Goal: Task Accomplishment & Management: Complete application form

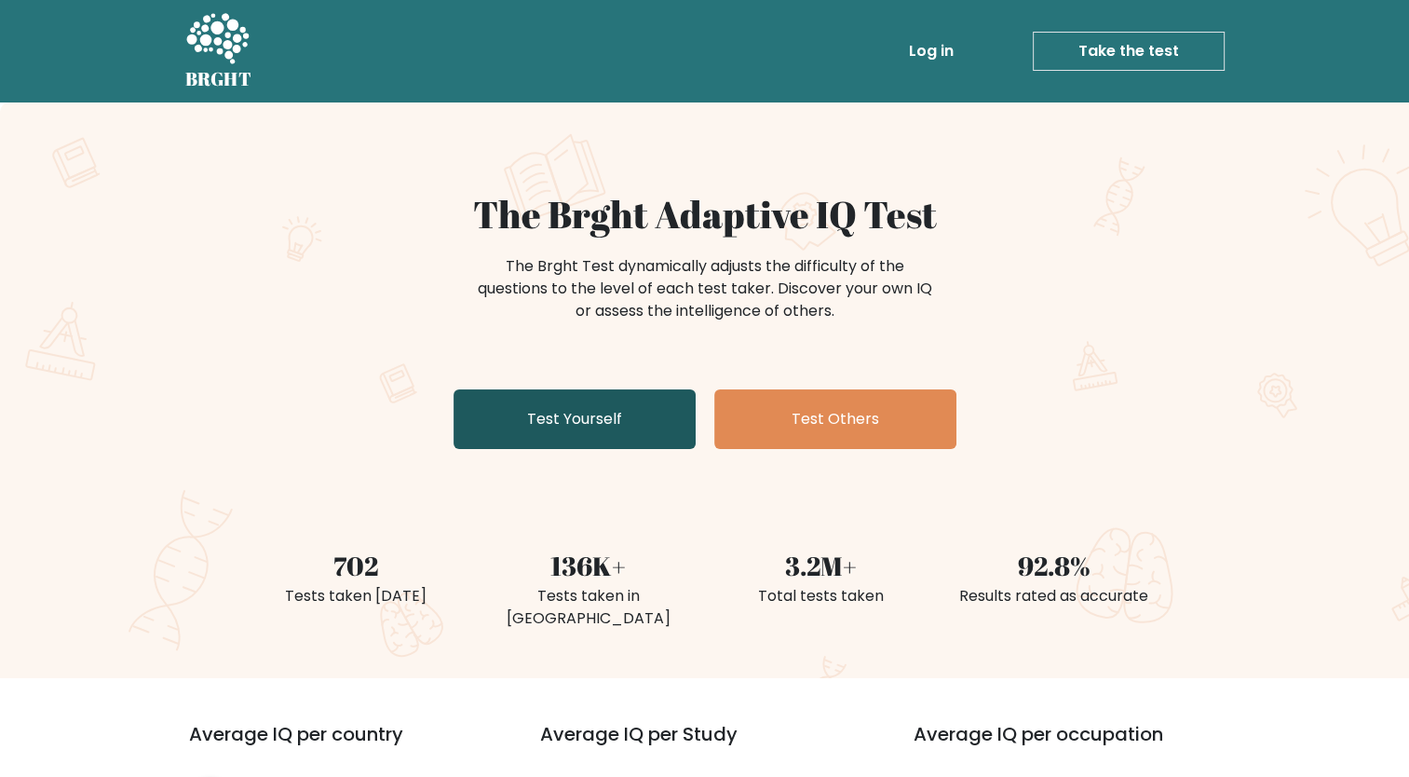
click at [614, 404] on link "Test Yourself" at bounding box center [575, 419] width 242 height 60
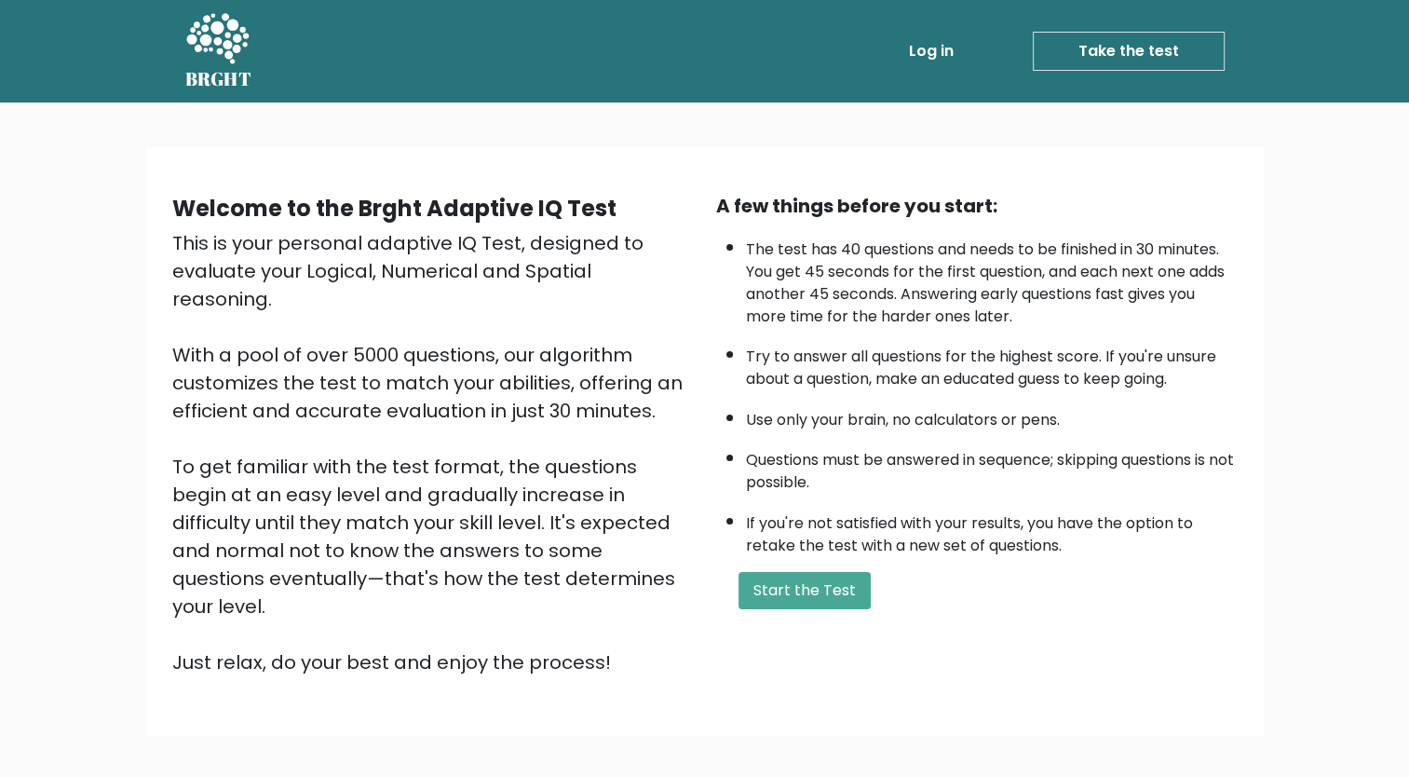
click at [564, 421] on div "This is your personal adaptive IQ Test, designed to evaluate your Logical, Nume…" at bounding box center [432, 452] width 521 height 447
click at [756, 580] on button "Start the Test" at bounding box center [804, 590] width 132 height 37
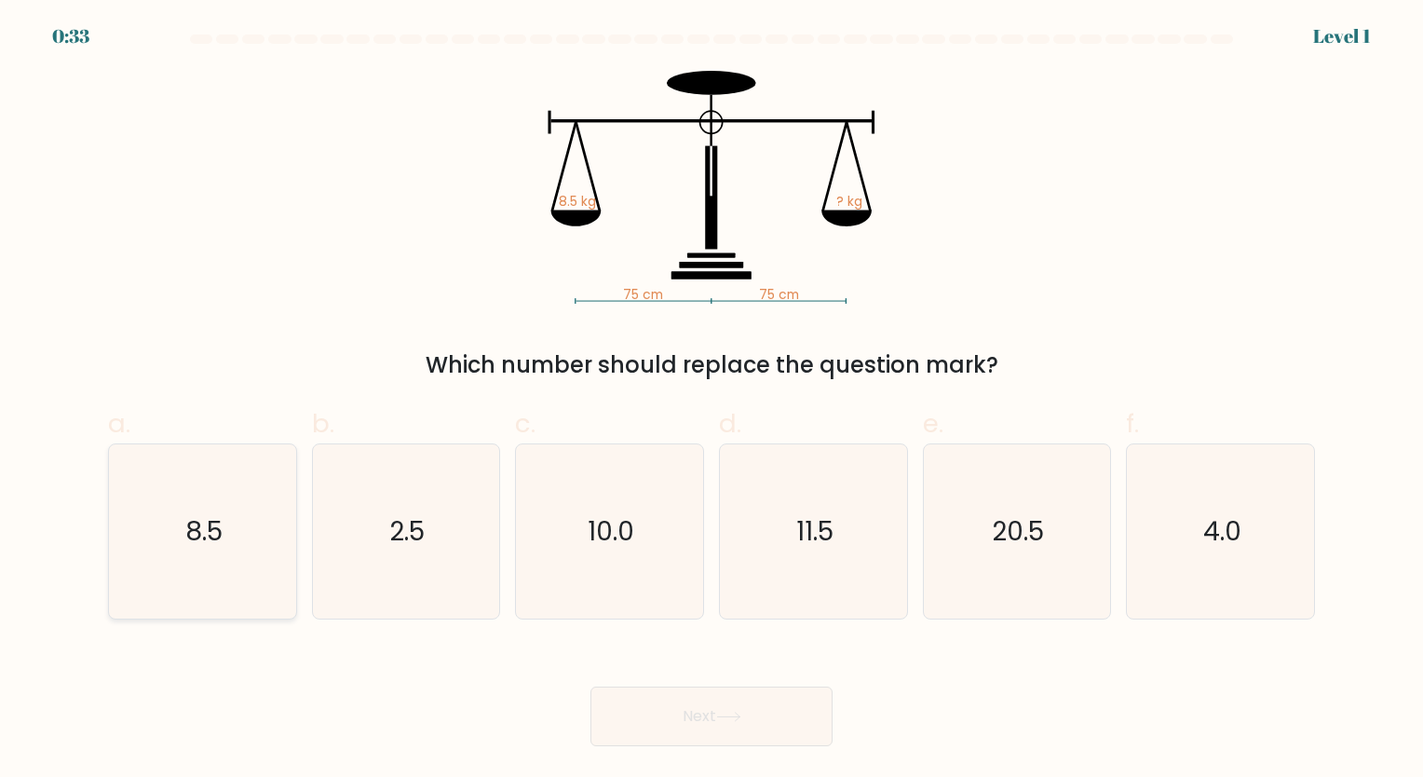
click at [230, 569] on icon "8.5" at bounding box center [202, 531] width 174 height 174
click at [711, 400] on input "a. 8.5" at bounding box center [711, 394] width 1 height 12
radio input "true"
click at [709, 715] on button "Next" at bounding box center [711, 716] width 242 height 60
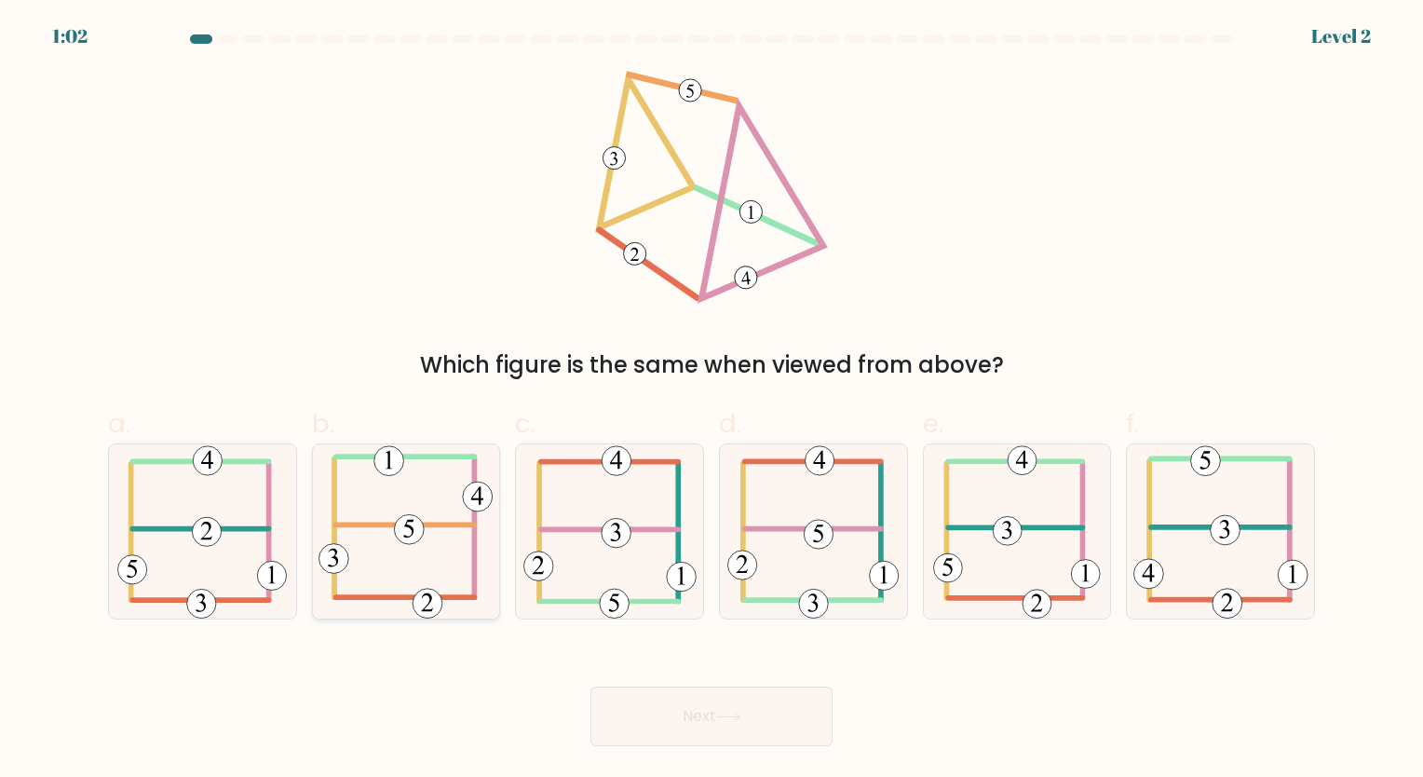
click at [413, 522] on 714 at bounding box center [410, 529] width 30 height 30
click at [711, 400] on input "b." at bounding box center [711, 394] width 1 height 12
radio input "true"
click at [808, 741] on button "Next" at bounding box center [711, 716] width 242 height 60
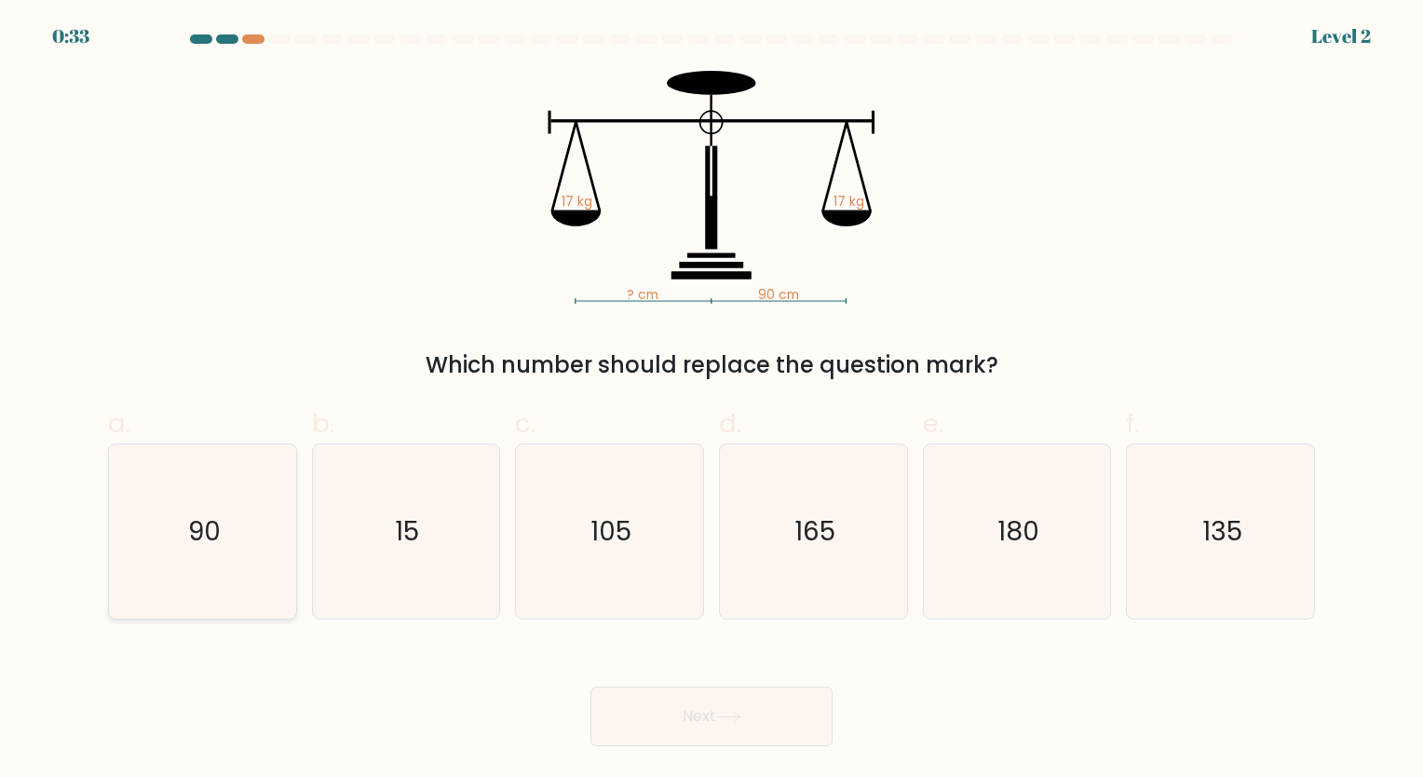
click at [190, 564] on icon "90" at bounding box center [202, 531] width 174 height 174
click at [711, 400] on input "a. 90" at bounding box center [711, 394] width 1 height 12
radio input "true"
click at [660, 695] on button "Next" at bounding box center [711, 716] width 242 height 60
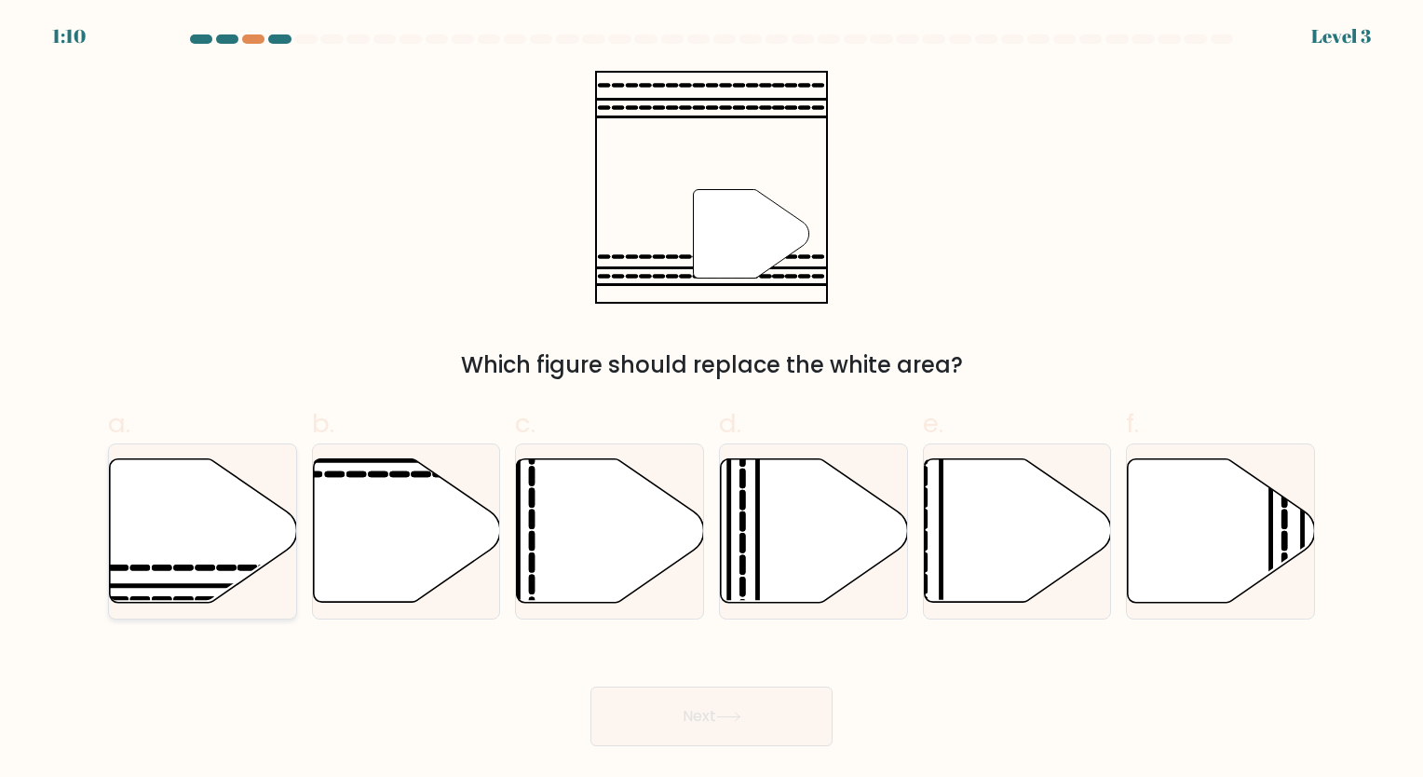
click at [190, 546] on icon at bounding box center [203, 530] width 187 height 143
click at [711, 400] on input "a." at bounding box center [711, 394] width 1 height 12
radio input "true"
click at [692, 695] on button "Next" at bounding box center [711, 716] width 242 height 60
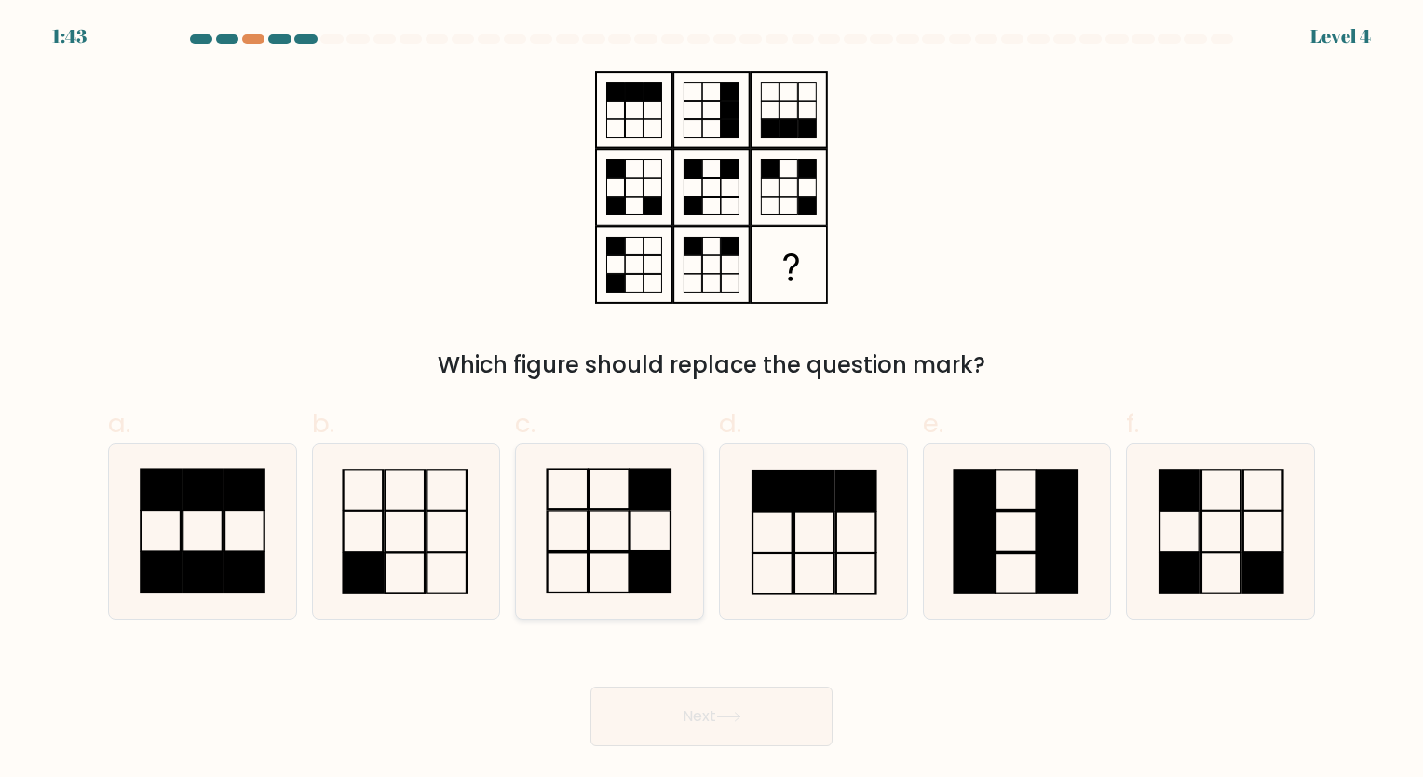
click at [603, 542] on icon at bounding box center [609, 531] width 174 height 174
click at [711, 400] on input "c." at bounding box center [711, 394] width 1 height 12
radio input "true"
click at [660, 726] on button "Next" at bounding box center [711, 716] width 242 height 60
click at [719, 710] on button "Next" at bounding box center [711, 716] width 242 height 60
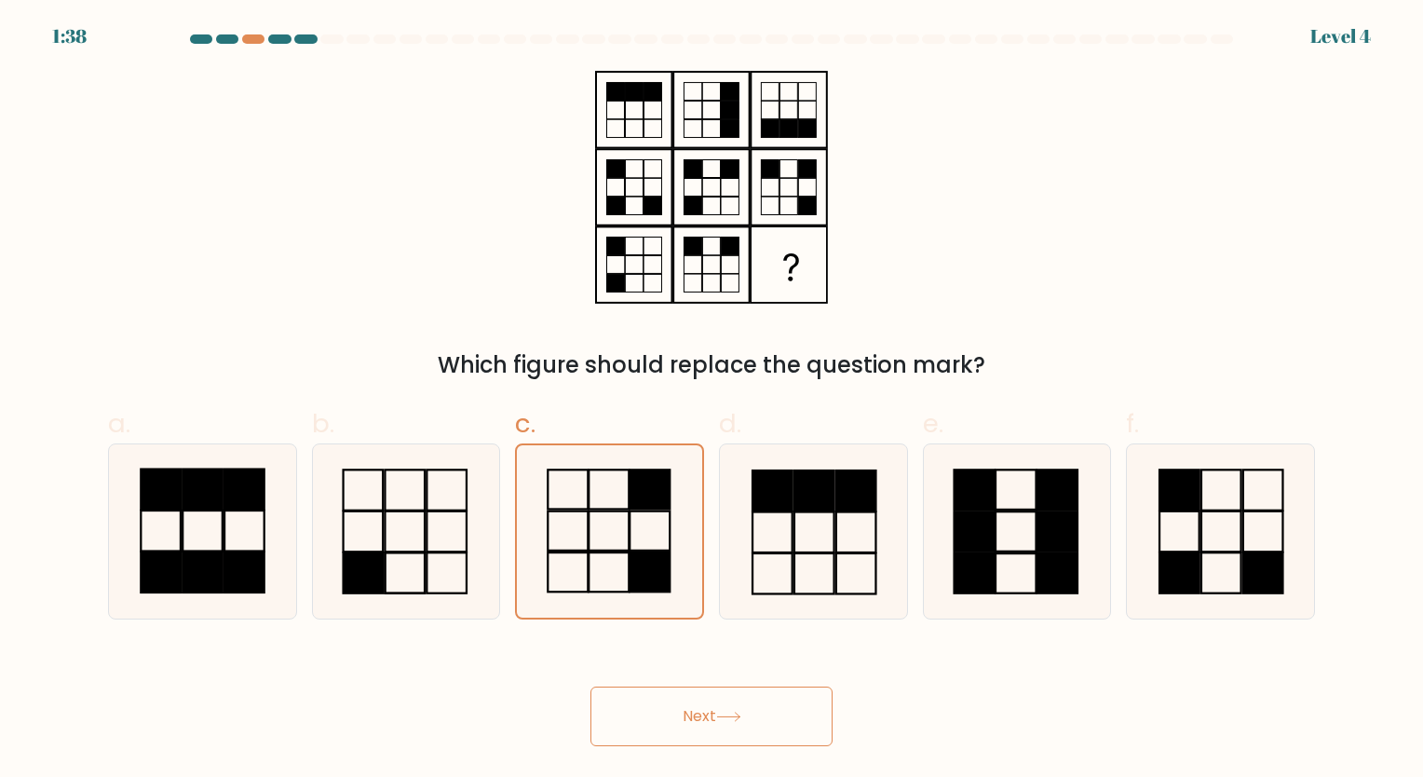
click at [726, 727] on button "Next" at bounding box center [711, 716] width 242 height 60
click at [674, 686] on button "Next" at bounding box center [711, 716] width 242 height 60
click at [697, 715] on button "Next" at bounding box center [711, 716] width 242 height 60
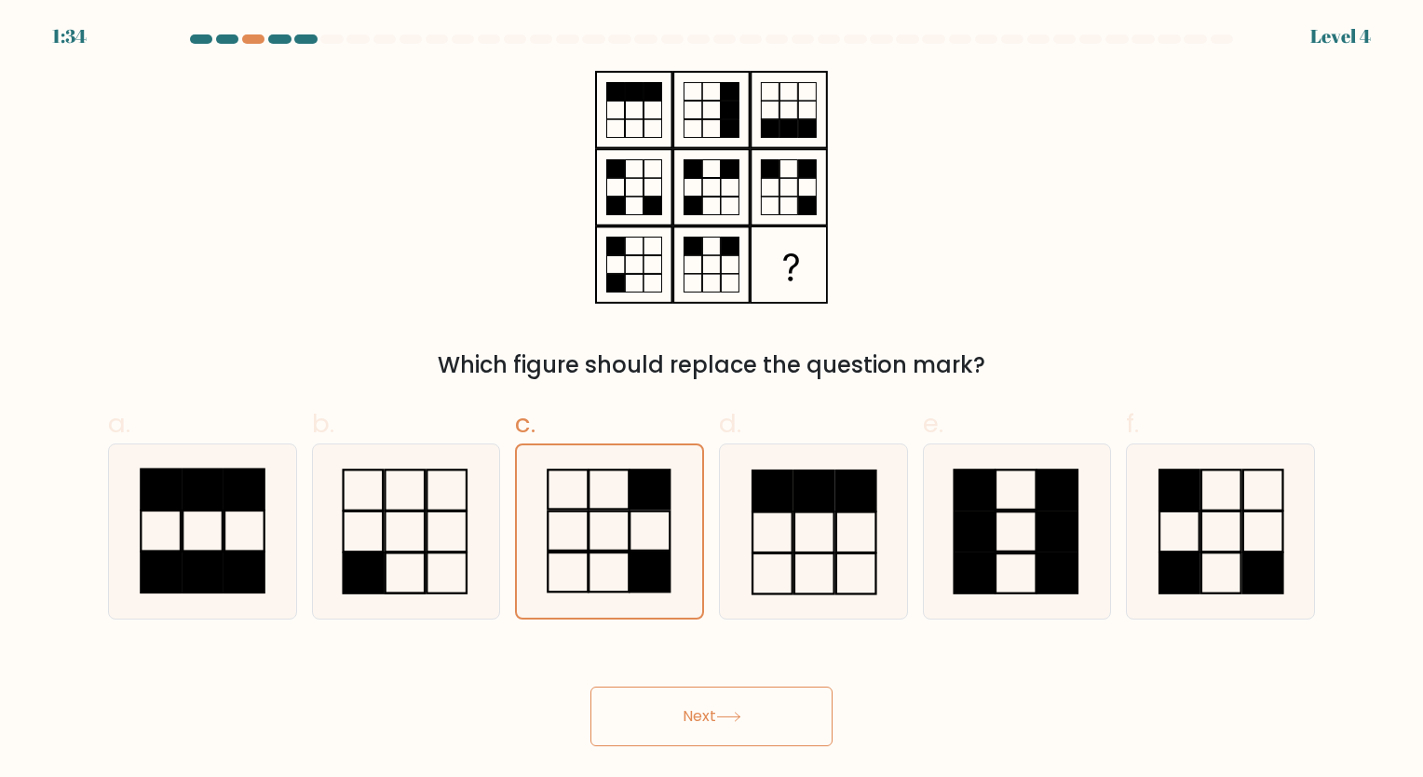
click at [697, 715] on button "Next" at bounding box center [711, 716] width 242 height 60
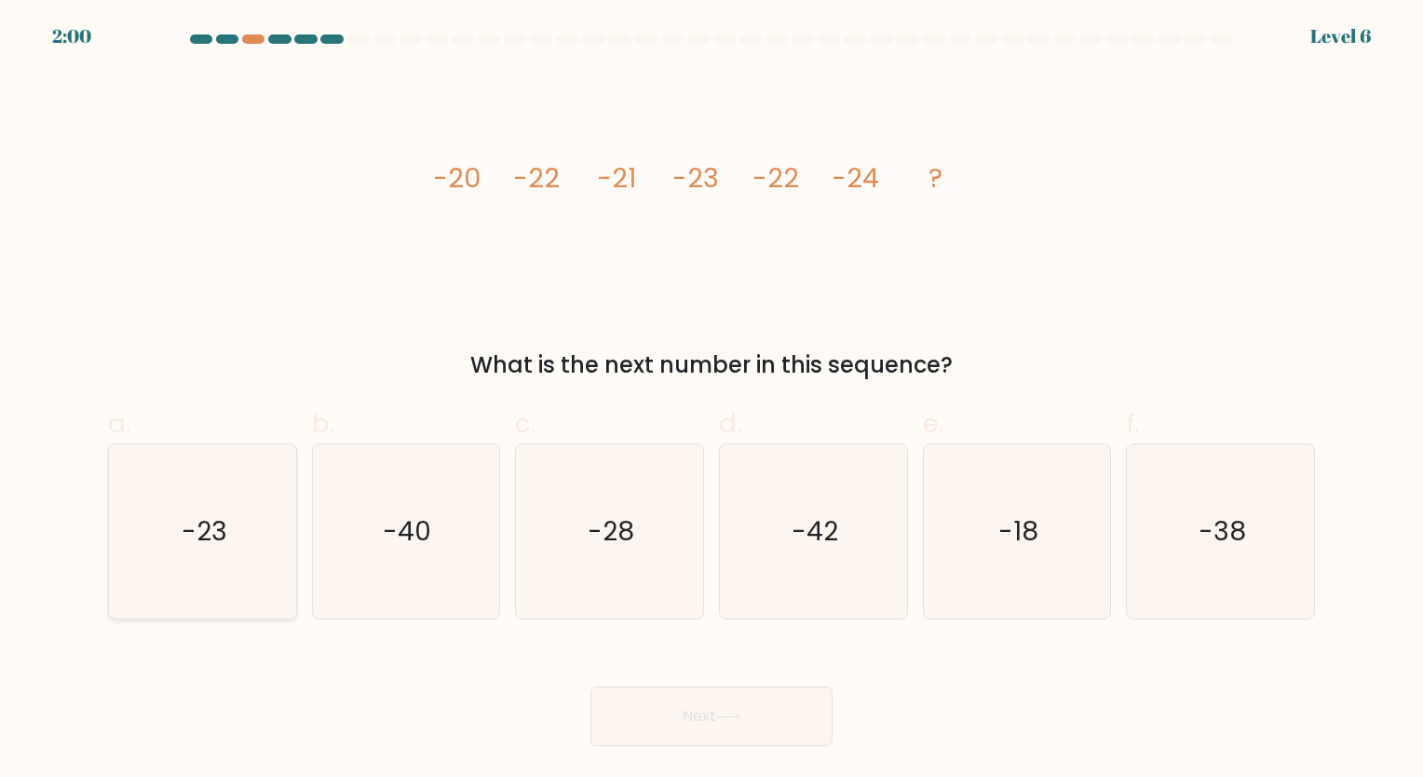
click at [238, 516] on icon "-23" at bounding box center [202, 531] width 174 height 174
click at [711, 400] on input "a. -23" at bounding box center [711, 394] width 1 height 12
radio input "true"
click at [659, 728] on button "Next" at bounding box center [711, 716] width 242 height 60
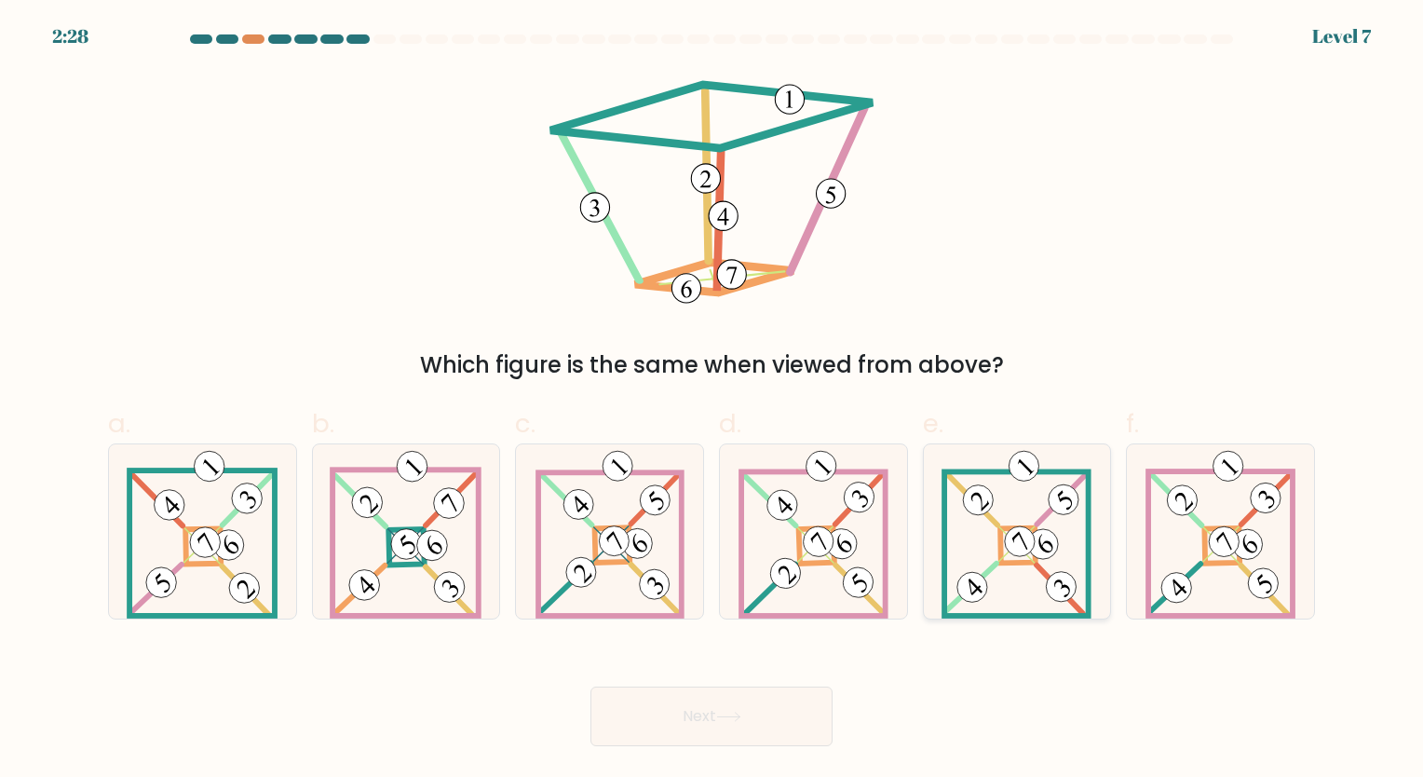
click at [982, 560] on icon at bounding box center [1016, 531] width 150 height 174
click at [712, 400] on input "e." at bounding box center [711, 394] width 1 height 12
radio input "true"
click at [738, 718] on icon at bounding box center [728, 716] width 25 height 10
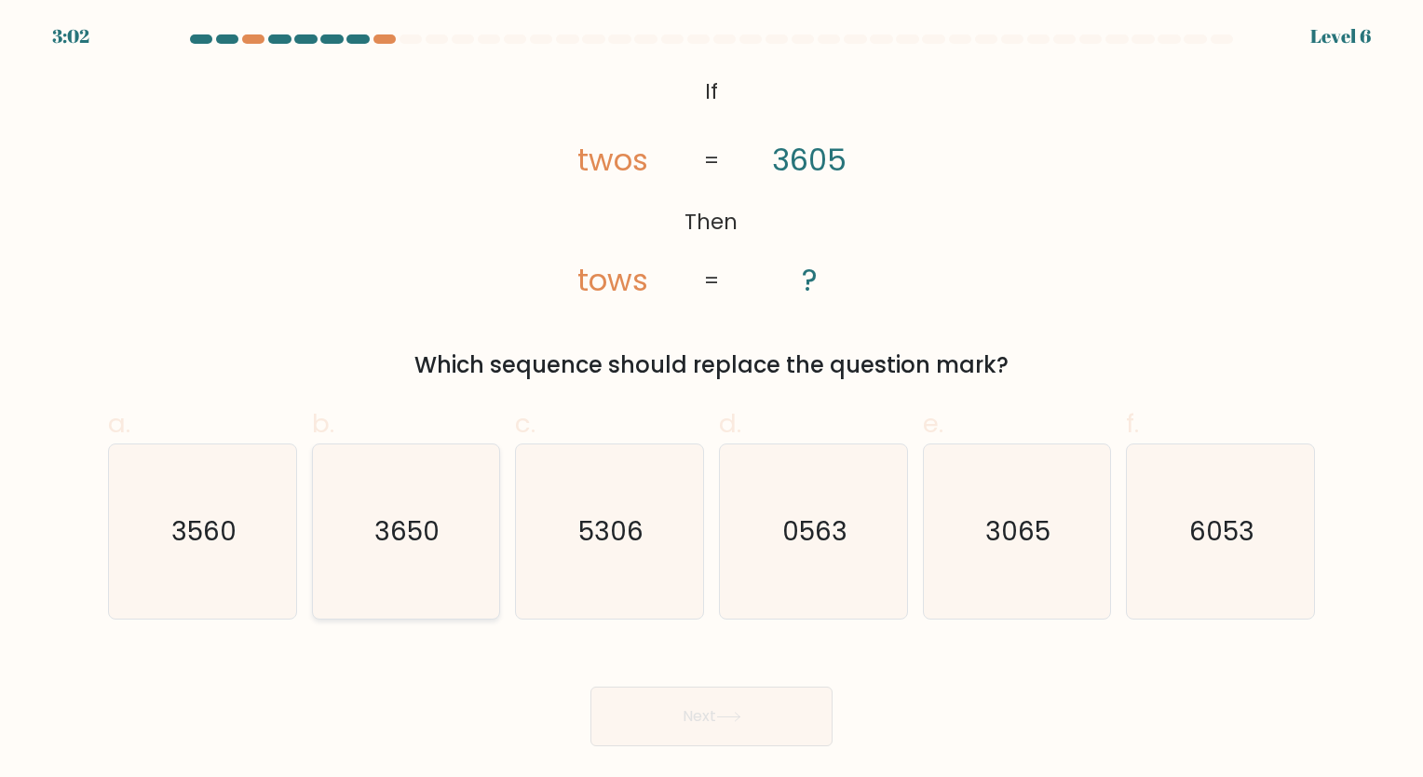
click at [387, 544] on text "3650" at bounding box center [407, 531] width 65 height 36
click at [711, 400] on input "b. 3650" at bounding box center [711, 394] width 1 height 12
radio input "true"
click at [991, 552] on icon "3065" at bounding box center [1016, 531] width 174 height 174
click at [712, 400] on input "e. 3065" at bounding box center [711, 394] width 1 height 12
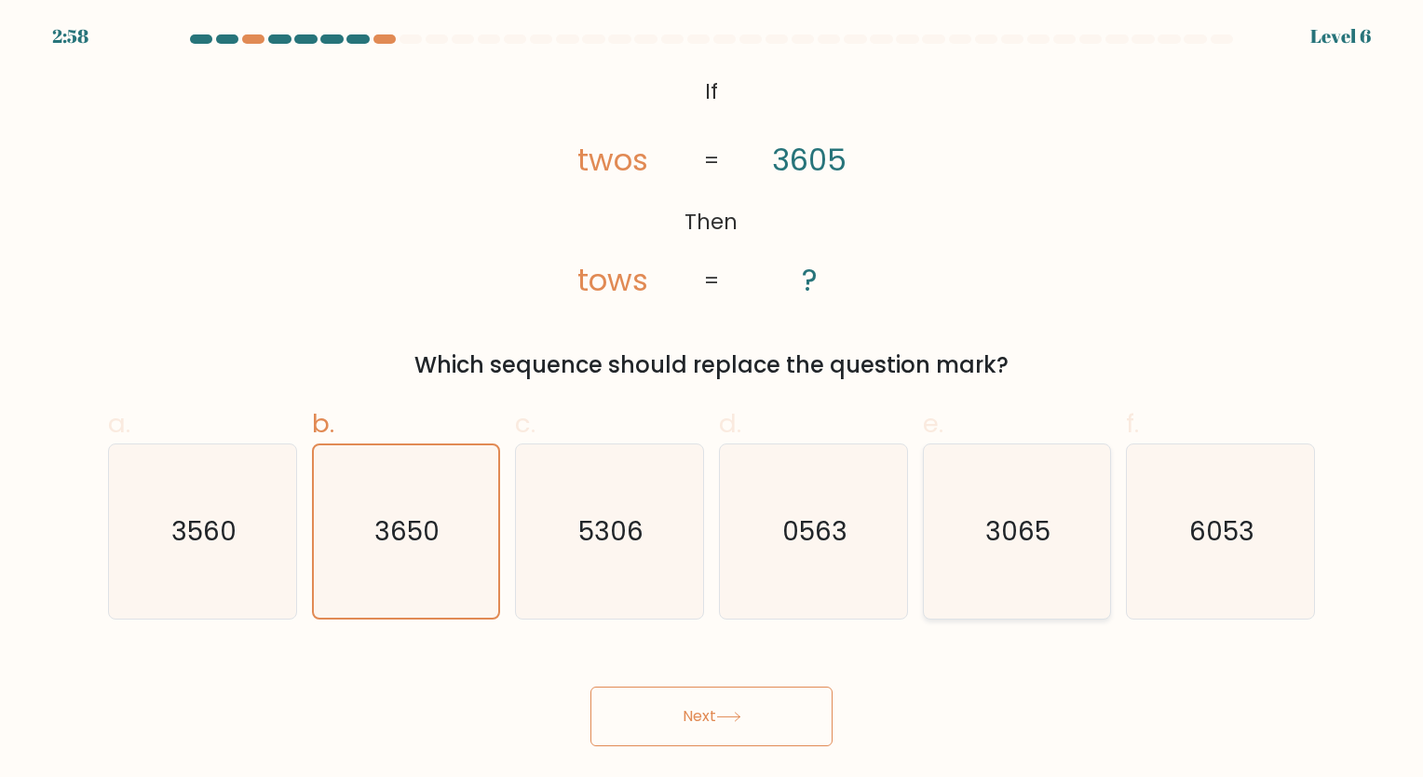
radio input "true"
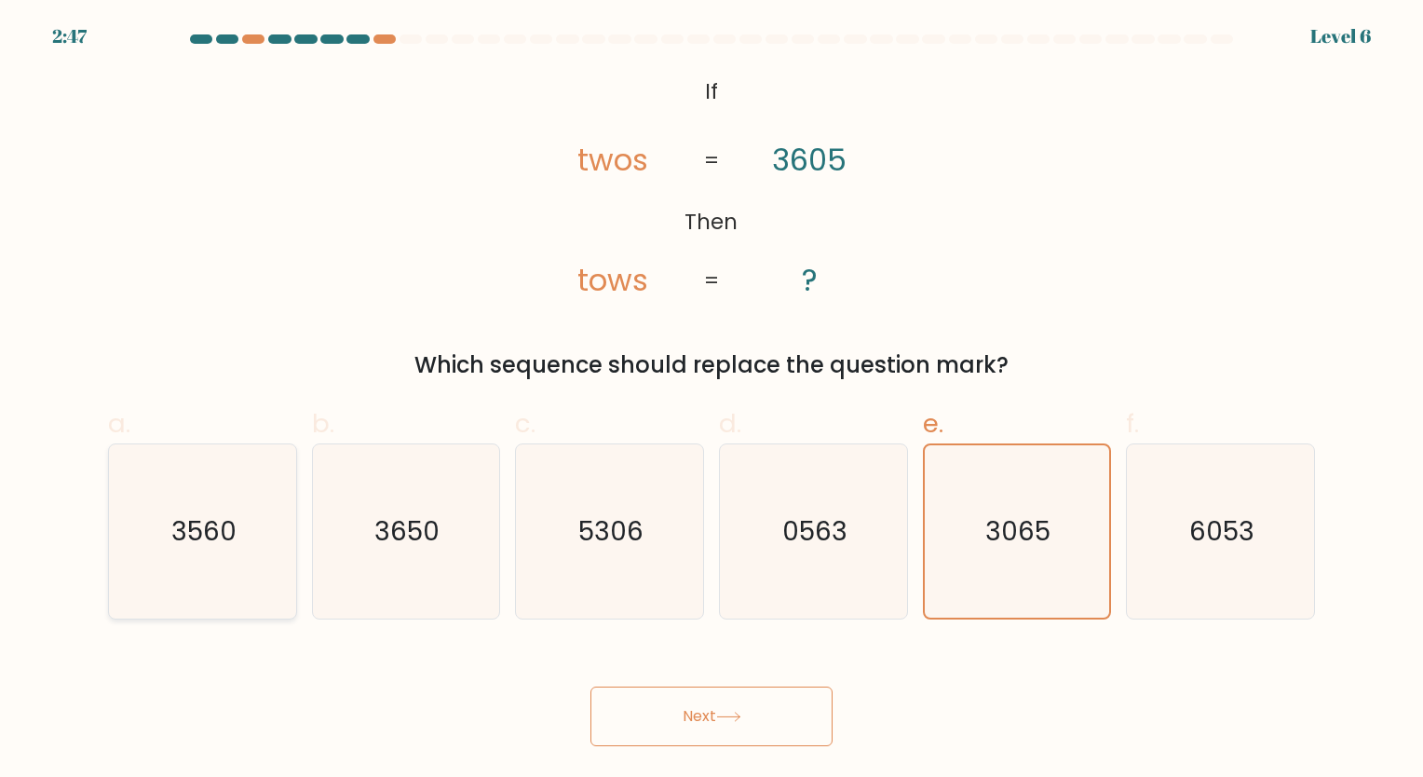
click at [216, 533] on text "3560" at bounding box center [203, 531] width 65 height 36
click at [711, 400] on input "a. 3560" at bounding box center [711, 394] width 1 height 12
radio input "true"
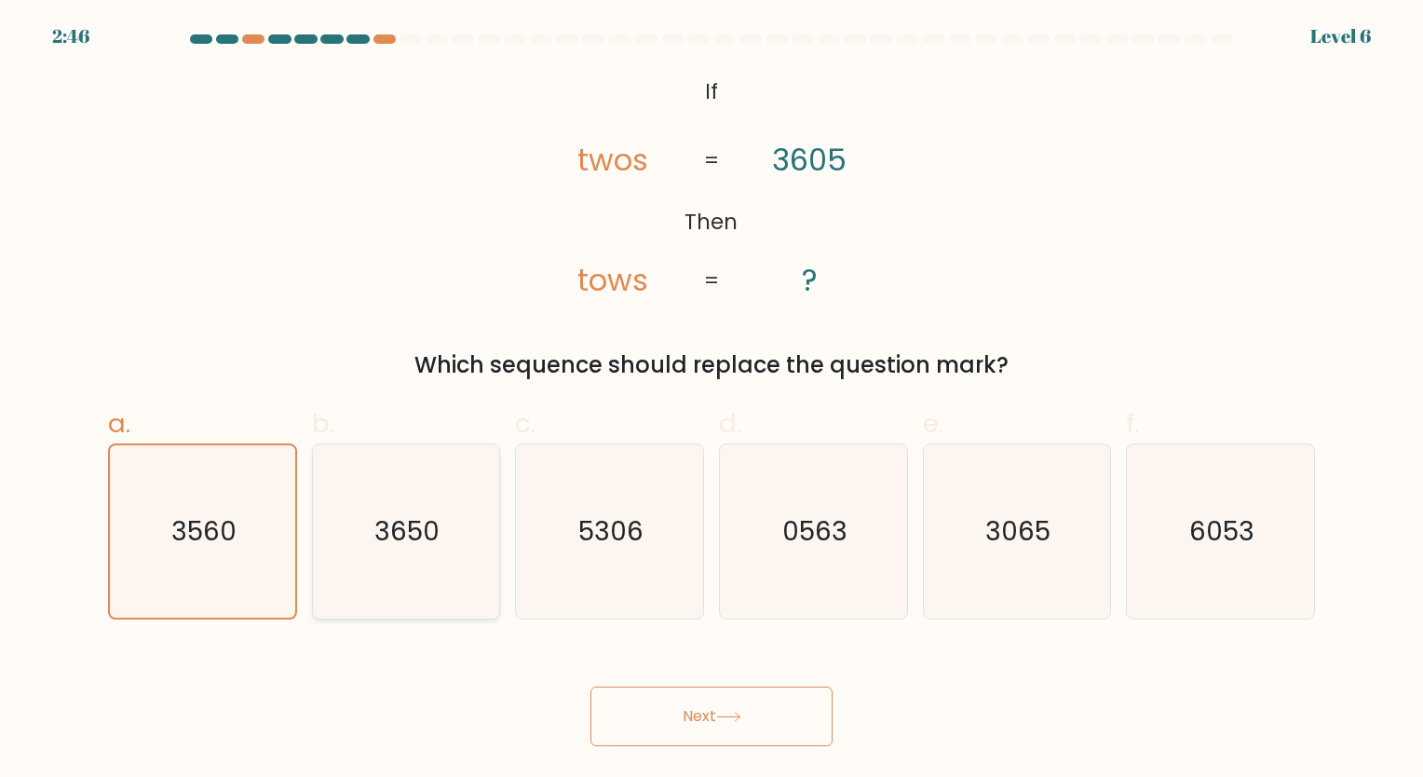
click at [451, 548] on icon "3650" at bounding box center [405, 531] width 174 height 174
click at [711, 400] on input "b. 3650" at bounding box center [711, 394] width 1 height 12
radio input "true"
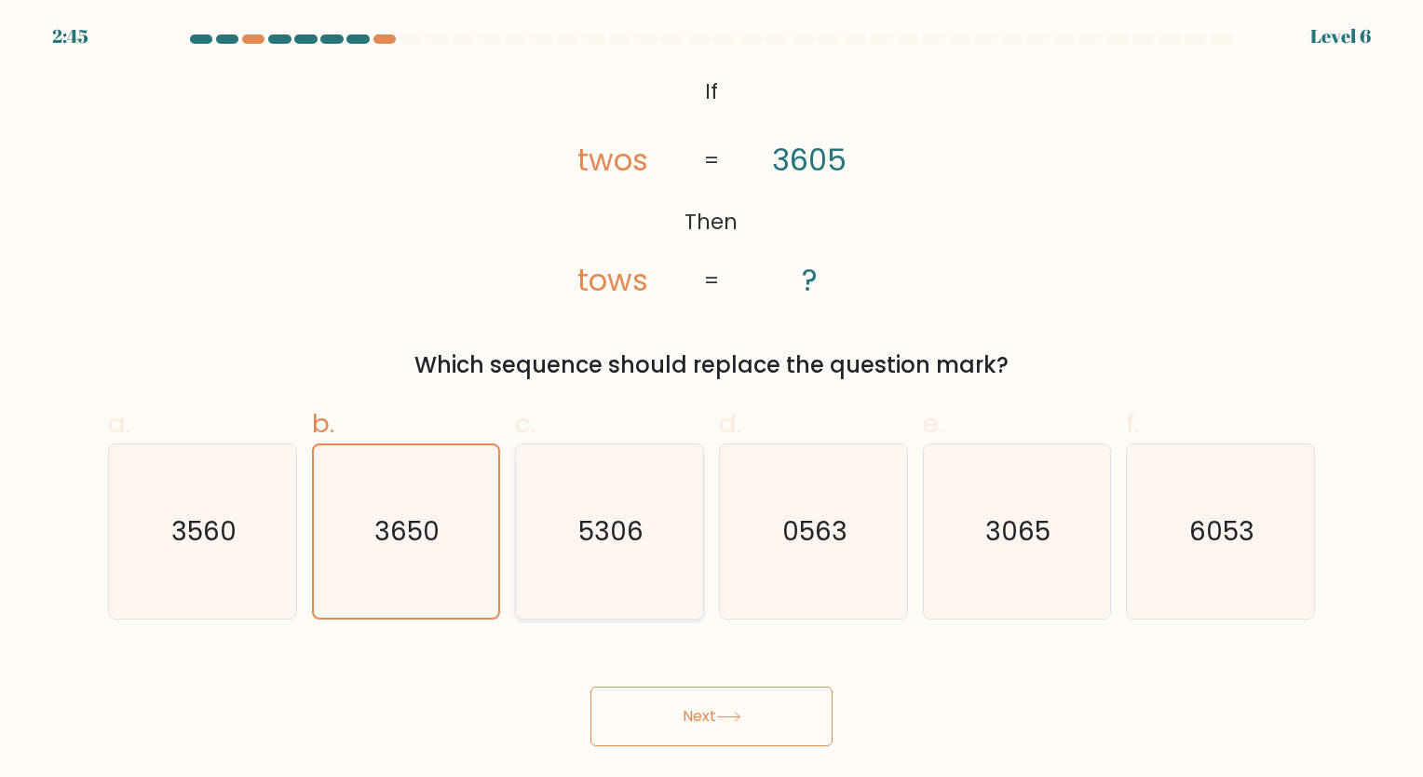
click at [638, 548] on text "5306" at bounding box center [611, 531] width 65 height 36
click at [711, 400] on input "c. 5306" at bounding box center [711, 394] width 1 height 12
radio input "true"
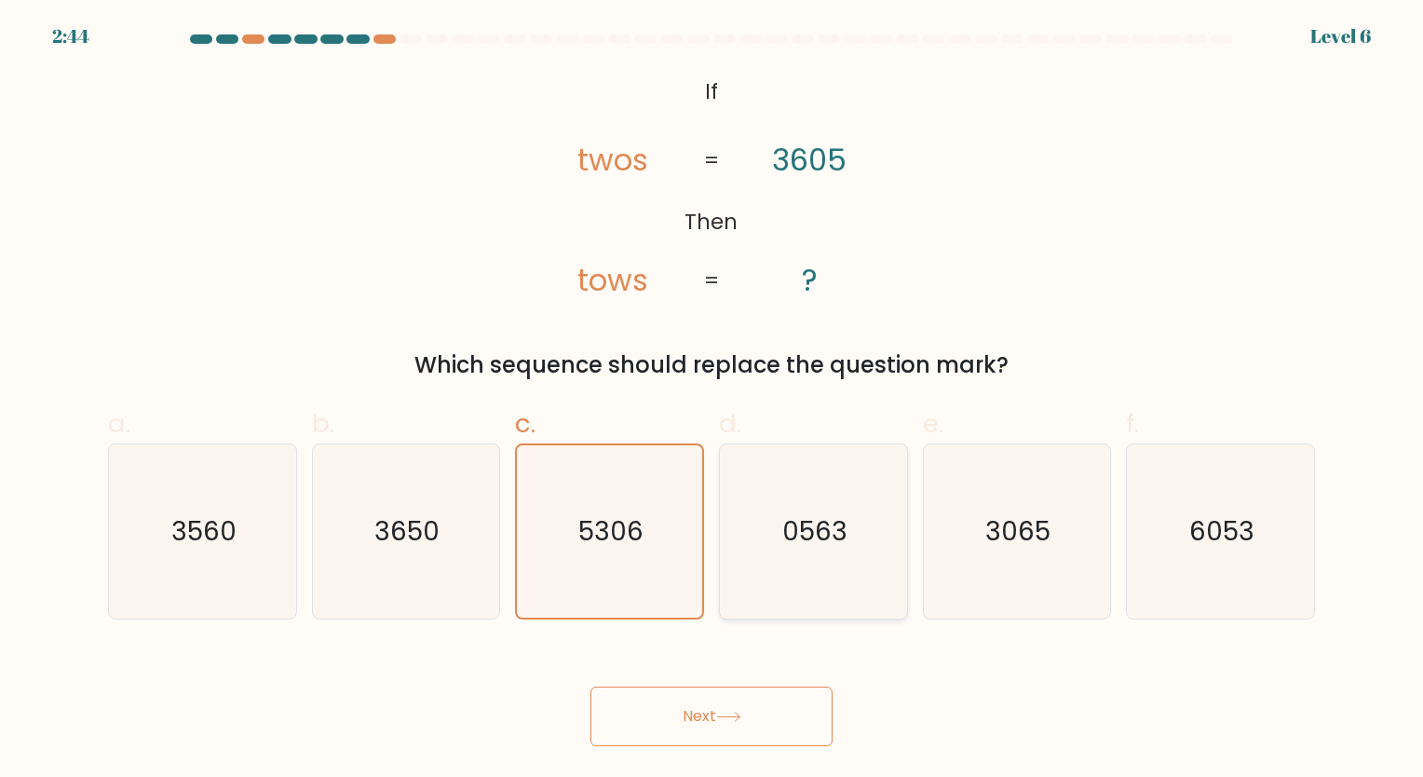
click at [756, 546] on icon "0563" at bounding box center [813, 531] width 174 height 174
click at [712, 400] on input "d. 0563" at bounding box center [711, 394] width 1 height 12
radio input "true"
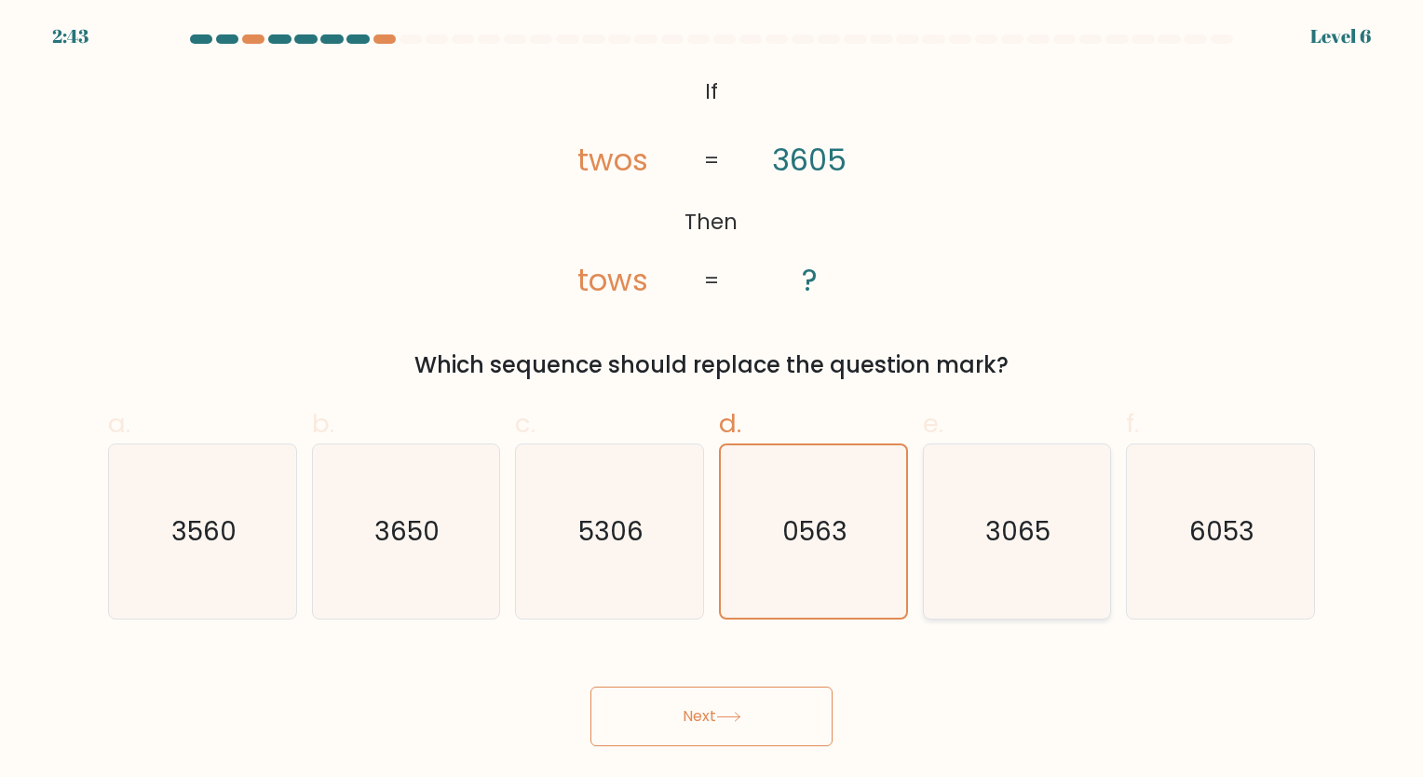
click at [1014, 523] on text "3065" at bounding box center [1018, 531] width 65 height 36
click at [712, 400] on input "e. 3065" at bounding box center [711, 394] width 1 height 12
radio input "true"
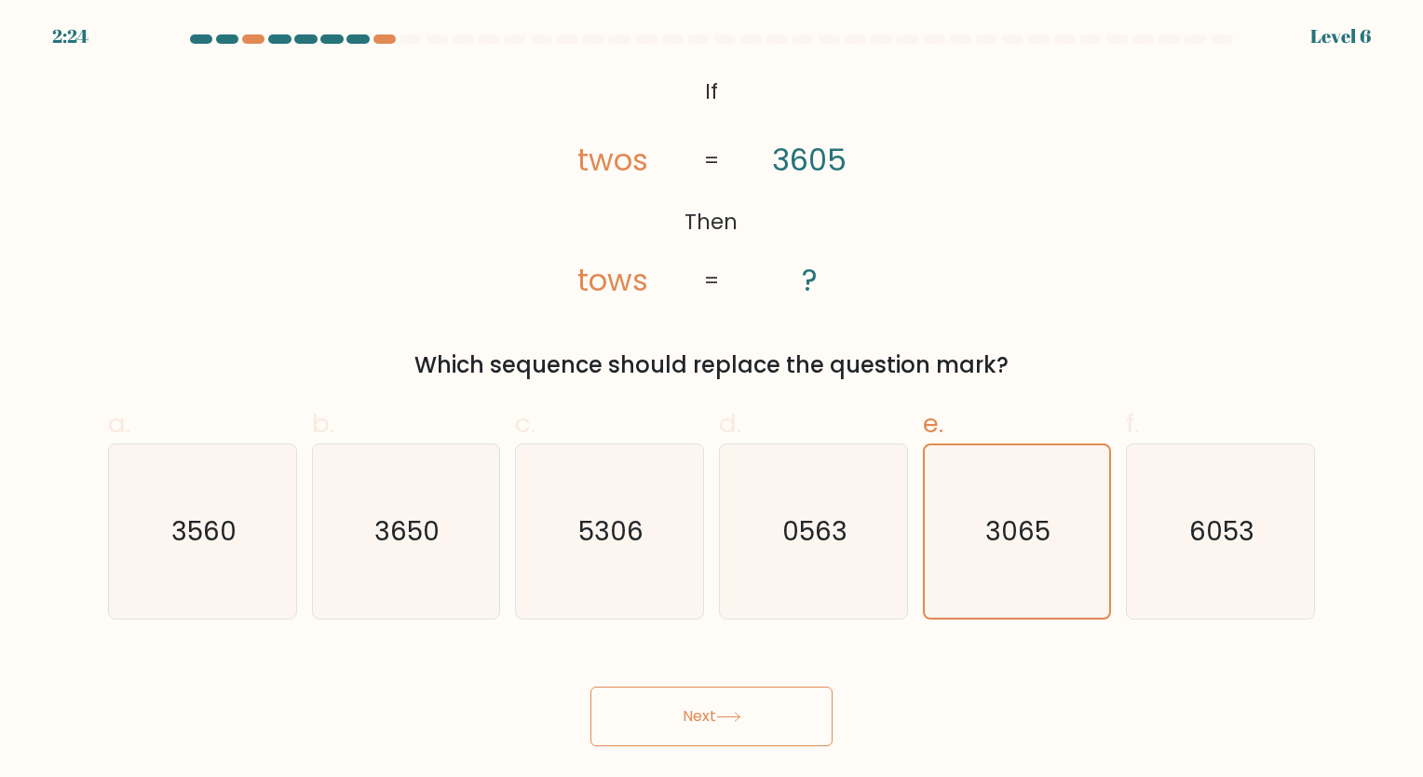
click at [743, 704] on button "Next" at bounding box center [711, 716] width 242 height 60
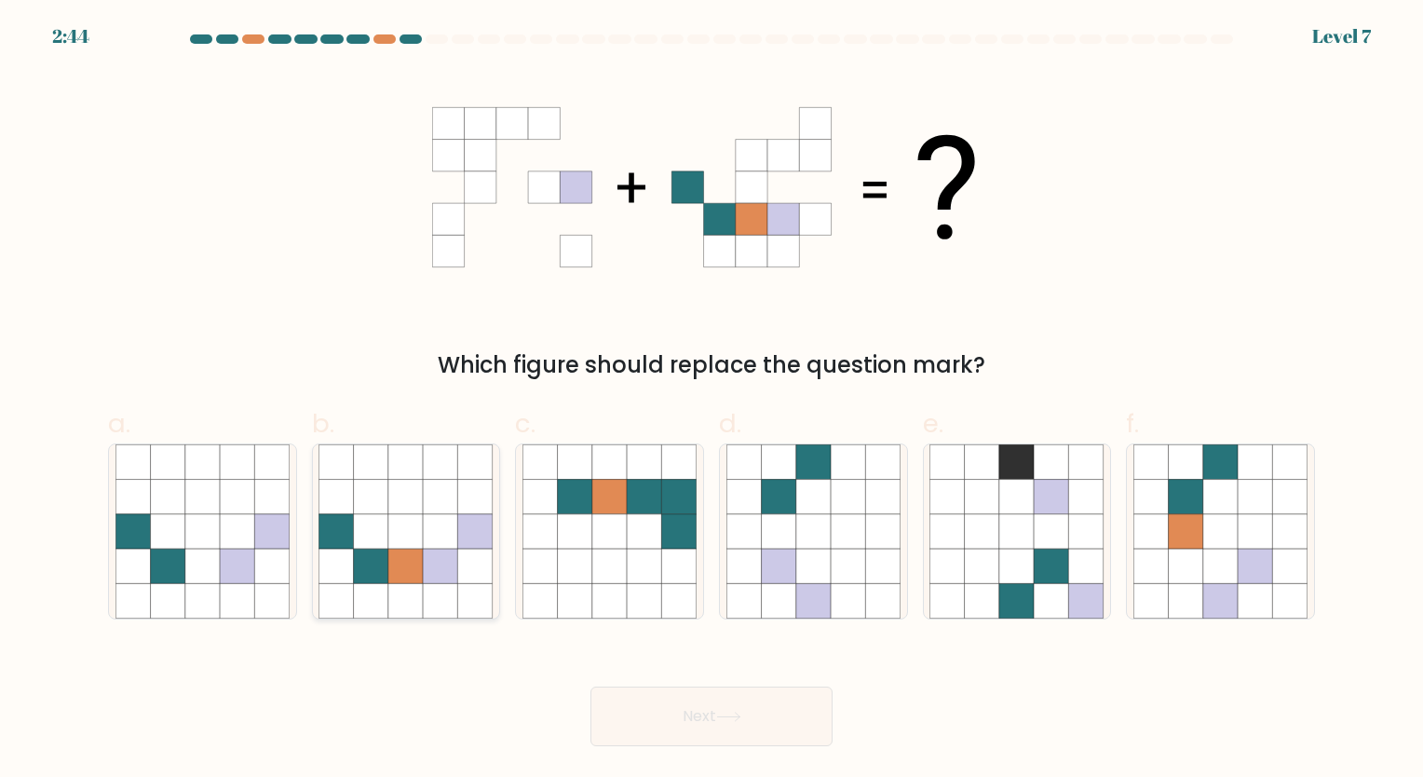
click at [361, 553] on icon at bounding box center [371, 565] width 34 height 34
click at [711, 400] on input "b." at bounding box center [711, 394] width 1 height 12
radio input "true"
click at [739, 711] on icon at bounding box center [728, 716] width 25 height 10
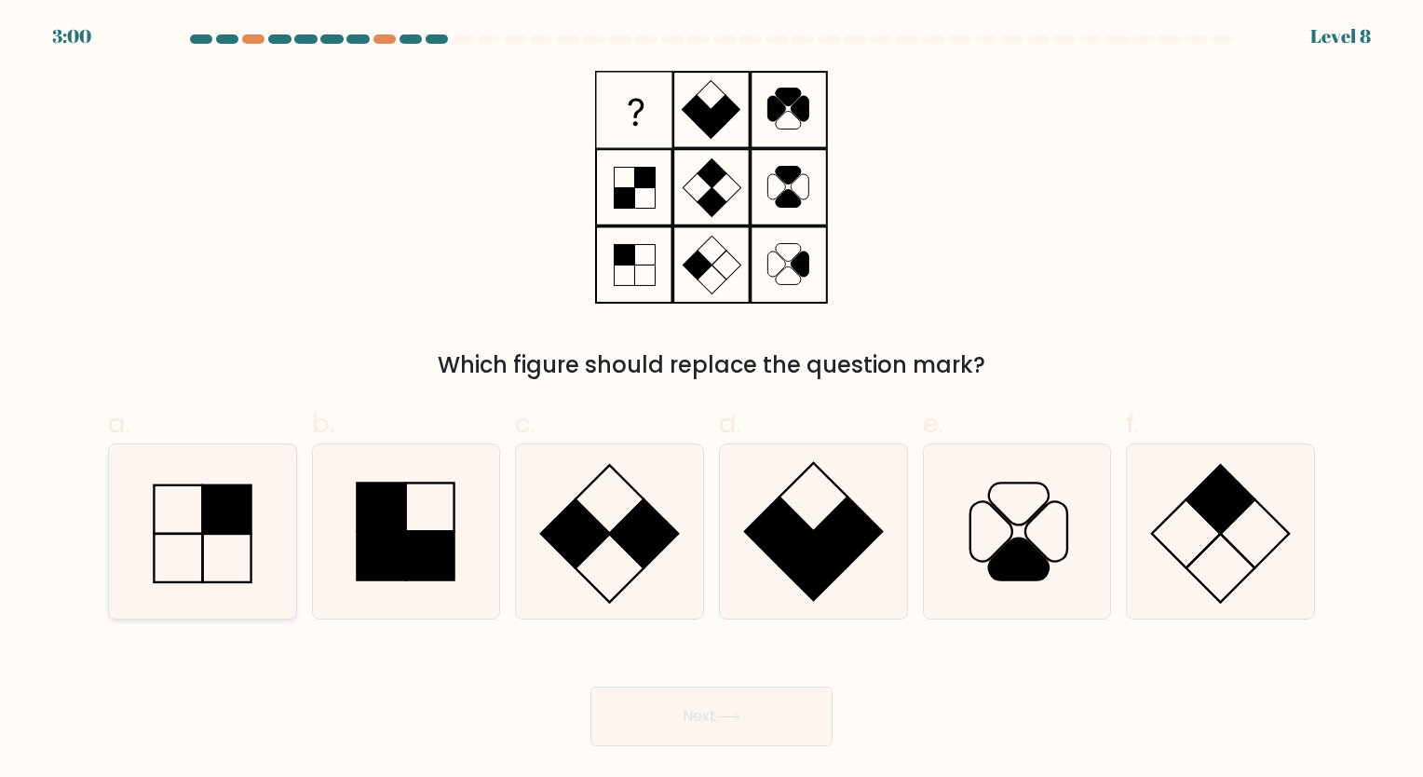
click at [202, 527] on rect at bounding box center [226, 508] width 48 height 48
click at [711, 400] on input "a." at bounding box center [711, 394] width 1 height 12
radio input "true"
click at [738, 726] on button "Next" at bounding box center [711, 716] width 242 height 60
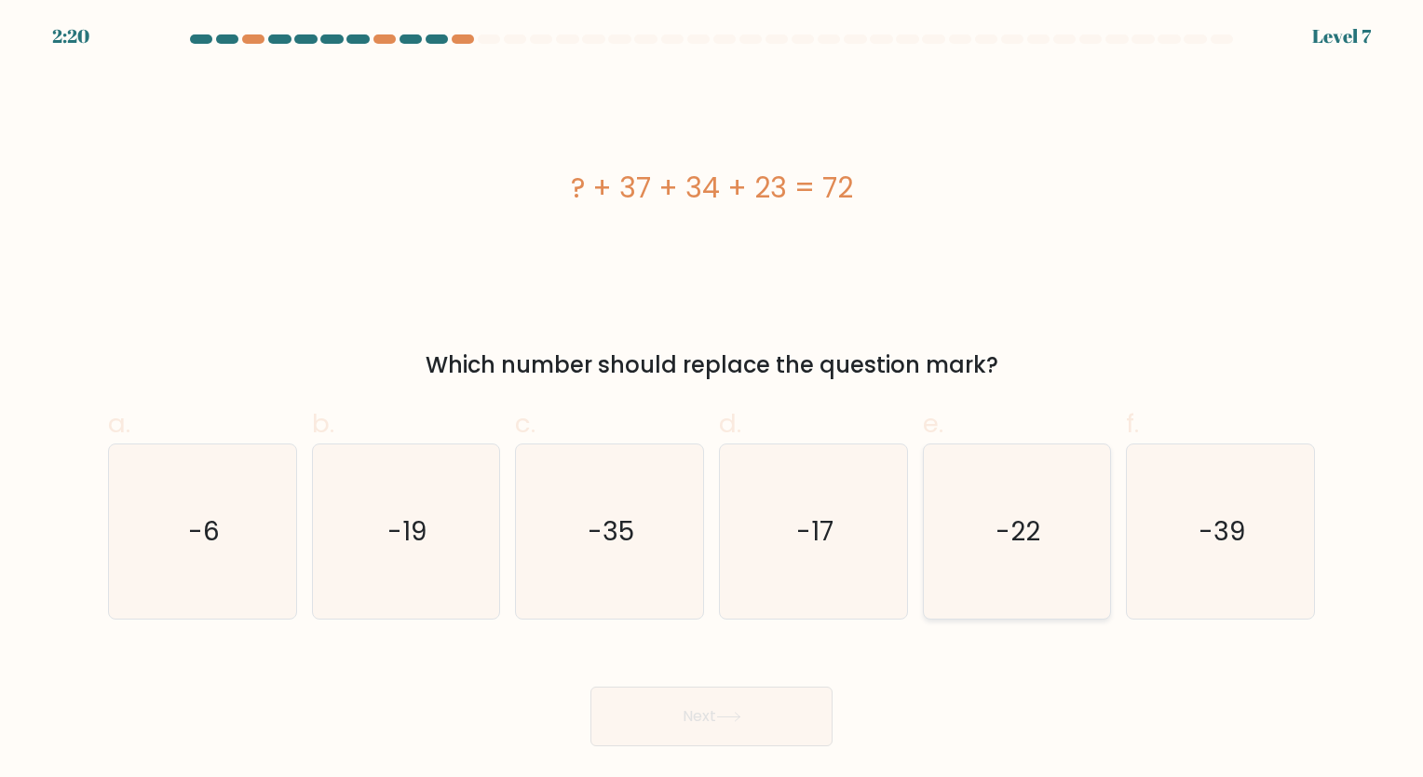
click at [1016, 514] on text "-22" at bounding box center [1018, 531] width 45 height 36
click at [712, 400] on input "e. -22" at bounding box center [711, 394] width 1 height 12
radio input "true"
click at [781, 722] on button "Next" at bounding box center [711, 716] width 242 height 60
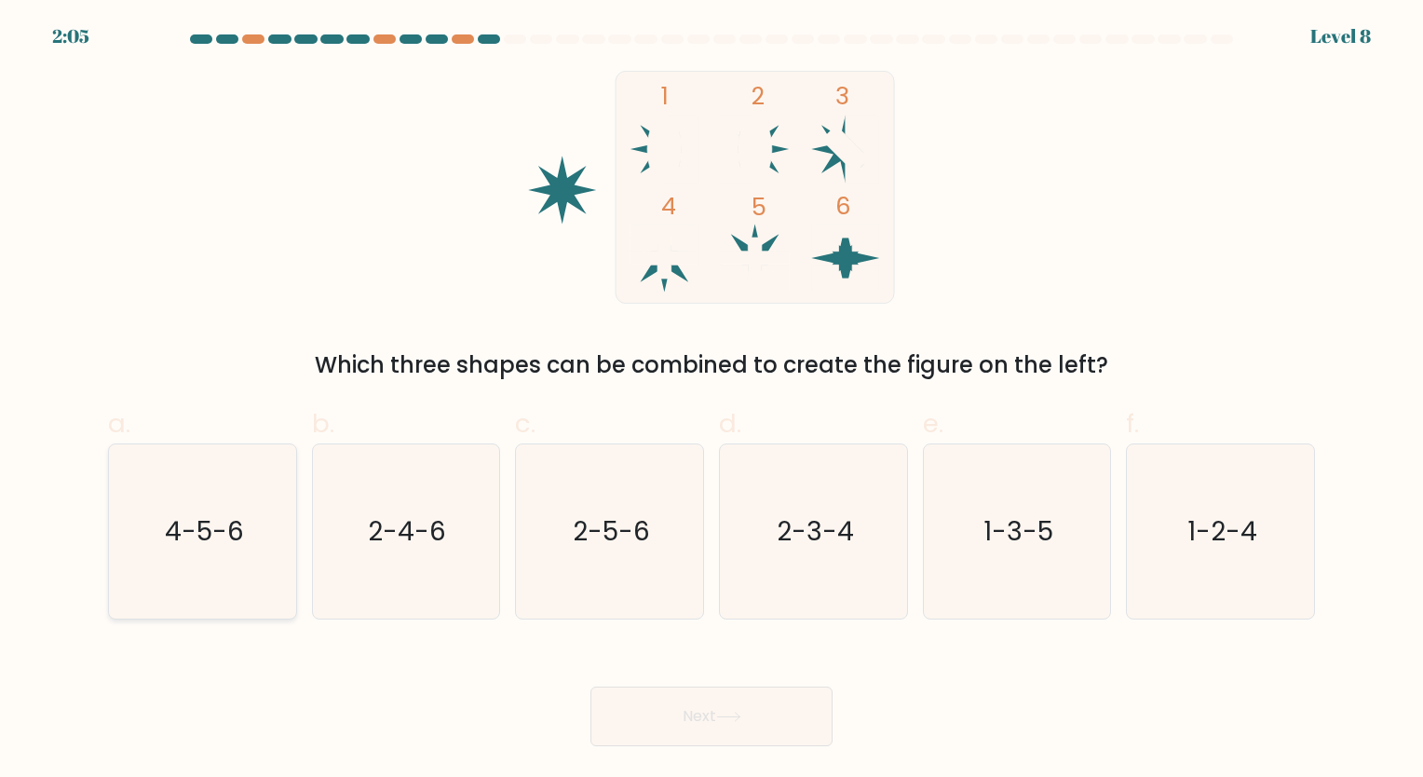
click at [195, 561] on icon "4-5-6" at bounding box center [202, 531] width 174 height 174
click at [711, 400] on input "a. 4-5-6" at bounding box center [711, 394] width 1 height 12
radio input "true"
click at [687, 656] on div "Next" at bounding box center [711, 694] width 1229 height 104
click at [690, 728] on button "Next" at bounding box center [711, 716] width 242 height 60
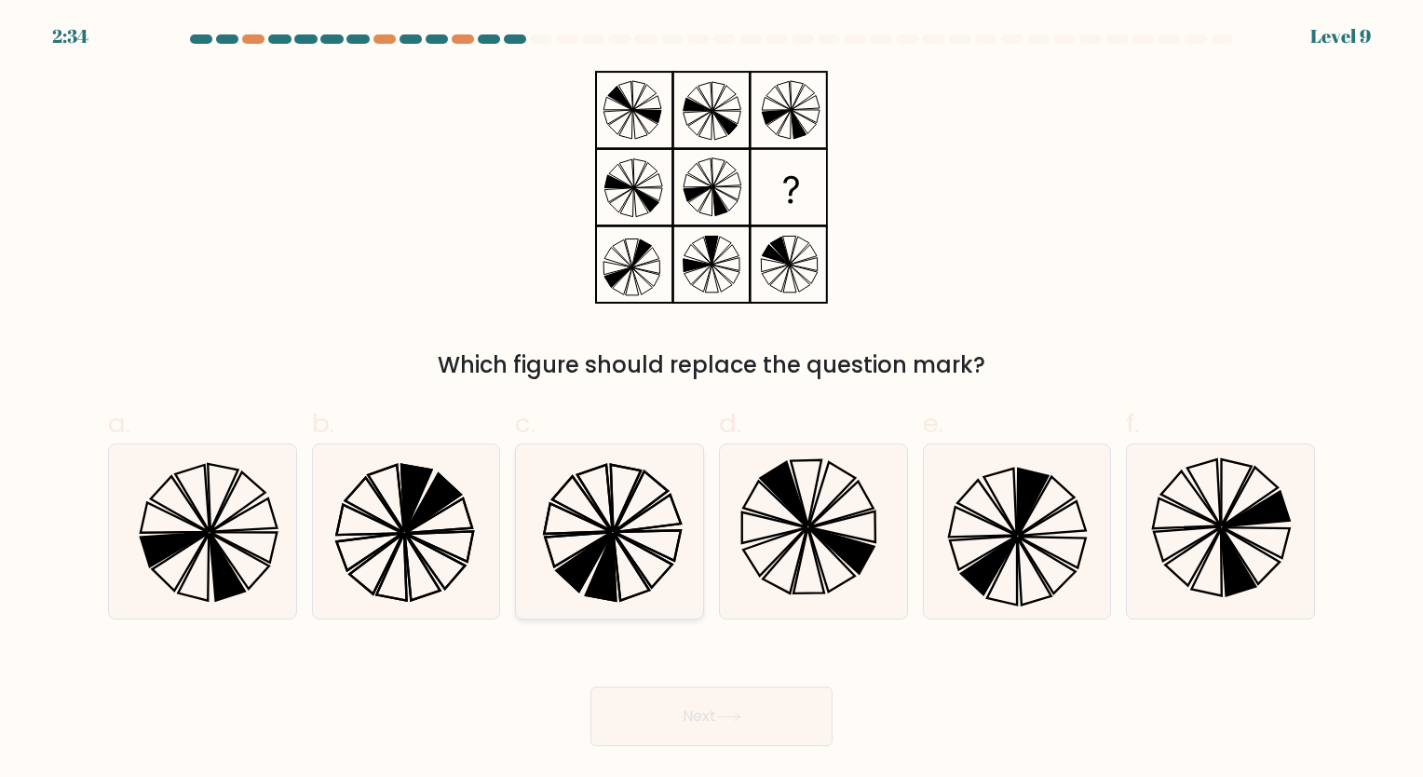
click at [596, 583] on icon at bounding box center [601, 566] width 30 height 67
click at [711, 400] on input "c." at bounding box center [711, 394] width 1 height 12
radio input "true"
click at [766, 717] on button "Next" at bounding box center [711, 716] width 242 height 60
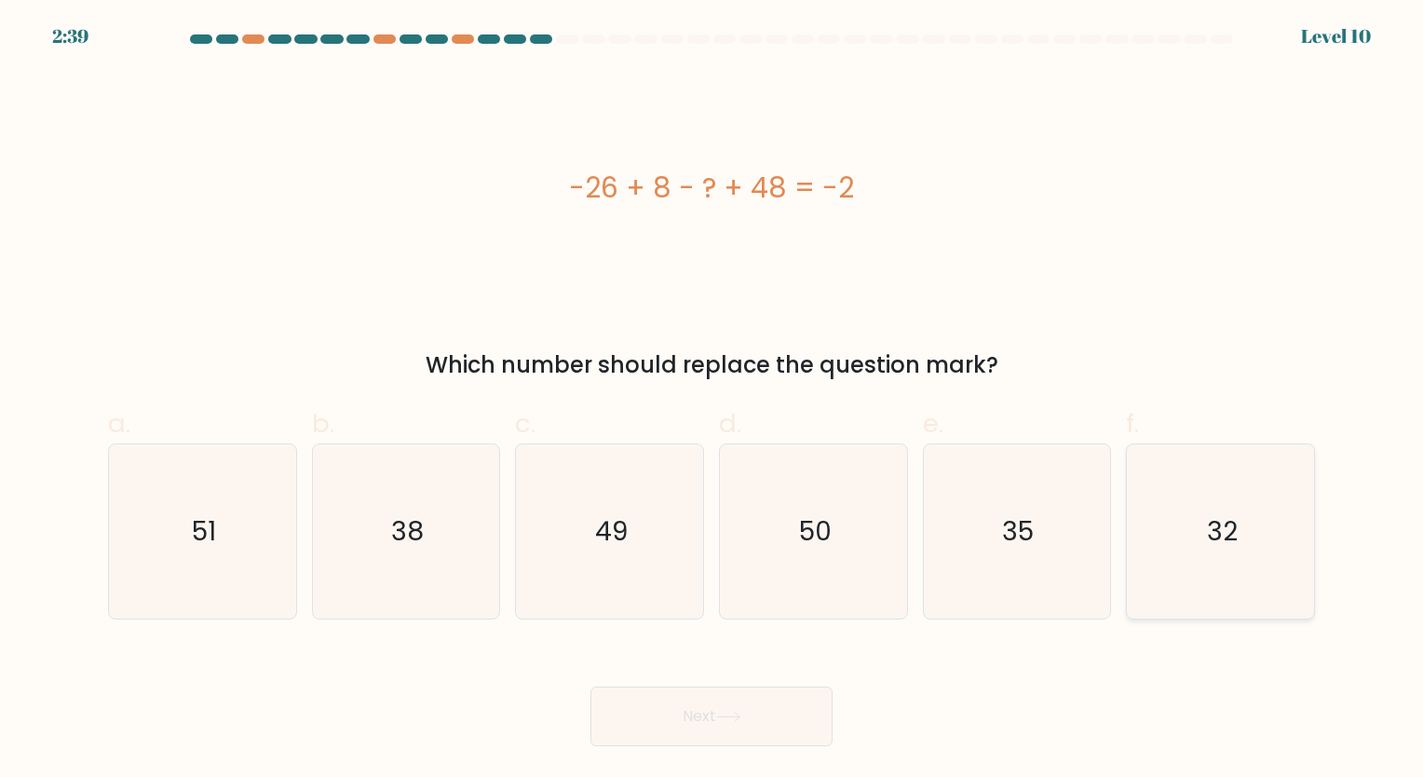
click at [1274, 523] on icon "32" at bounding box center [1220, 531] width 174 height 174
click at [712, 400] on input "f. 32" at bounding box center [711, 394] width 1 height 12
radio input "true"
click at [699, 720] on button "Next" at bounding box center [711, 716] width 242 height 60
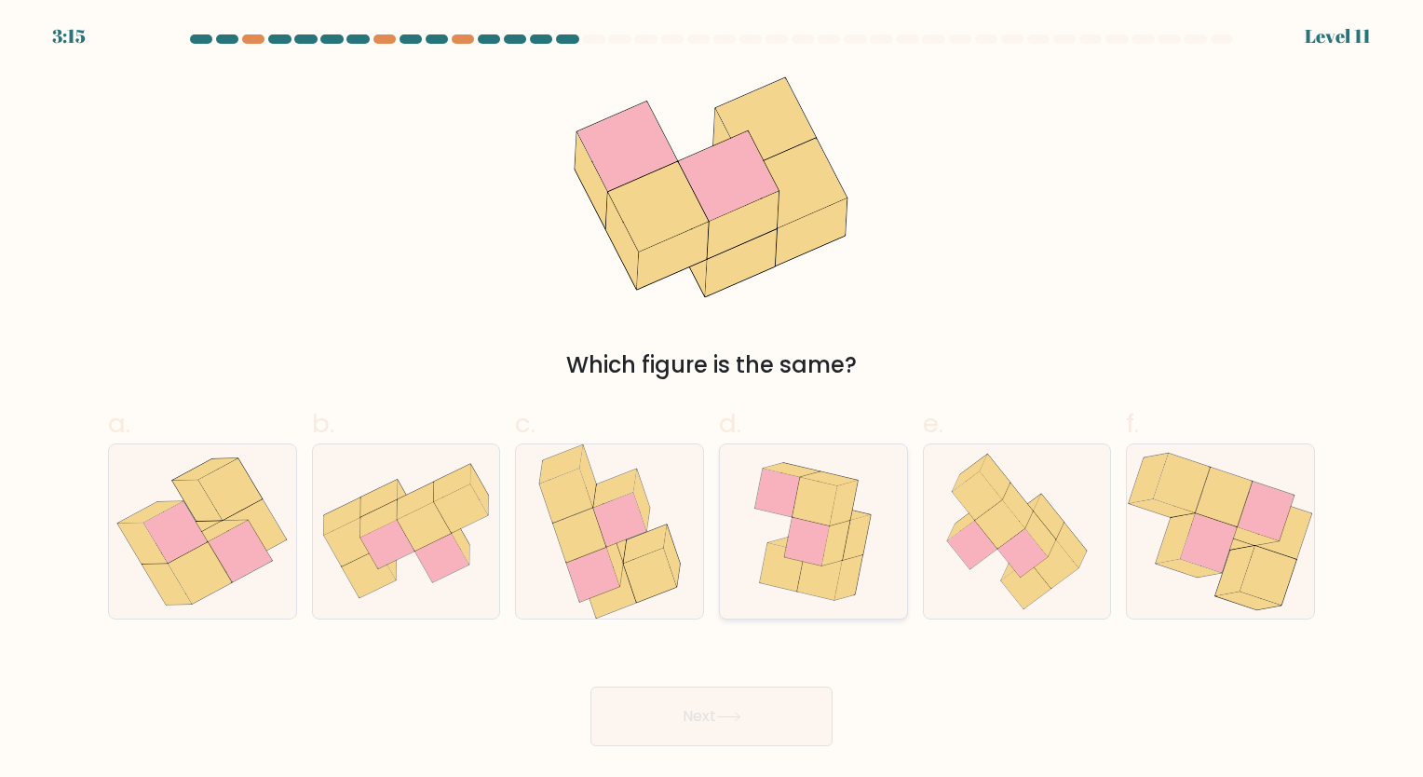
click at [834, 542] on icon at bounding box center [836, 543] width 28 height 46
click at [712, 400] on input "d." at bounding box center [711, 394] width 1 height 12
radio input "true"
click at [756, 743] on button "Next" at bounding box center [711, 716] width 242 height 60
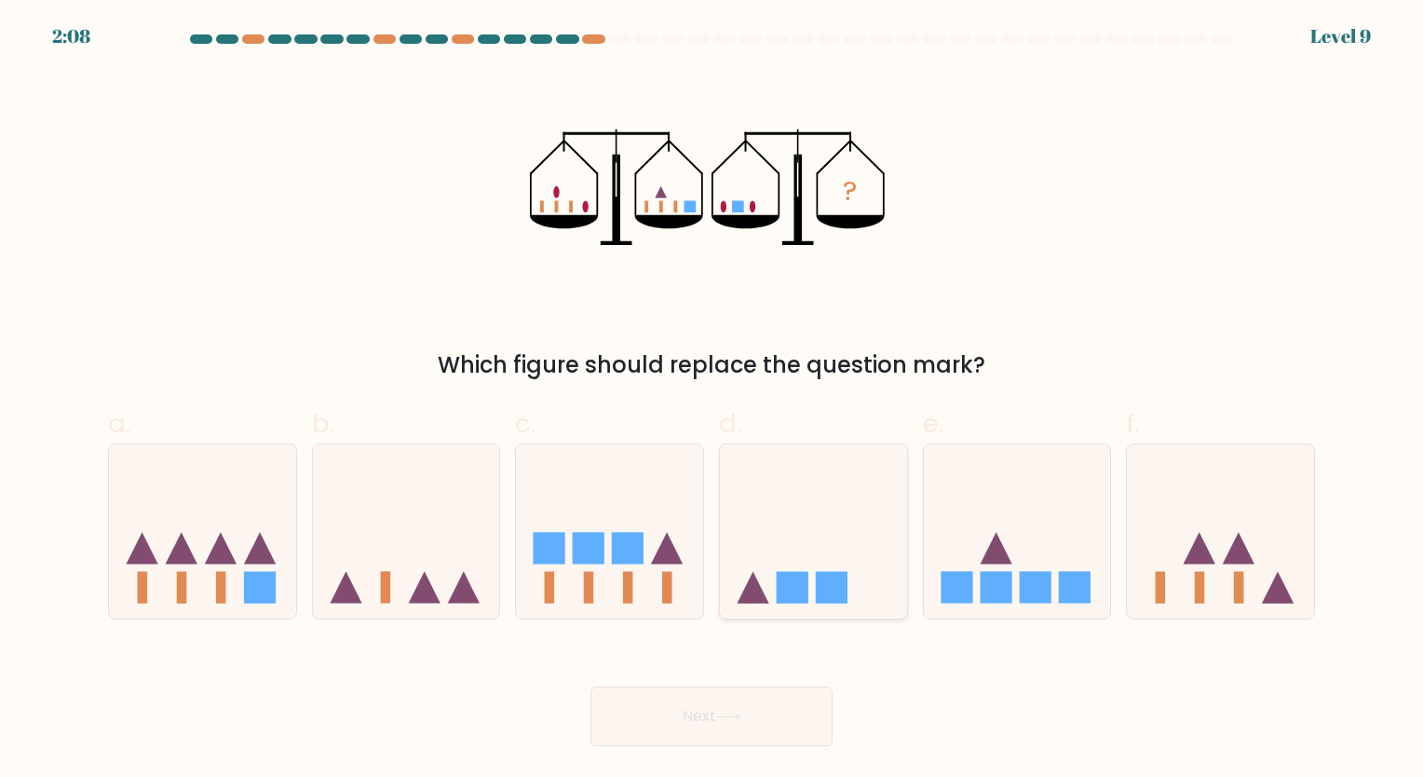
click at [828, 617] on div at bounding box center [813, 531] width 189 height 176
click at [712, 400] on input "d." at bounding box center [711, 394] width 1 height 12
radio input "true"
click at [1244, 553] on icon at bounding box center [1239, 549] width 32 height 32
click at [712, 400] on input "f." at bounding box center [711, 394] width 1 height 12
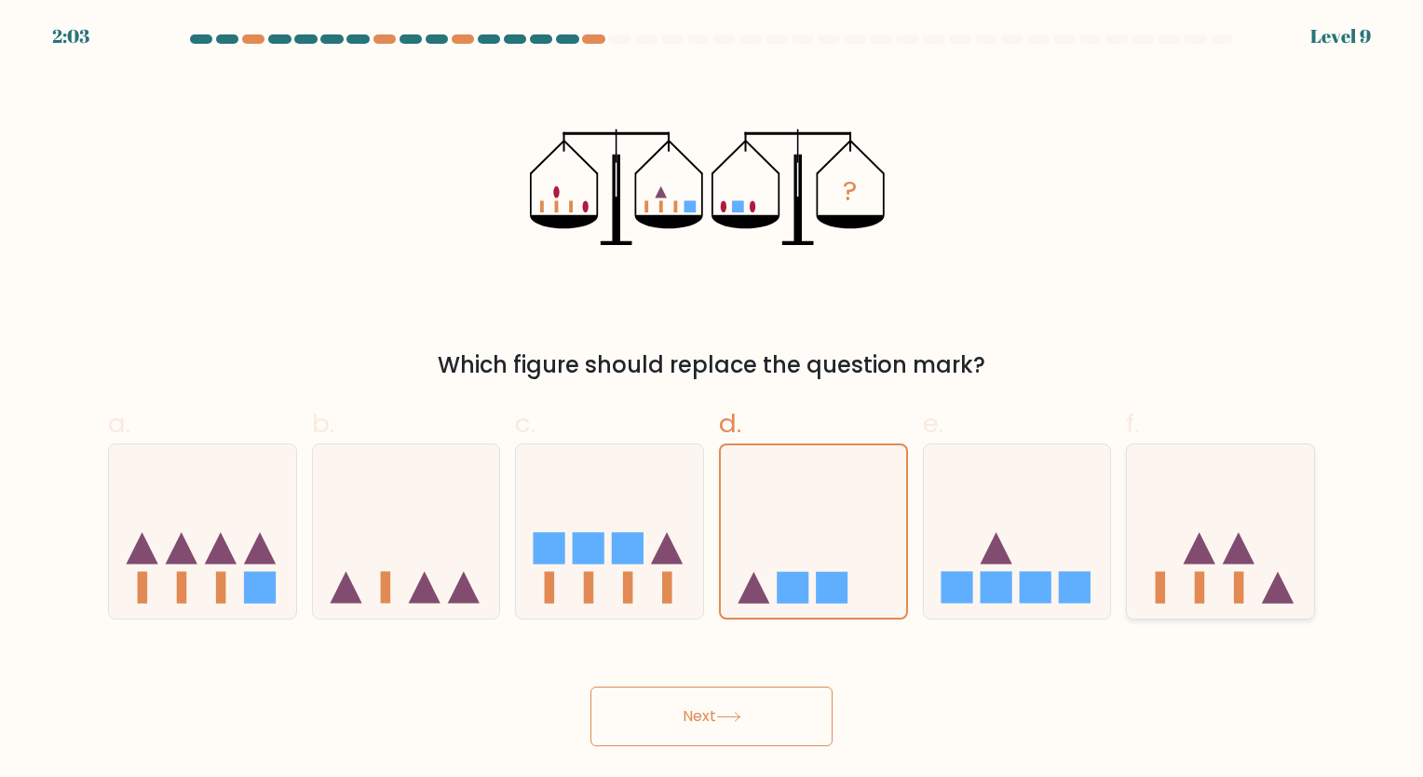
radio input "true"
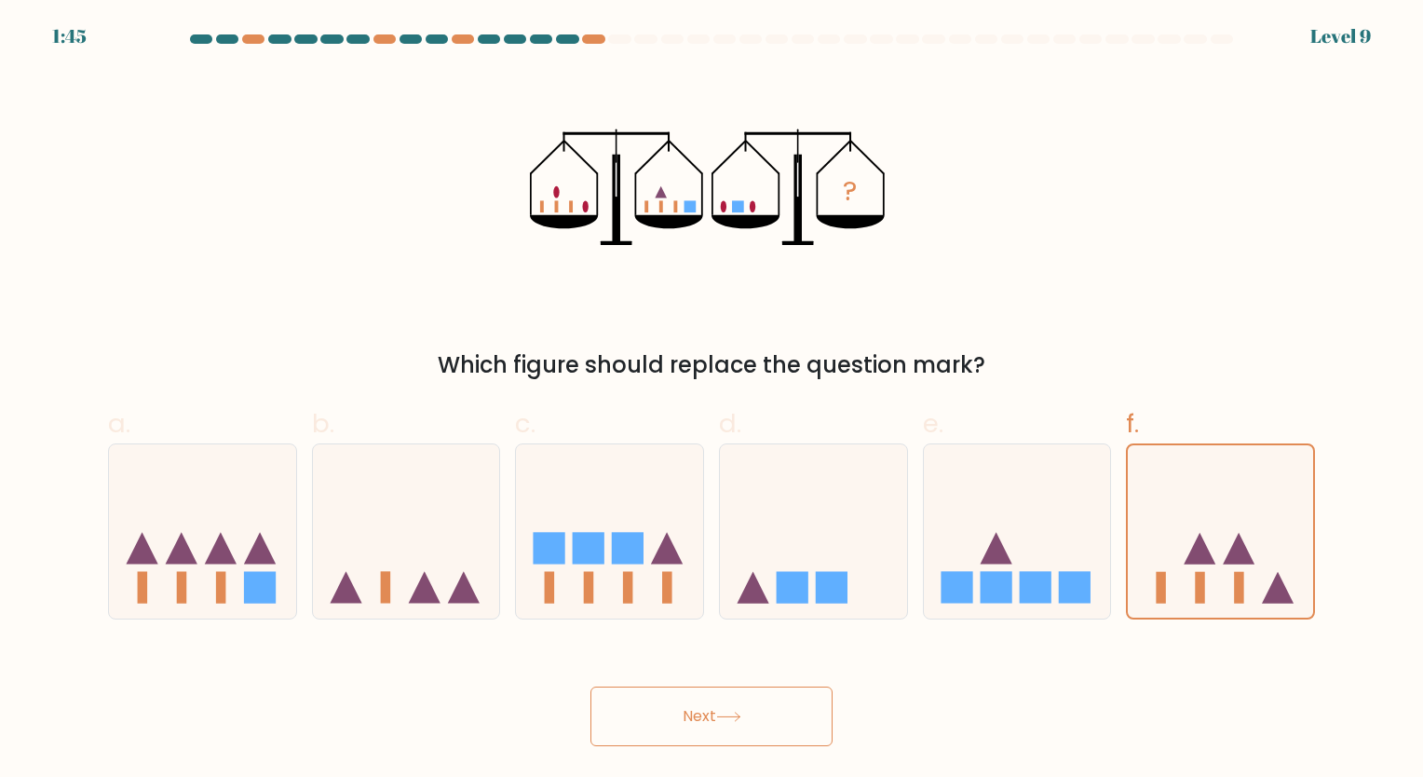
click at [711, 693] on button "Next" at bounding box center [711, 716] width 242 height 60
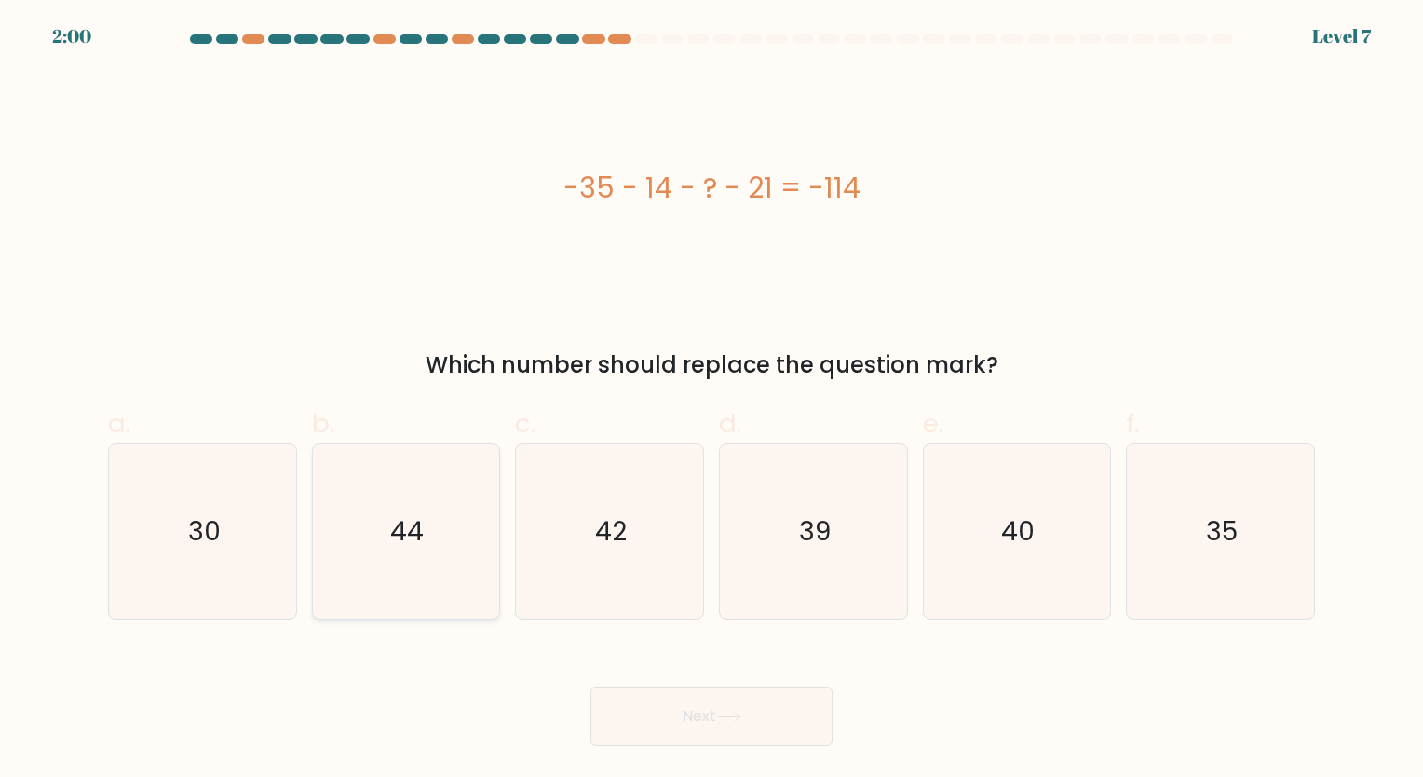
click at [435, 548] on icon "44" at bounding box center [405, 531] width 174 height 174
click at [711, 400] on input "b. 44" at bounding box center [711, 394] width 1 height 12
radio input "true"
click at [690, 704] on button "Next" at bounding box center [711, 716] width 242 height 60
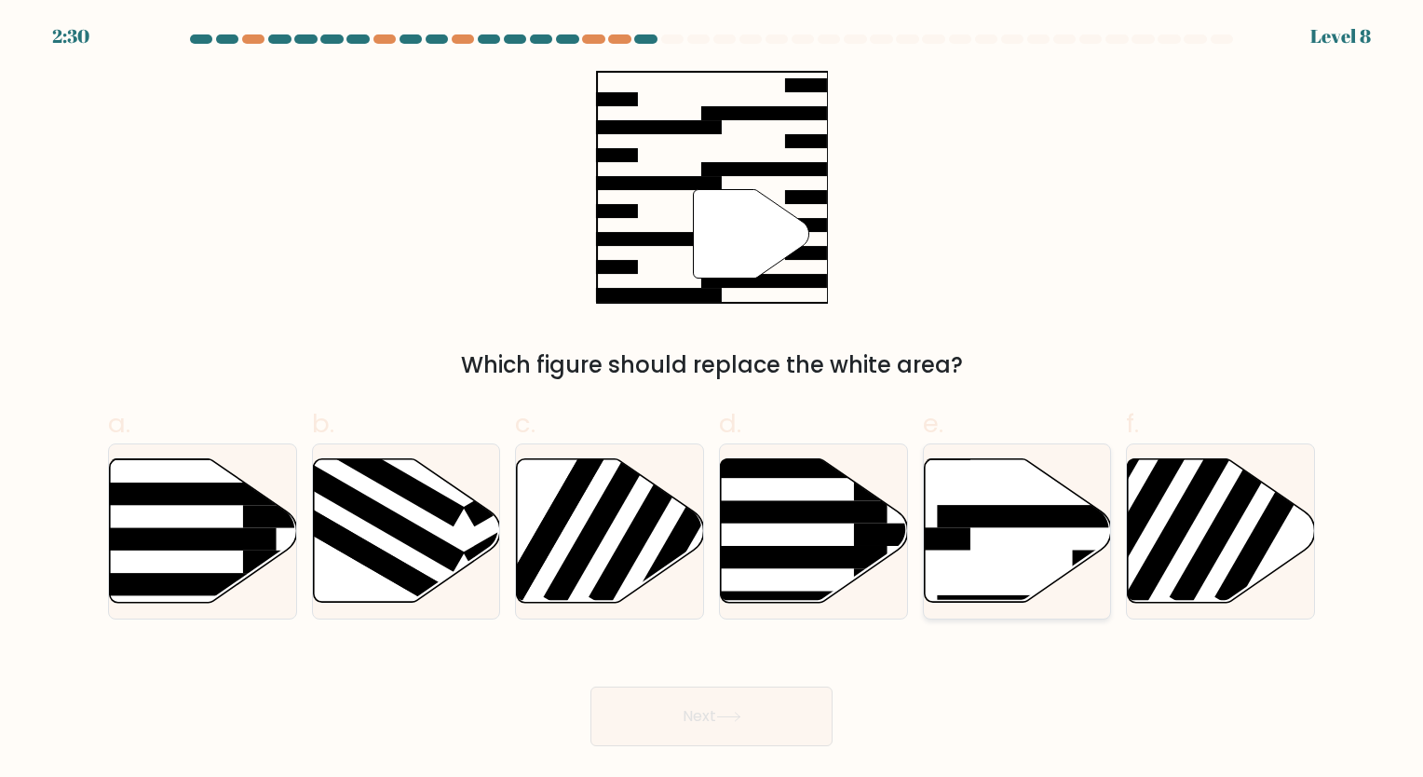
click at [968, 602] on rect at bounding box center [1038, 606] width 203 height 22
click at [712, 400] on input "e." at bounding box center [711, 394] width 1 height 12
radio input "true"
click at [720, 743] on button "Next" at bounding box center [711, 716] width 242 height 60
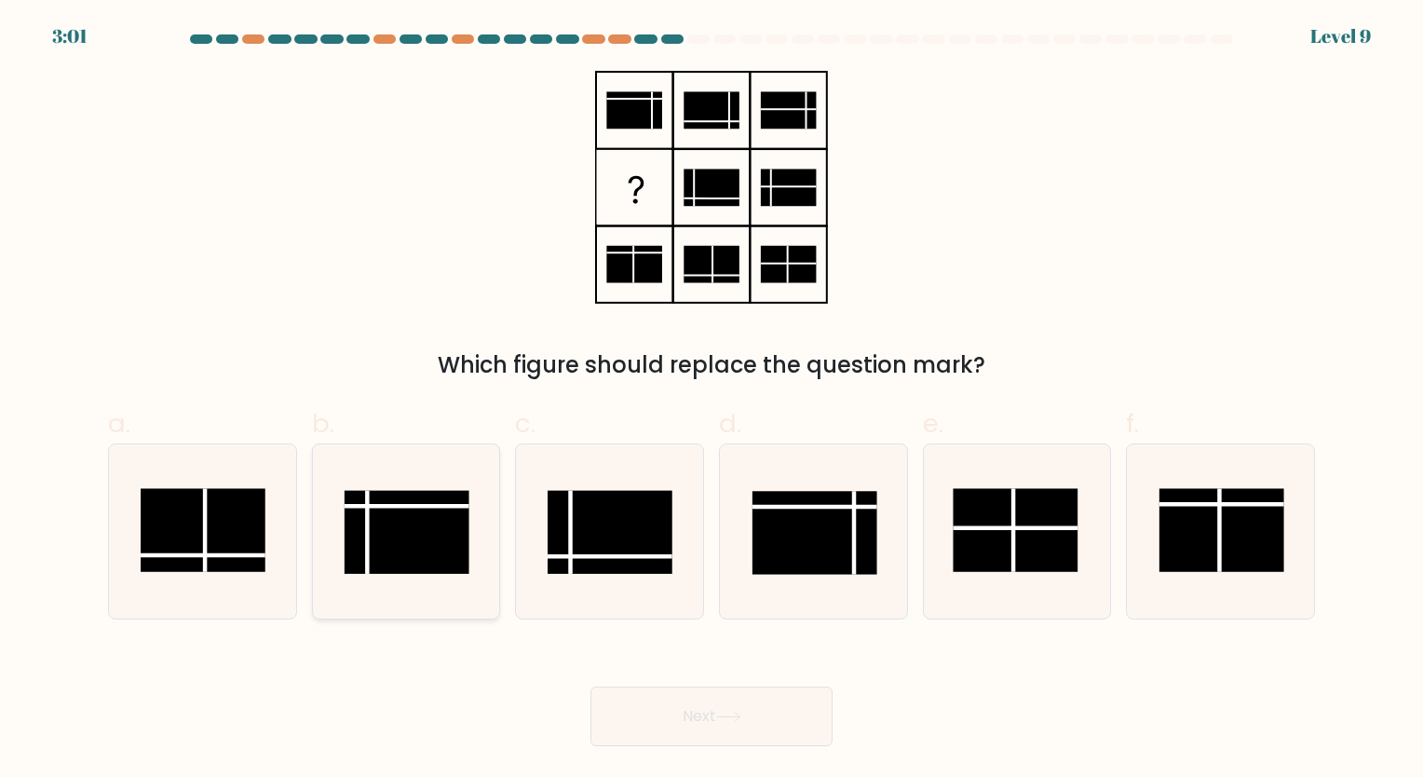
click at [410, 570] on rect at bounding box center [407, 532] width 125 height 84
click at [711, 400] on input "b." at bounding box center [711, 394] width 1 height 12
radio input "true"
click at [697, 730] on button "Next" at bounding box center [711, 716] width 242 height 60
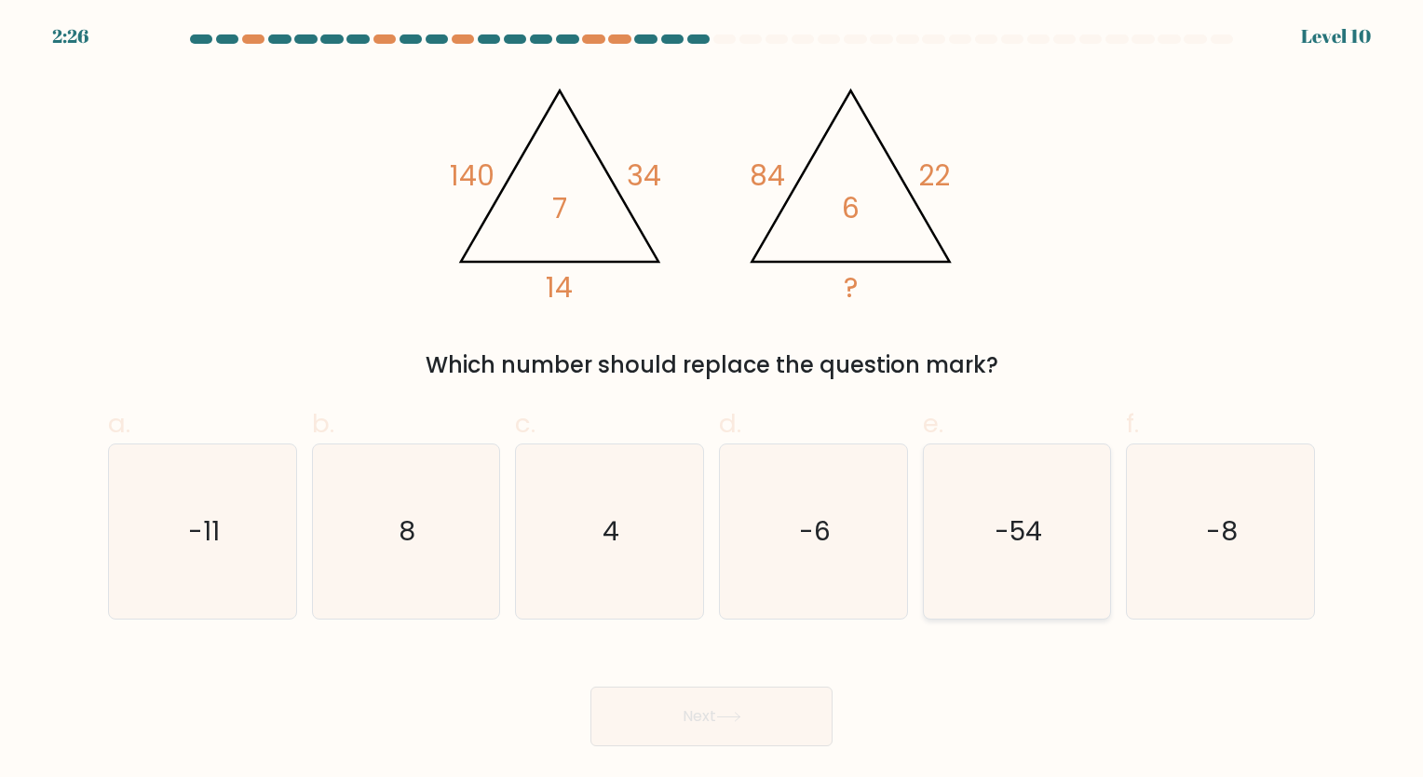
click at [957, 520] on icon "-54" at bounding box center [1016, 531] width 174 height 174
click at [712, 400] on input "e. -54" at bounding box center [711, 394] width 1 height 12
radio input "true"
click at [742, 706] on button "Next" at bounding box center [711, 716] width 242 height 60
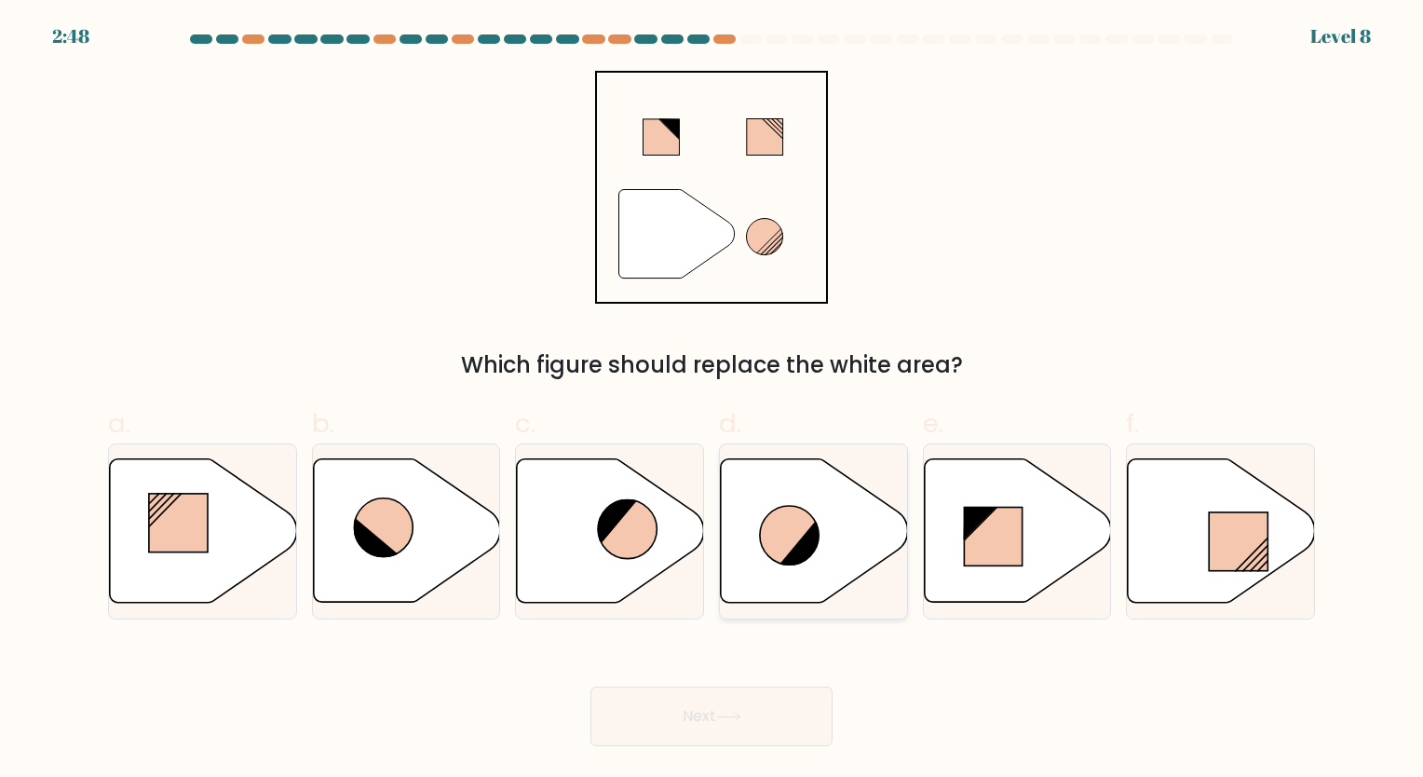
click at [778, 561] on icon at bounding box center [789, 535] width 59 height 59
click at [712, 400] on input "d." at bounding box center [711, 394] width 1 height 12
radio input "true"
click at [671, 711] on button "Next" at bounding box center [711, 716] width 242 height 60
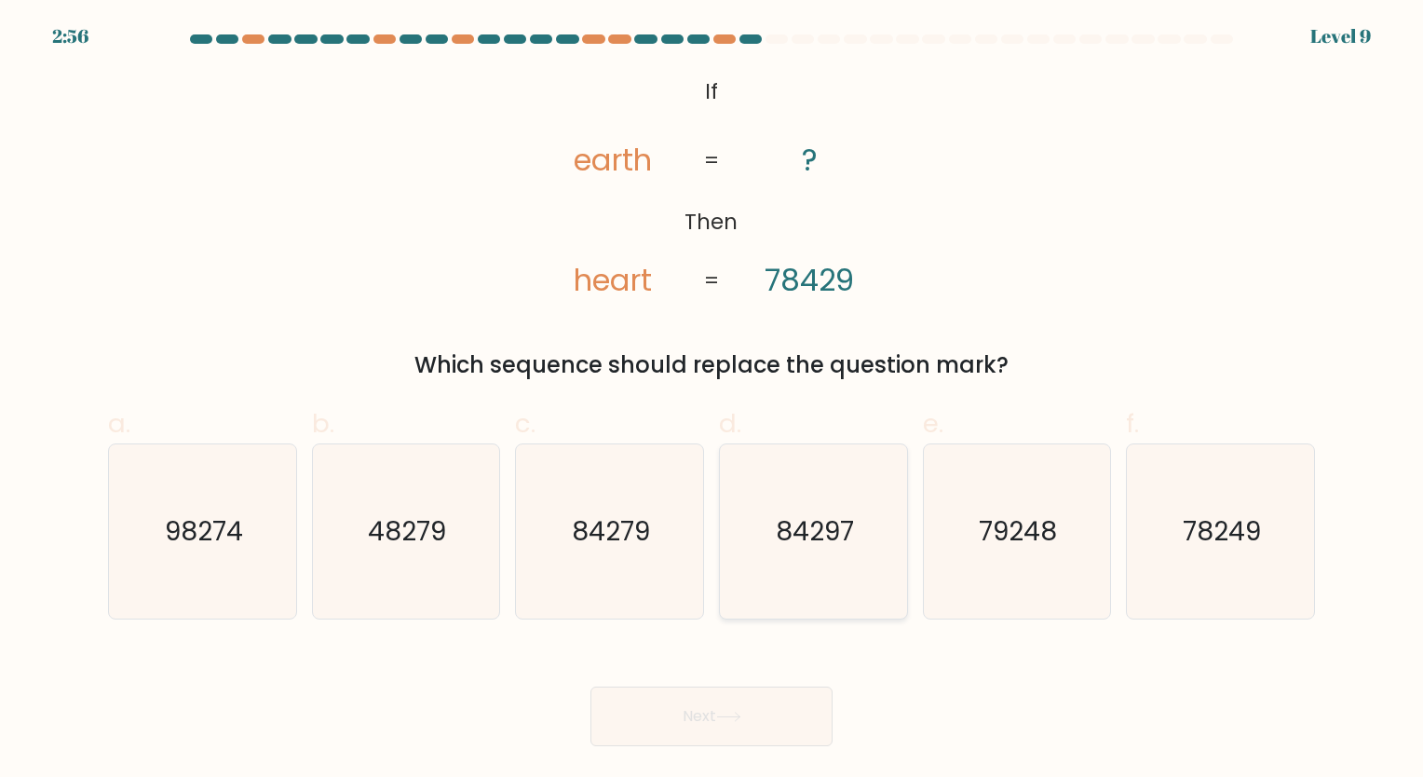
click at [860, 512] on icon "84297" at bounding box center [813, 531] width 174 height 174
click at [712, 400] on input "d. 84297" at bounding box center [711, 394] width 1 height 12
radio input "true"
click at [738, 728] on button "Next" at bounding box center [711, 716] width 242 height 60
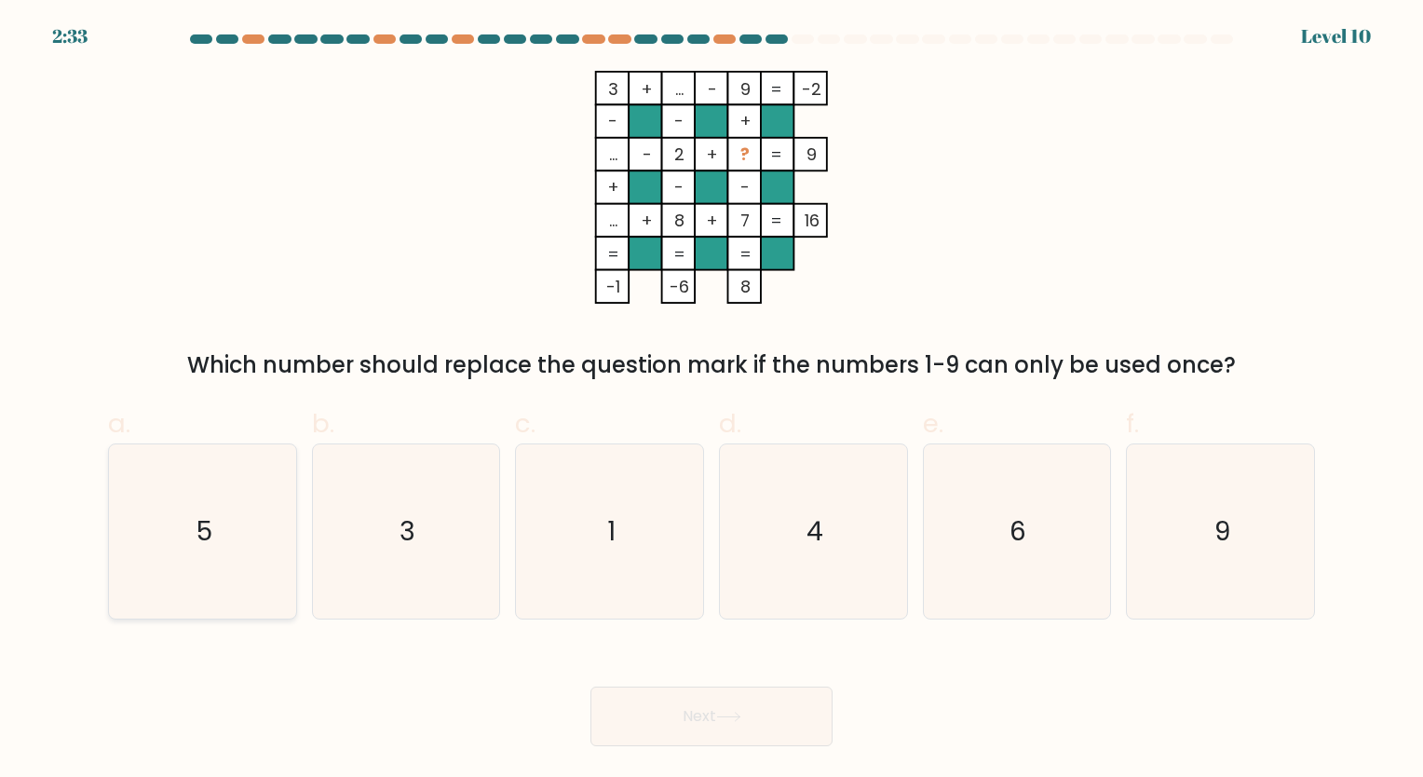
click at [223, 542] on icon "5" at bounding box center [202, 531] width 174 height 174
click at [711, 400] on input "a. 5" at bounding box center [711, 394] width 1 height 12
radio input "true"
click at [687, 713] on button "Next" at bounding box center [711, 716] width 242 height 60
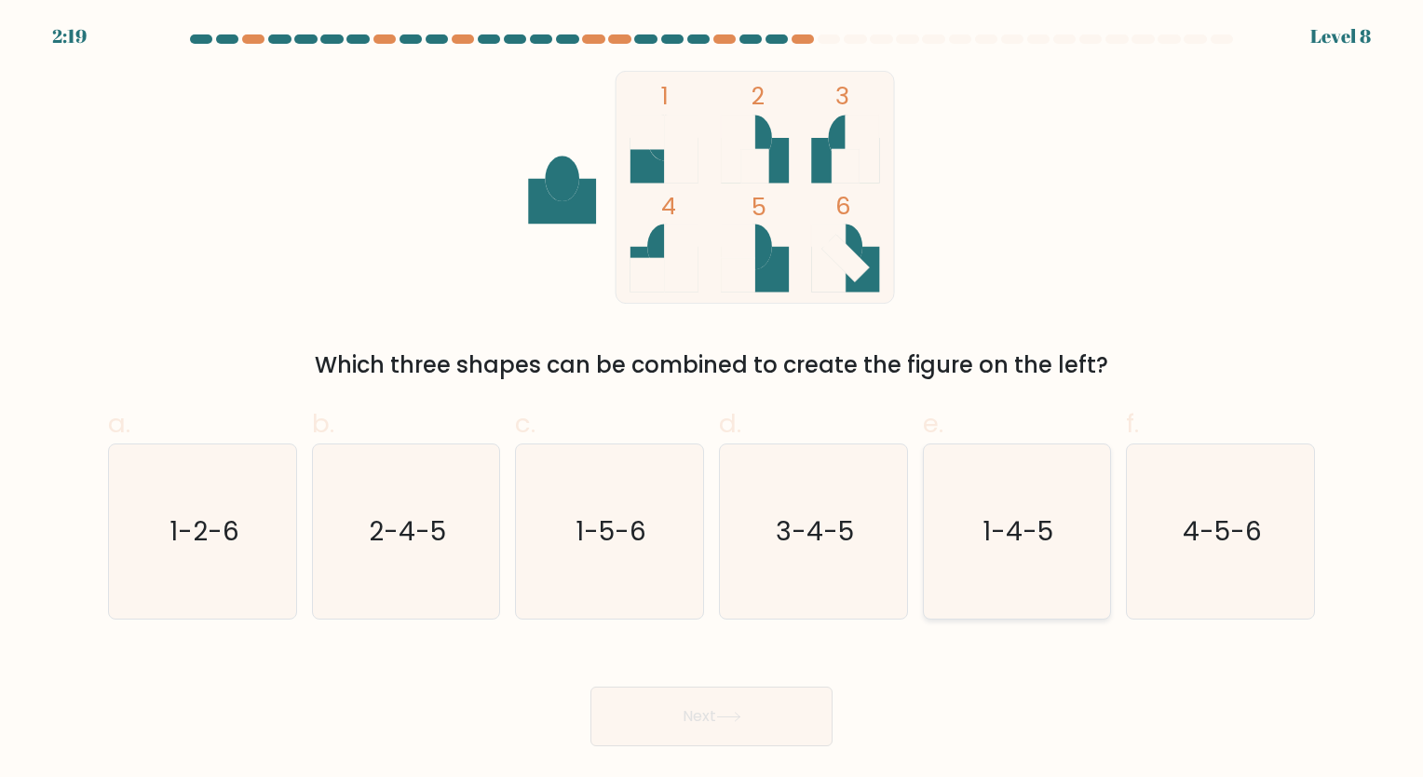
click at [994, 578] on icon "1-4-5" at bounding box center [1016, 531] width 174 height 174
click at [712, 400] on input "e. 1-4-5" at bounding box center [711, 394] width 1 height 12
radio input "true"
click at [760, 716] on button "Next" at bounding box center [711, 716] width 242 height 60
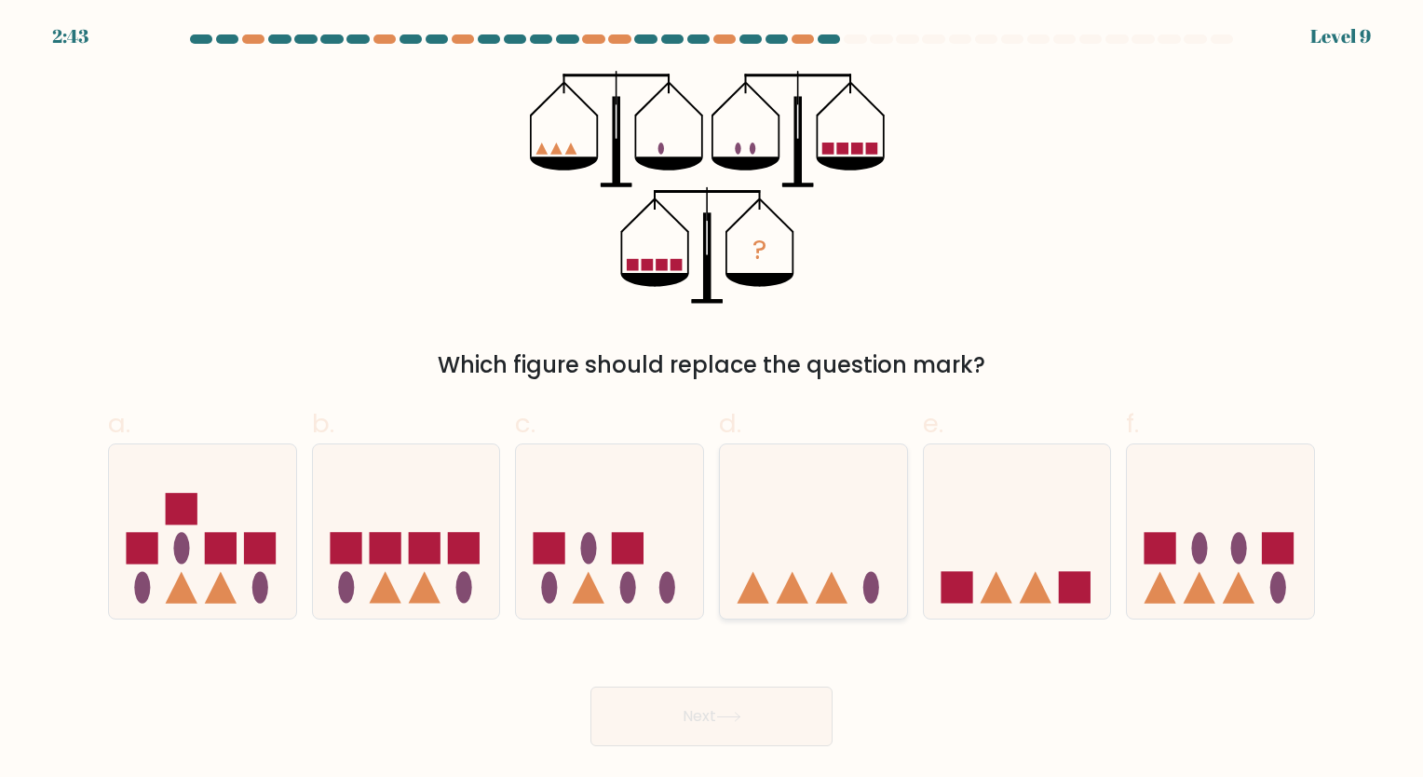
click at [806, 537] on icon at bounding box center [813, 531] width 187 height 155
click at [712, 400] on input "d." at bounding box center [711, 394] width 1 height 12
radio input "true"
click at [755, 717] on button "Next" at bounding box center [711, 716] width 242 height 60
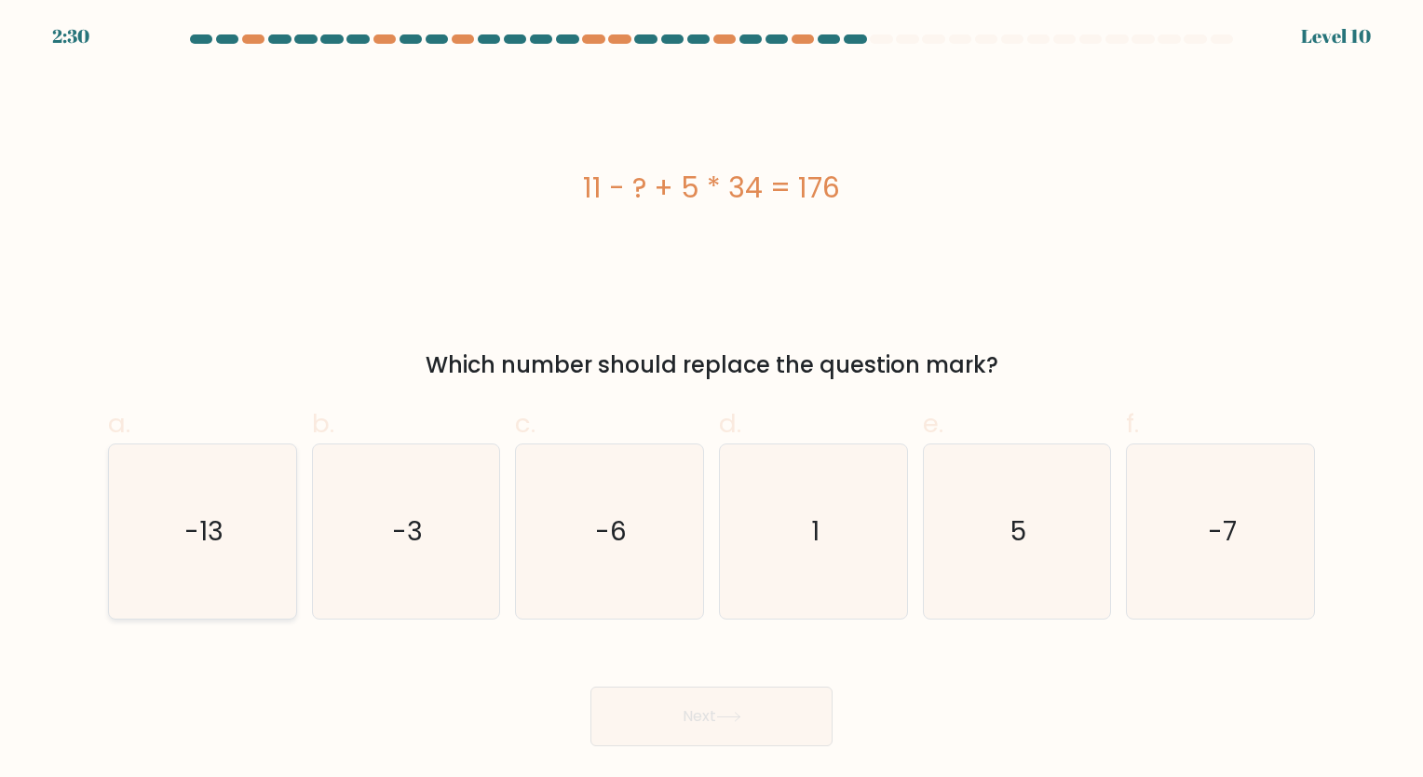
click at [260, 486] on icon "-13" at bounding box center [202, 531] width 174 height 174
click at [711, 400] on input "a. -13" at bounding box center [711, 394] width 1 height 12
radio input "true"
click at [689, 686] on button "Next" at bounding box center [711, 716] width 242 height 60
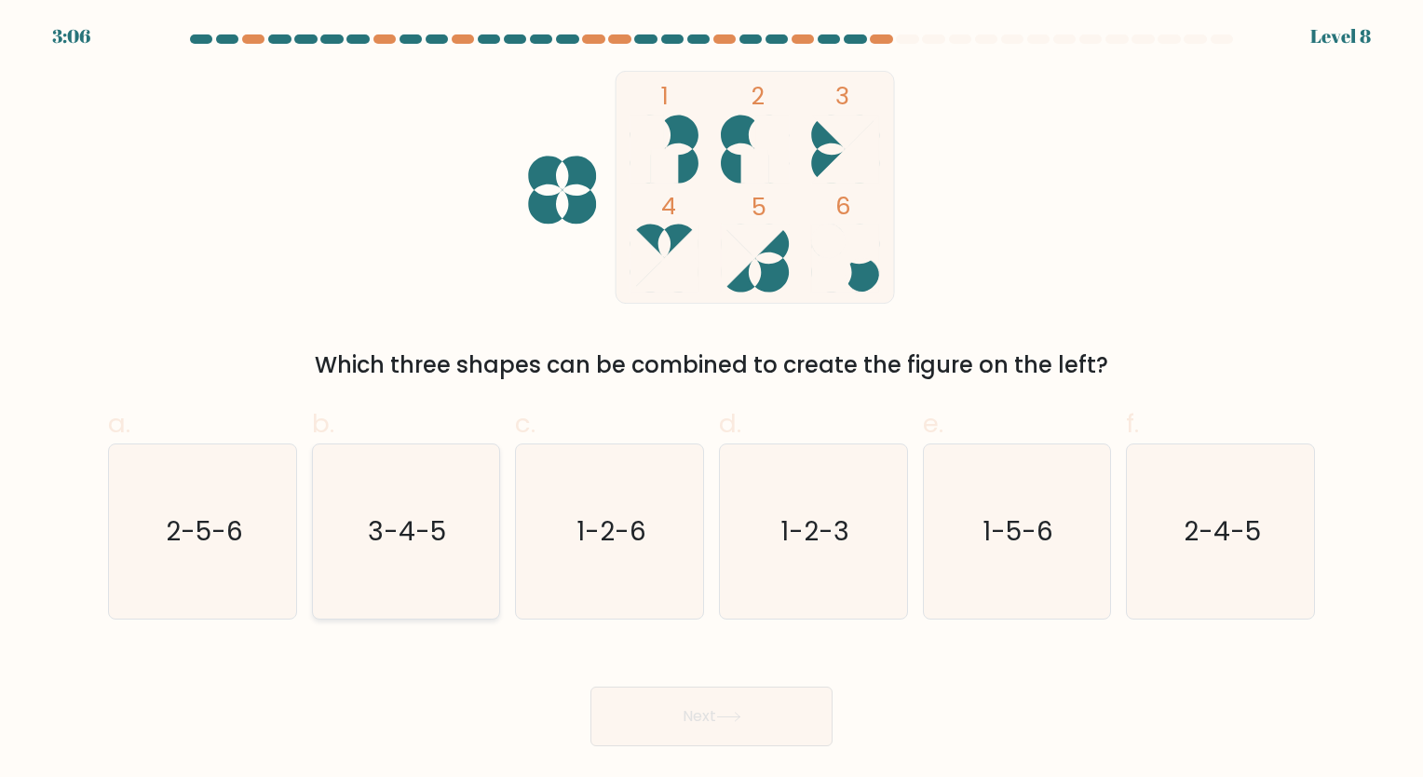
click at [415, 561] on icon "3-4-5" at bounding box center [405, 531] width 174 height 174
click at [711, 400] on input "b. 3-4-5" at bounding box center [711, 394] width 1 height 12
radio input "true"
click at [647, 697] on button "Next" at bounding box center [711, 716] width 242 height 60
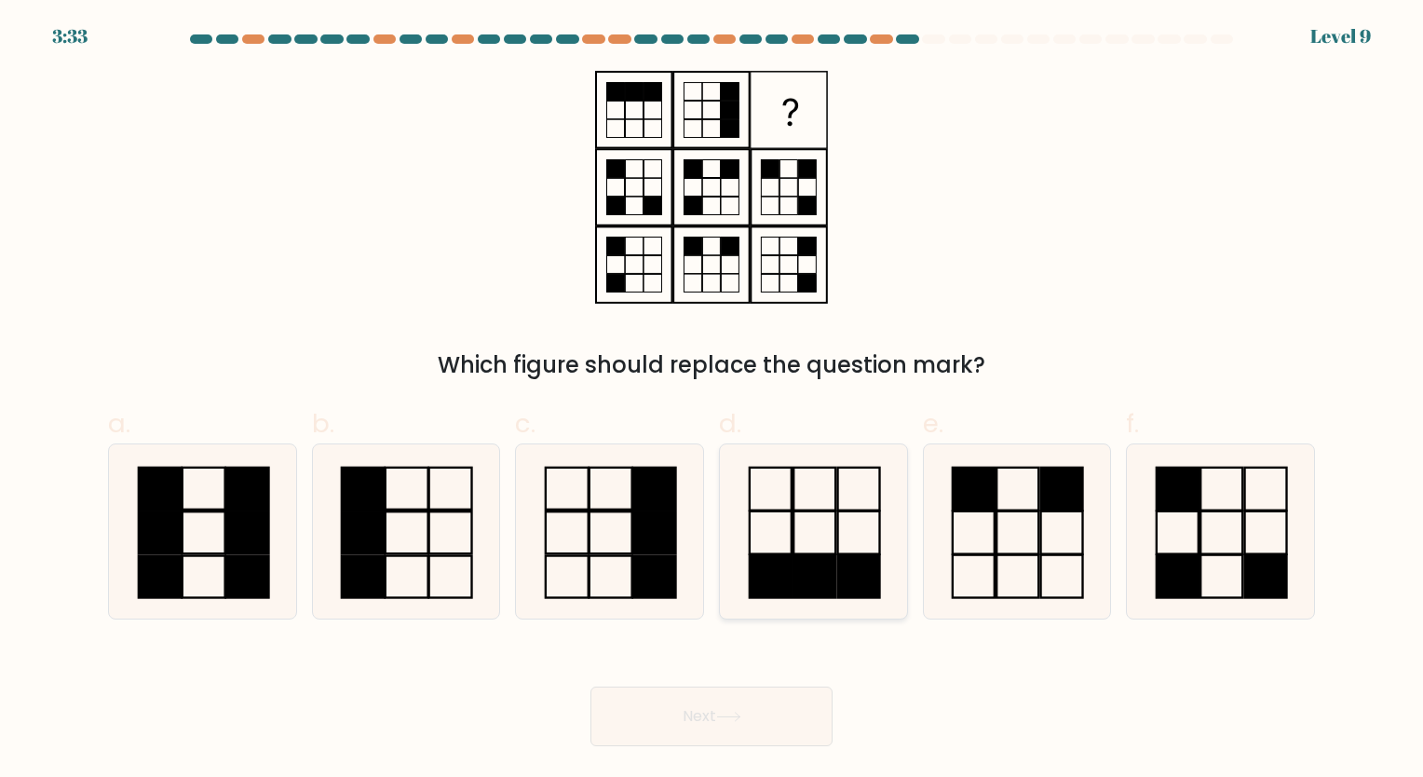
click at [853, 553] on rect at bounding box center [858, 531] width 42 height 43
click at [712, 400] on input "d." at bounding box center [711, 394] width 1 height 12
radio input "true"
click at [764, 717] on button "Next" at bounding box center [711, 716] width 242 height 60
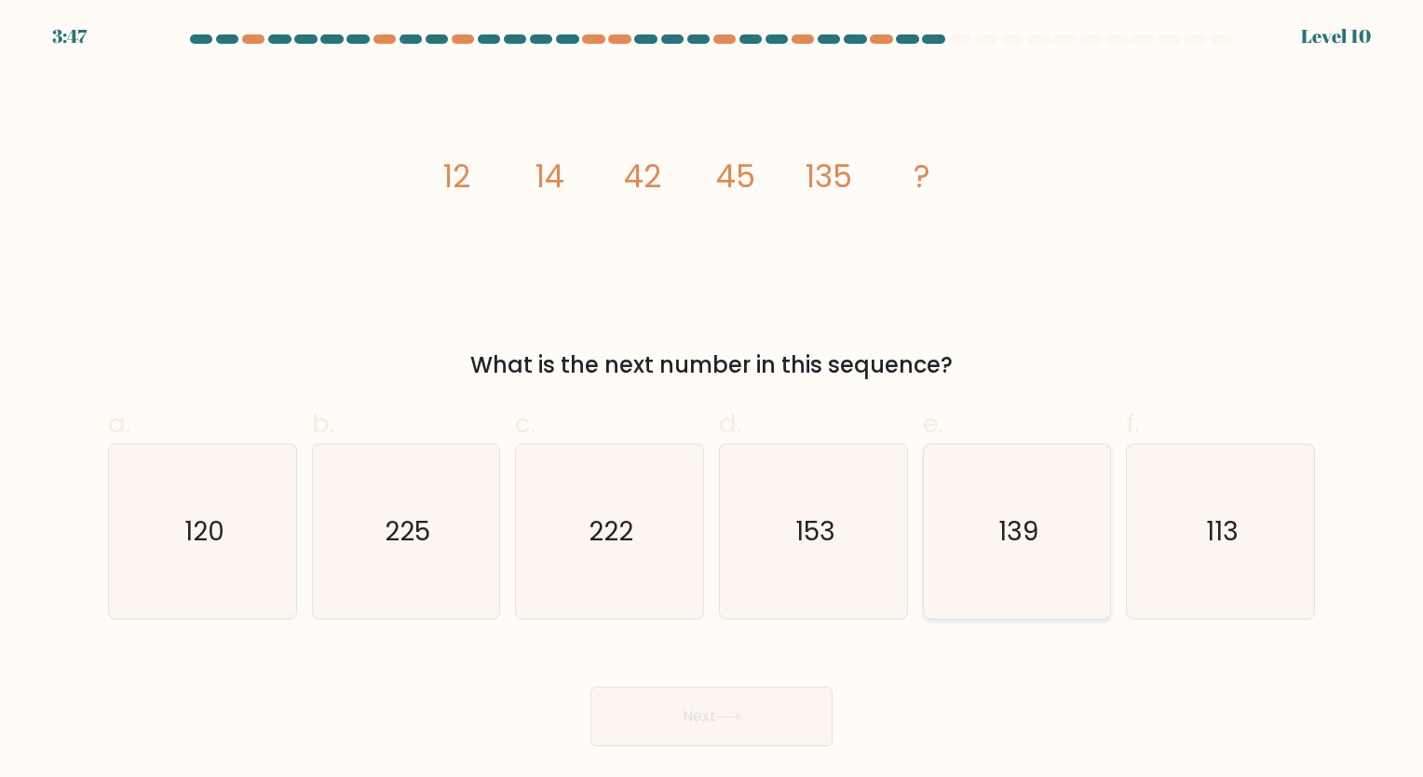
click at [1036, 525] on text "139" at bounding box center [1018, 531] width 40 height 36
click at [712, 400] on input "e. 139" at bounding box center [711, 394] width 1 height 12
radio input "true"
click at [741, 710] on button "Next" at bounding box center [711, 716] width 242 height 60
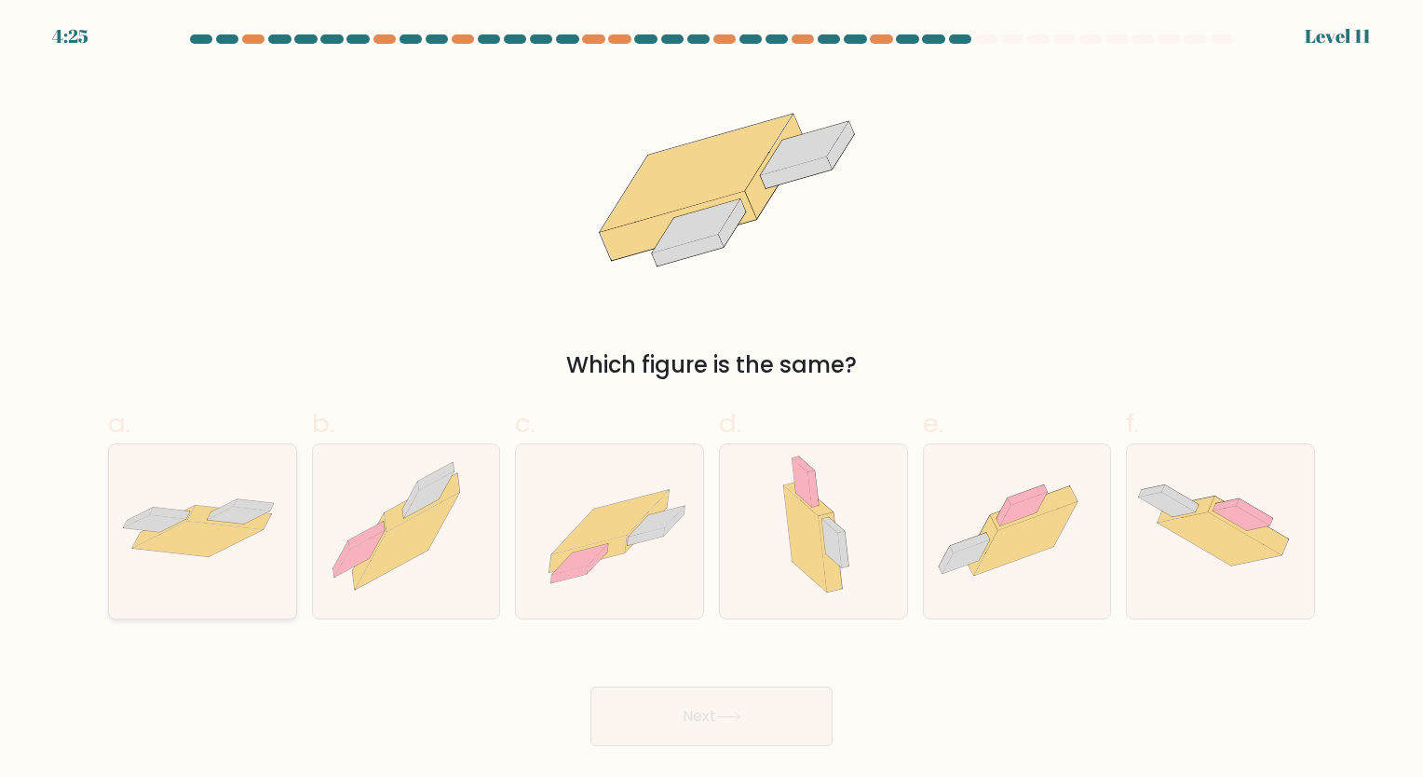
click at [211, 527] on icon at bounding box center [198, 538] width 130 height 35
click at [711, 400] on input "a." at bounding box center [711, 394] width 1 height 12
radio input "true"
click at [744, 740] on button "Next" at bounding box center [711, 716] width 242 height 60
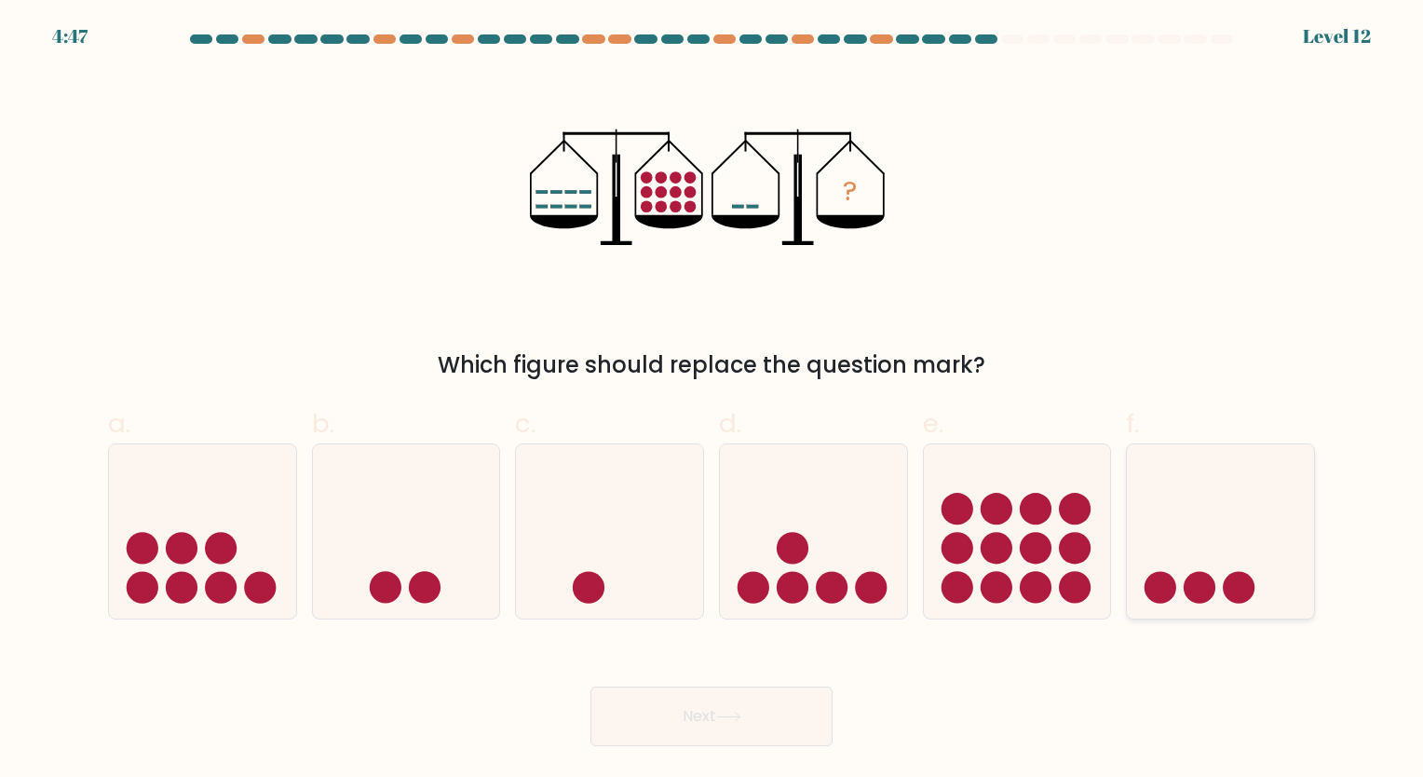
click at [1201, 543] on icon at bounding box center [1220, 531] width 187 height 155
click at [712, 400] on input "f." at bounding box center [711, 394] width 1 height 12
radio input "true"
click at [738, 726] on button "Next" at bounding box center [711, 716] width 242 height 60
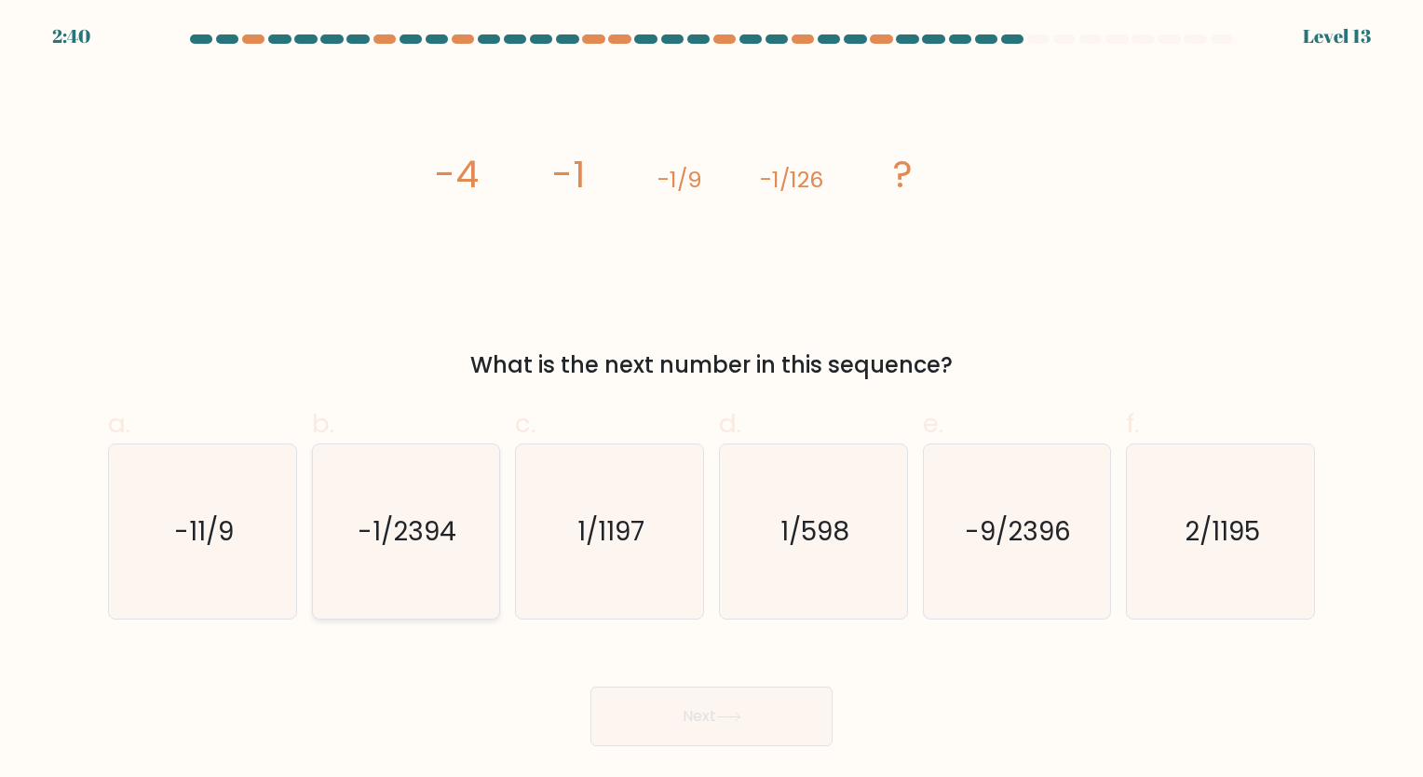
click at [406, 543] on text "-1/2394" at bounding box center [408, 531] width 99 height 36
click at [711, 400] on input "b. -1/2394" at bounding box center [711, 394] width 1 height 12
radio input "true"
click at [769, 722] on button "Next" at bounding box center [711, 716] width 242 height 60
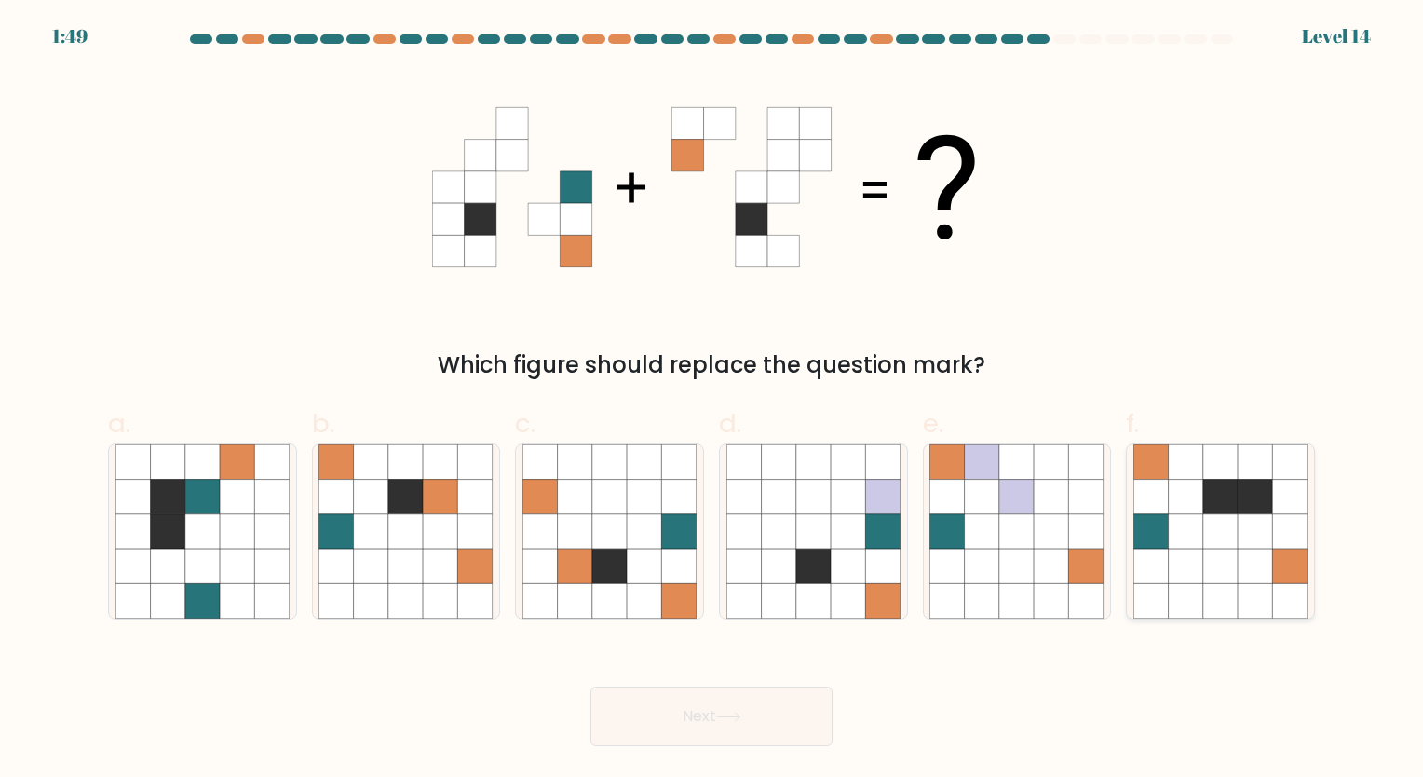
click at [1211, 497] on icon at bounding box center [1220, 496] width 34 height 34
click at [712, 400] on input "f." at bounding box center [711, 394] width 1 height 12
radio input "true"
click at [652, 738] on button "Next" at bounding box center [711, 716] width 242 height 60
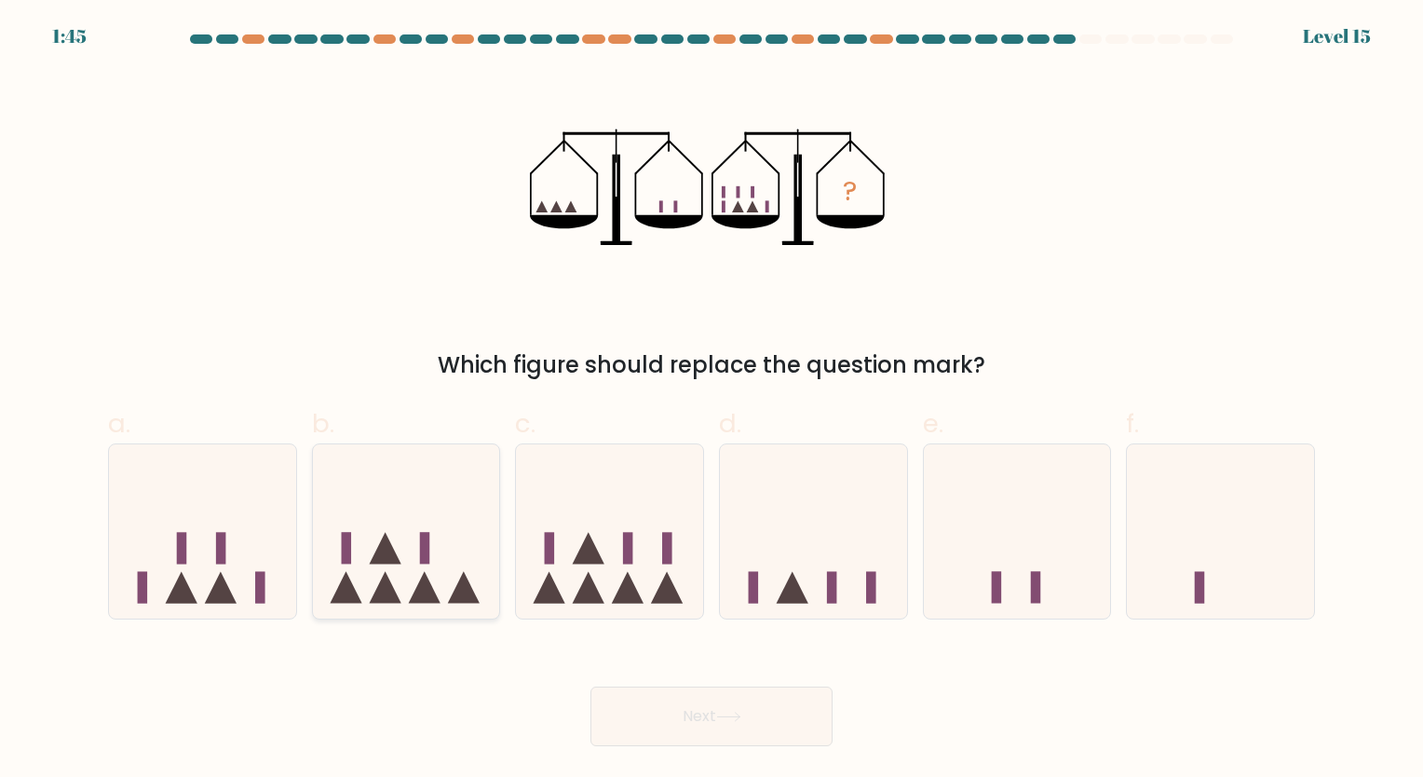
click at [394, 557] on icon at bounding box center [385, 549] width 32 height 32
click at [711, 400] on input "b." at bounding box center [711, 394] width 1 height 12
radio input "true"
click at [611, 508] on icon at bounding box center [609, 531] width 187 height 155
click at [711, 400] on input "c." at bounding box center [711, 394] width 1 height 12
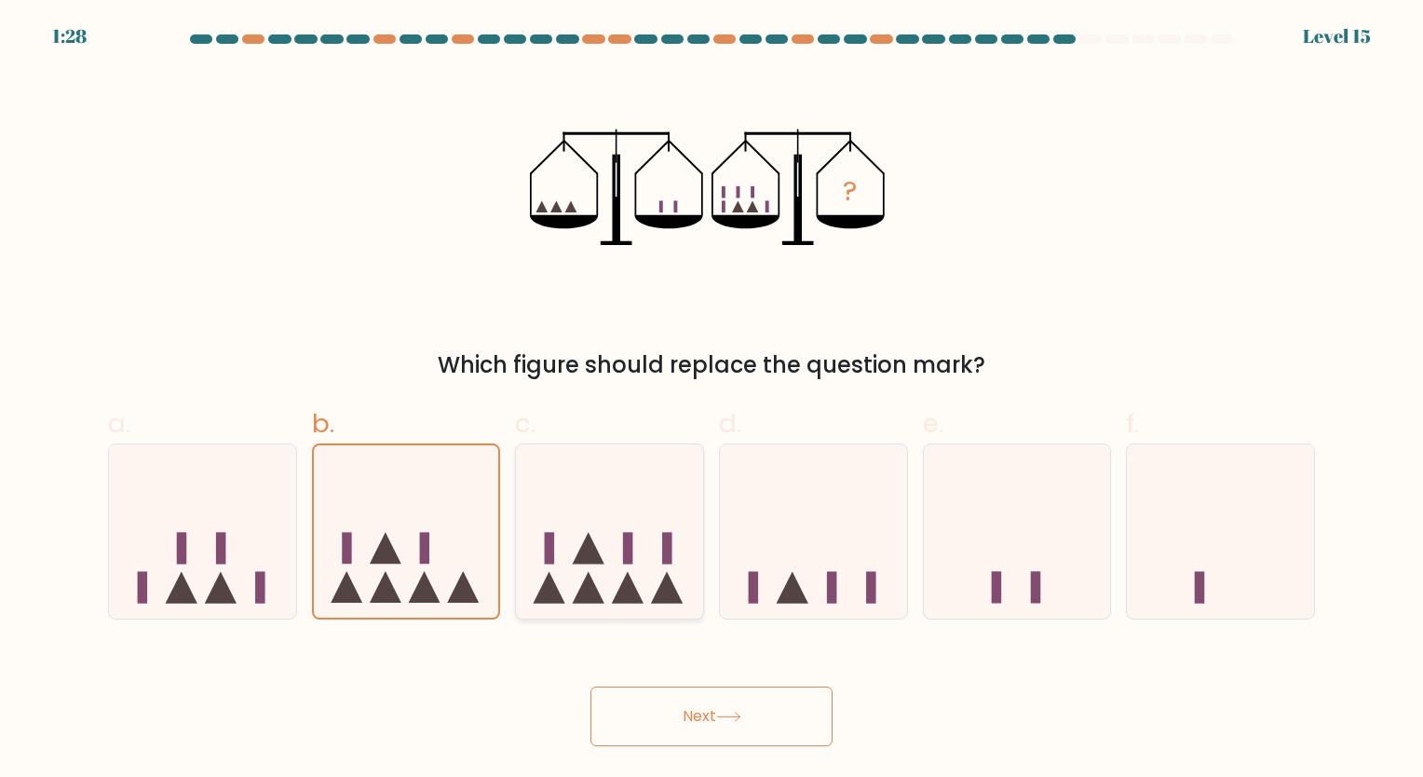
radio input "true"
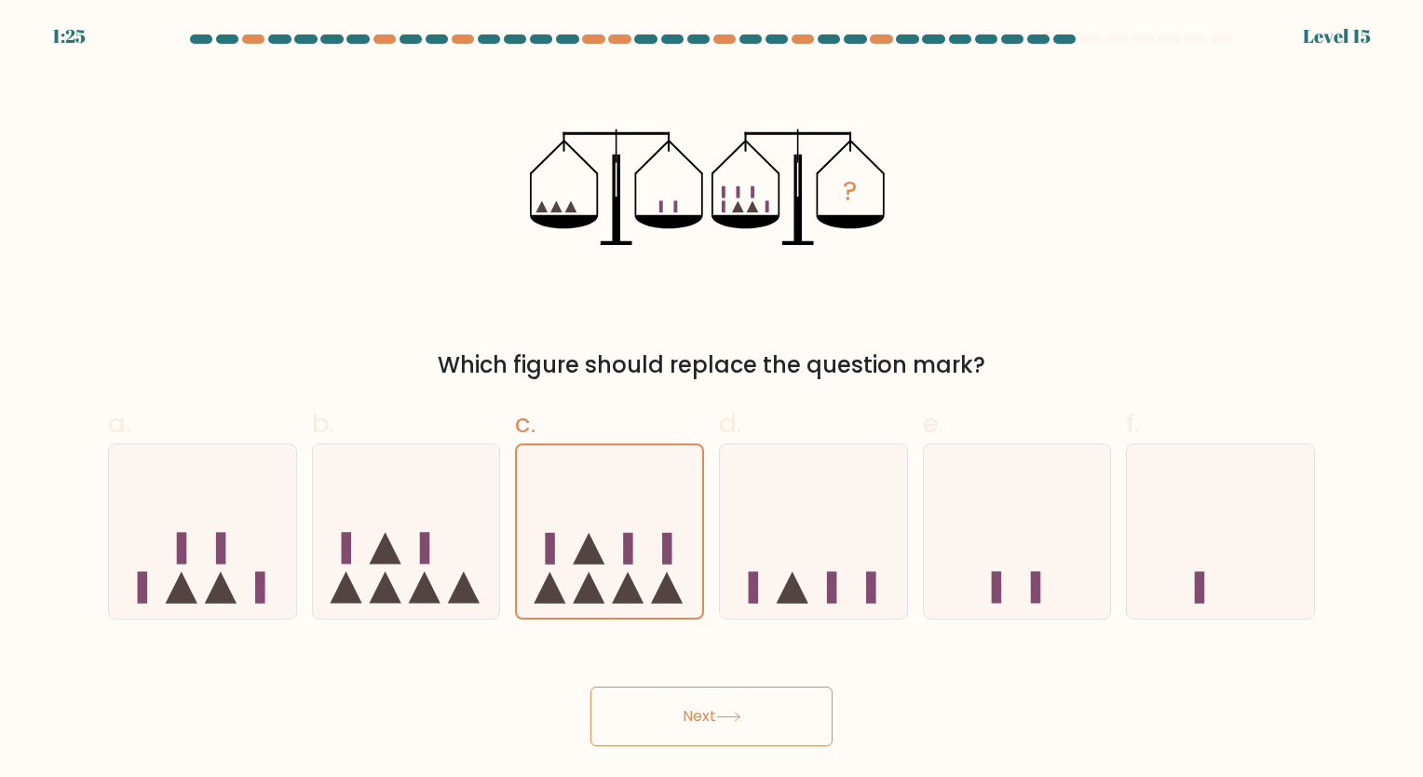
click at [657, 716] on button "Next" at bounding box center [711, 716] width 242 height 60
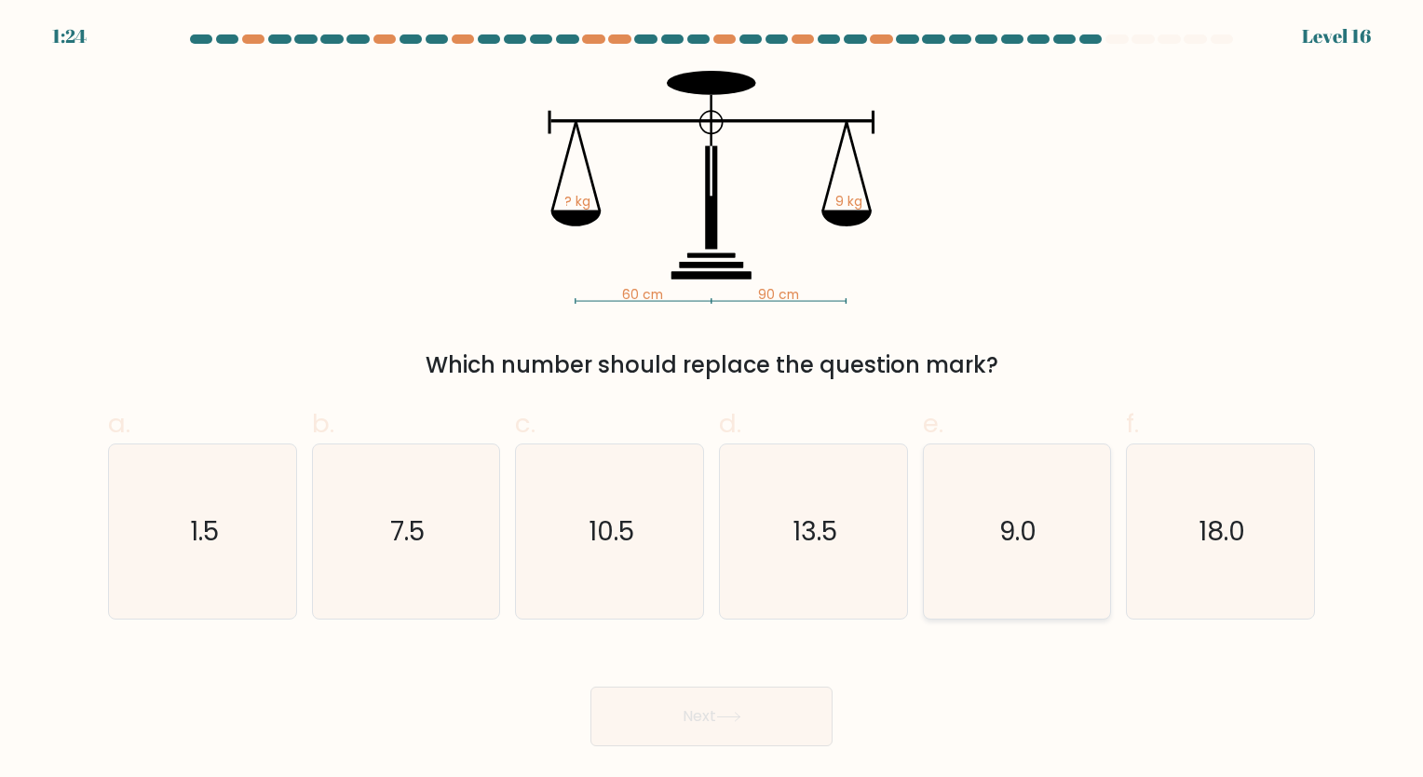
click at [1025, 530] on text "9.0" at bounding box center [1018, 531] width 37 height 36
click at [712, 400] on input "e. 9.0" at bounding box center [711, 394] width 1 height 12
radio input "true"
click at [760, 738] on button "Next" at bounding box center [711, 716] width 242 height 60
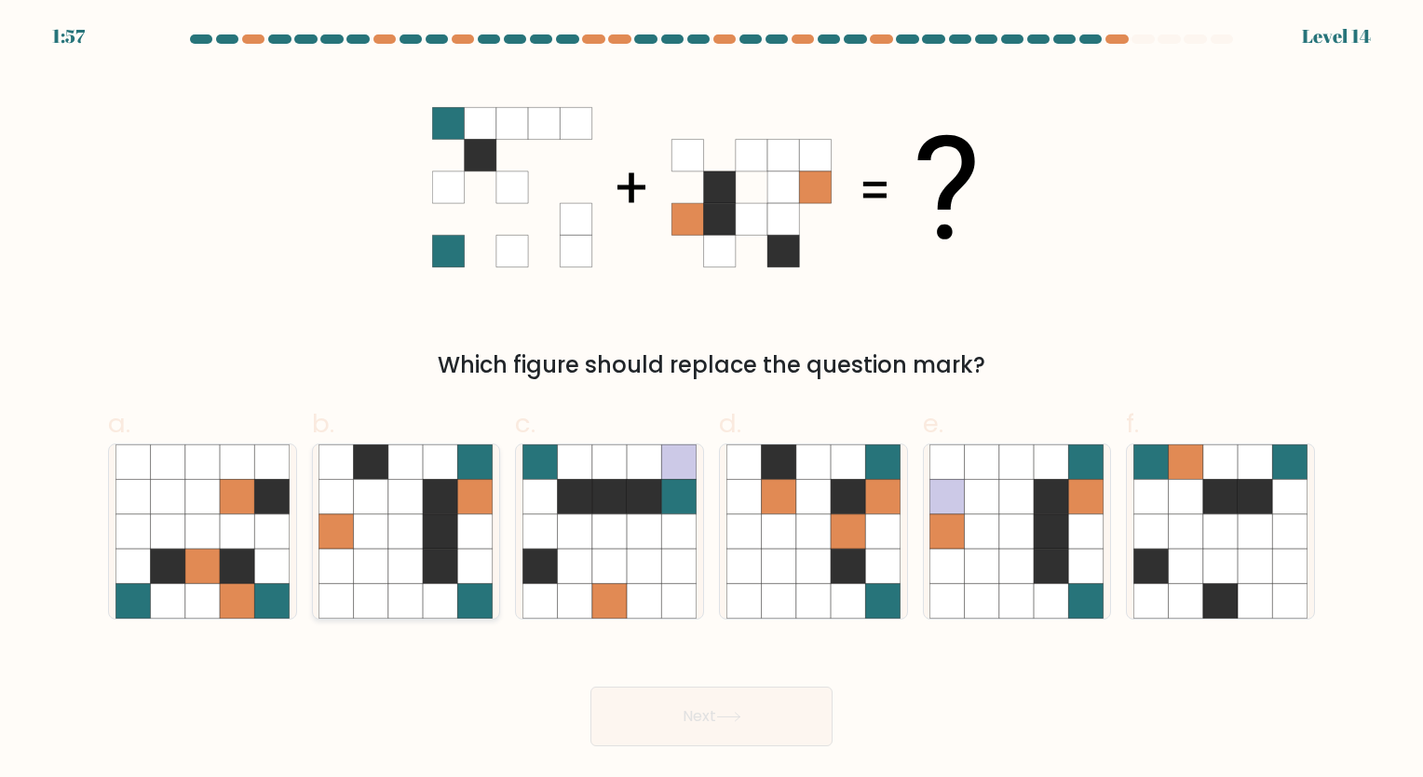
click at [398, 529] on icon at bounding box center [405, 531] width 34 height 34
click at [711, 400] on input "b." at bounding box center [711, 394] width 1 height 12
radio input "true"
click at [772, 702] on button "Next" at bounding box center [711, 716] width 242 height 60
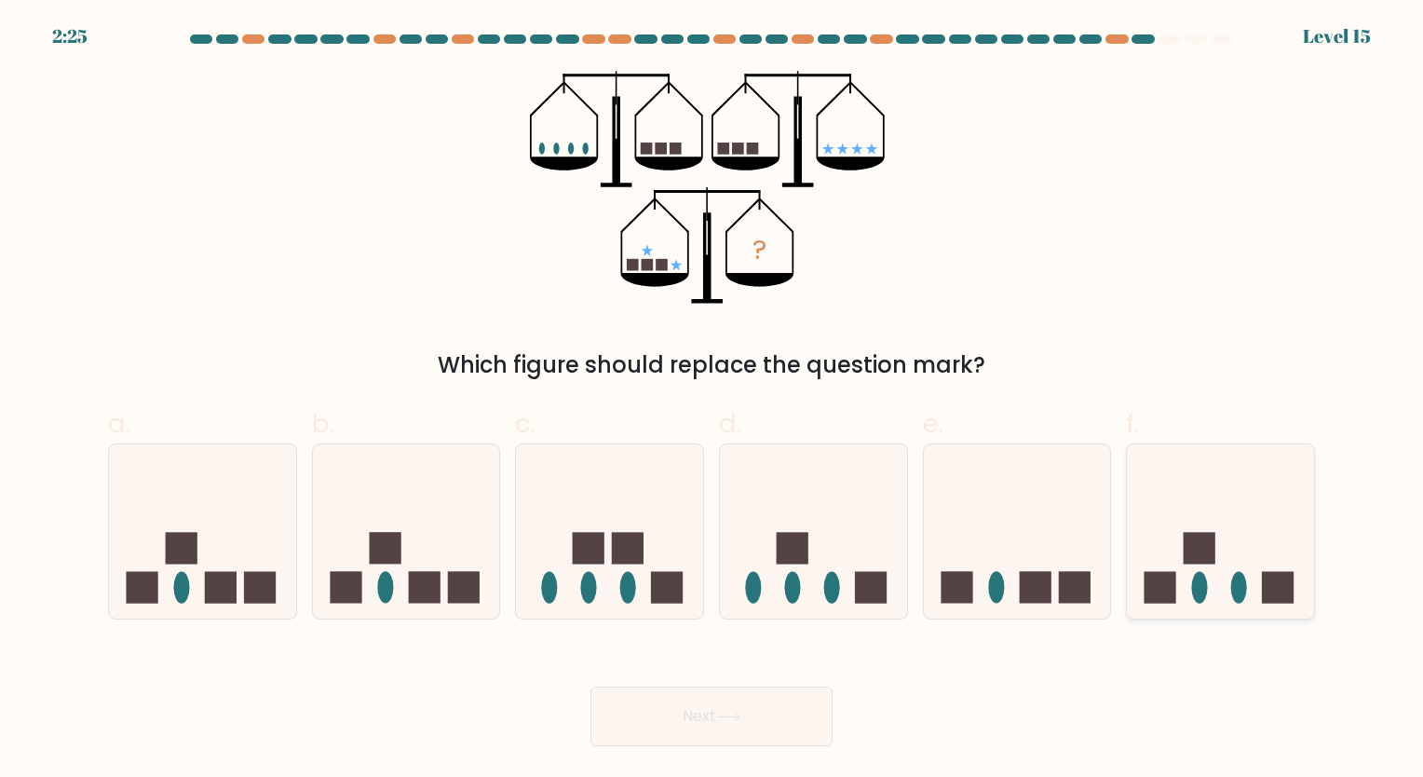
click at [1207, 589] on ellipse at bounding box center [1200, 588] width 16 height 32
click at [712, 400] on input "f." at bounding box center [711, 394] width 1 height 12
radio input "true"
click at [656, 736] on button "Next" at bounding box center [711, 716] width 242 height 60
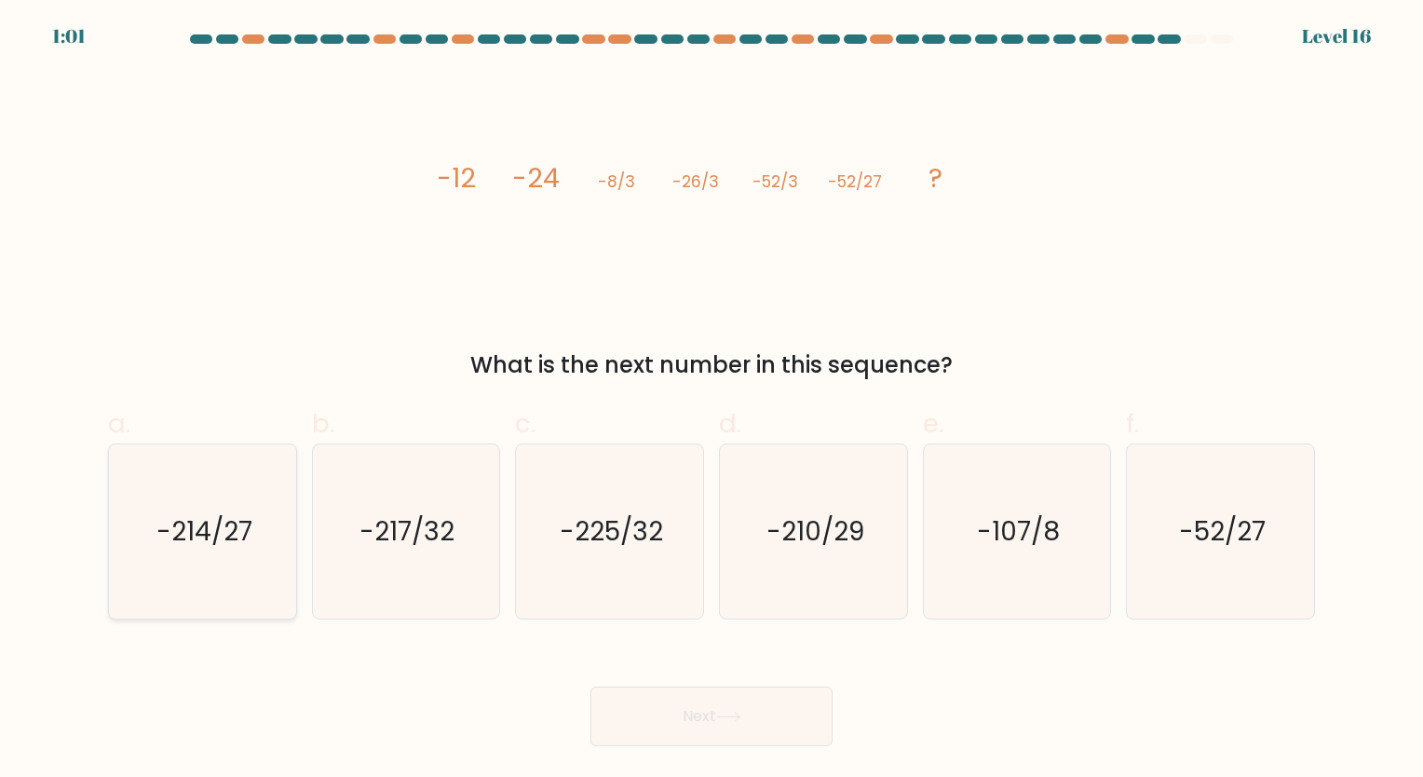
click at [199, 505] on icon "-214/27" at bounding box center [202, 531] width 174 height 174
click at [711, 400] on input "a. -214/27" at bounding box center [711, 394] width 1 height 12
radio input "true"
click at [685, 706] on button "Next" at bounding box center [711, 716] width 242 height 60
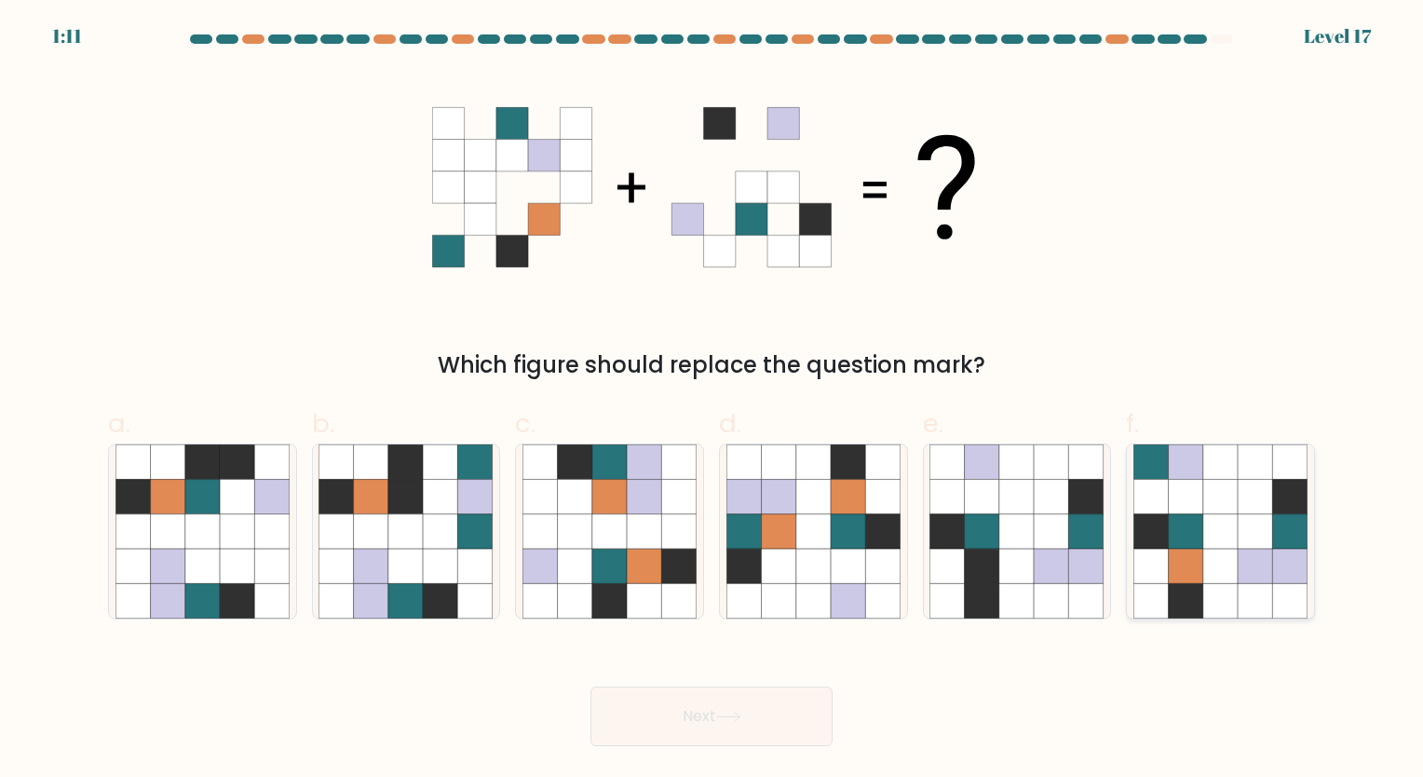
click at [1200, 485] on icon at bounding box center [1186, 496] width 34 height 34
click at [712, 400] on input "f." at bounding box center [711, 394] width 1 height 12
radio input "true"
click at [589, 494] on icon at bounding box center [575, 496] width 34 height 34
click at [711, 400] on input "c." at bounding box center [711, 394] width 1 height 12
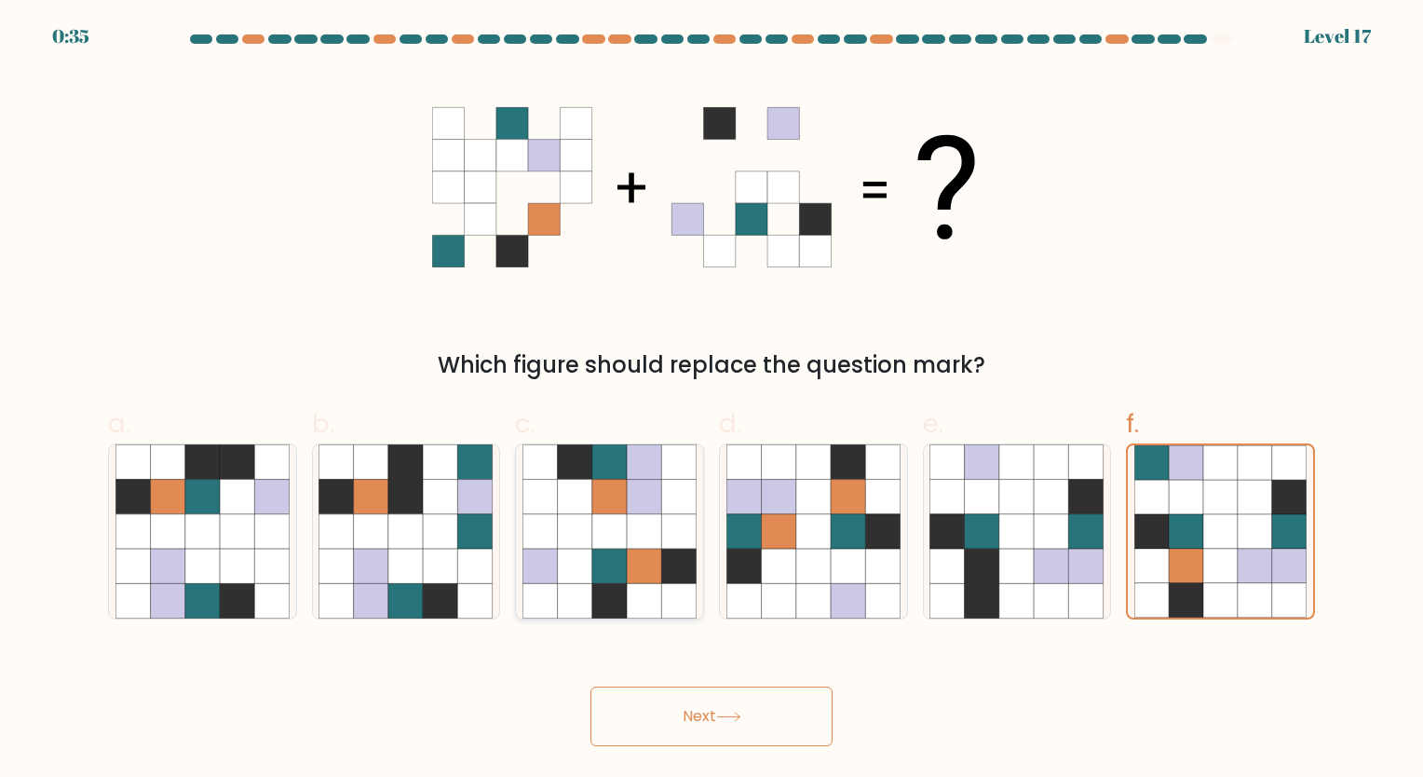
radio input "true"
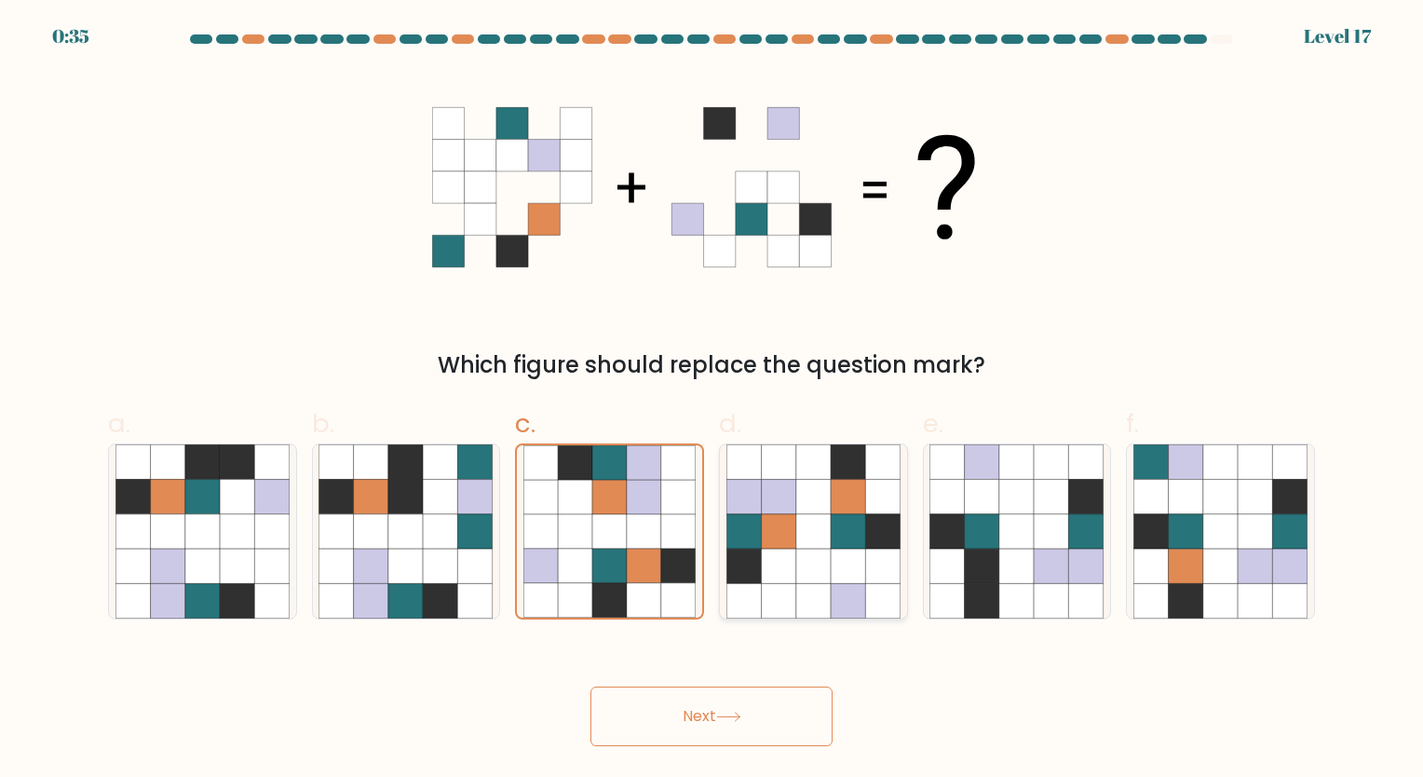
click at [781, 516] on icon at bounding box center [778, 531] width 34 height 34
click at [712, 400] on input "d." at bounding box center [711, 394] width 1 height 12
radio input "true"
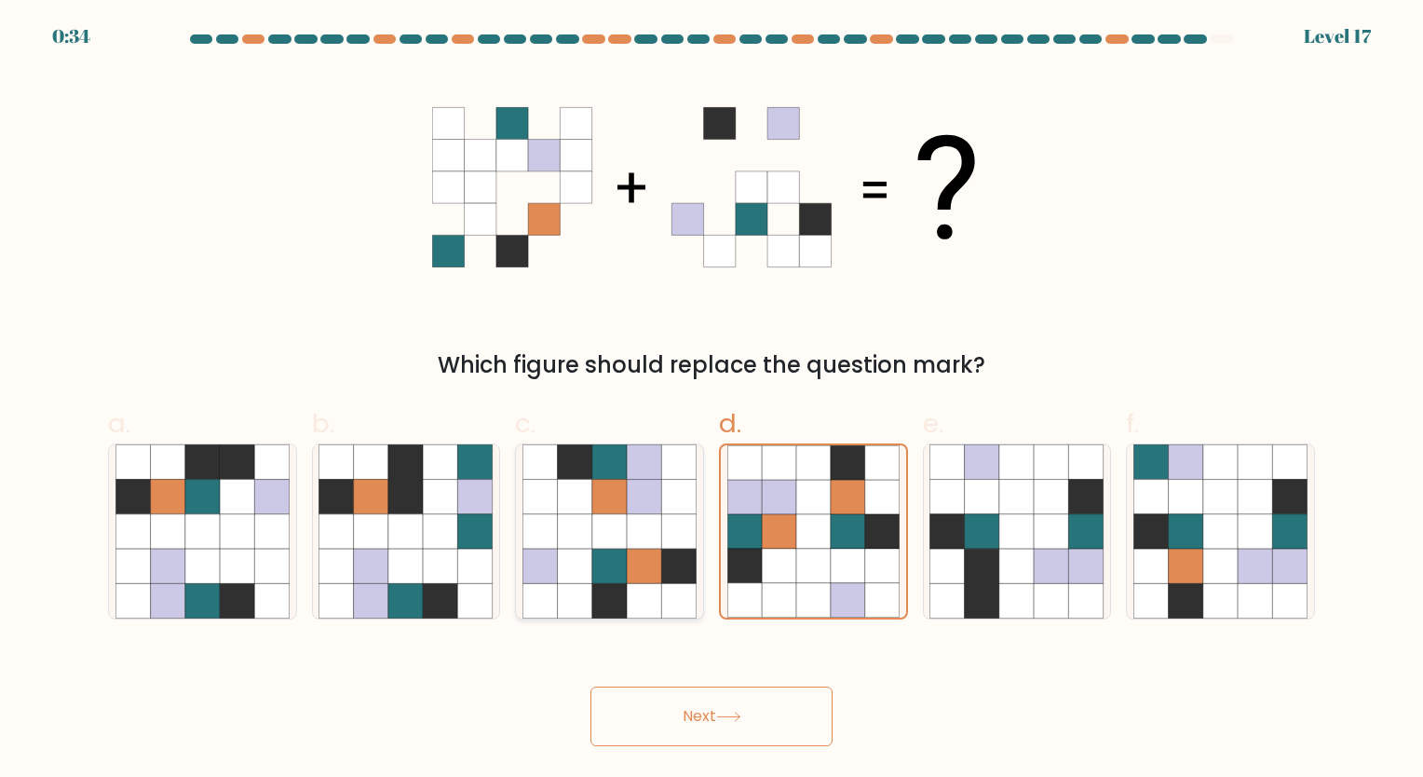
click at [623, 519] on icon at bounding box center [609, 531] width 34 height 34
click at [711, 400] on input "c." at bounding box center [711, 394] width 1 height 12
radio input "true"
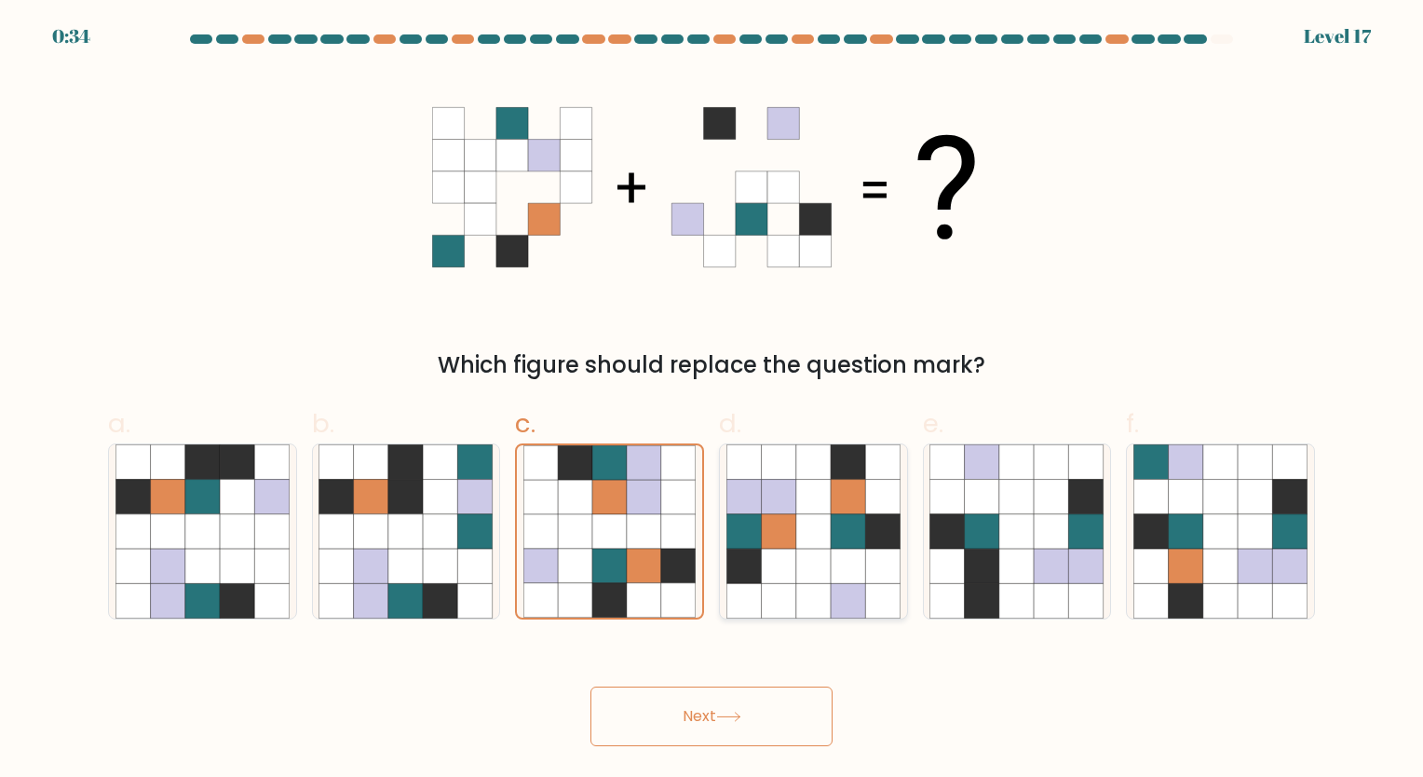
click at [727, 522] on icon at bounding box center [743, 531] width 34 height 34
click at [712, 400] on input "d." at bounding box center [711, 394] width 1 height 12
radio input "true"
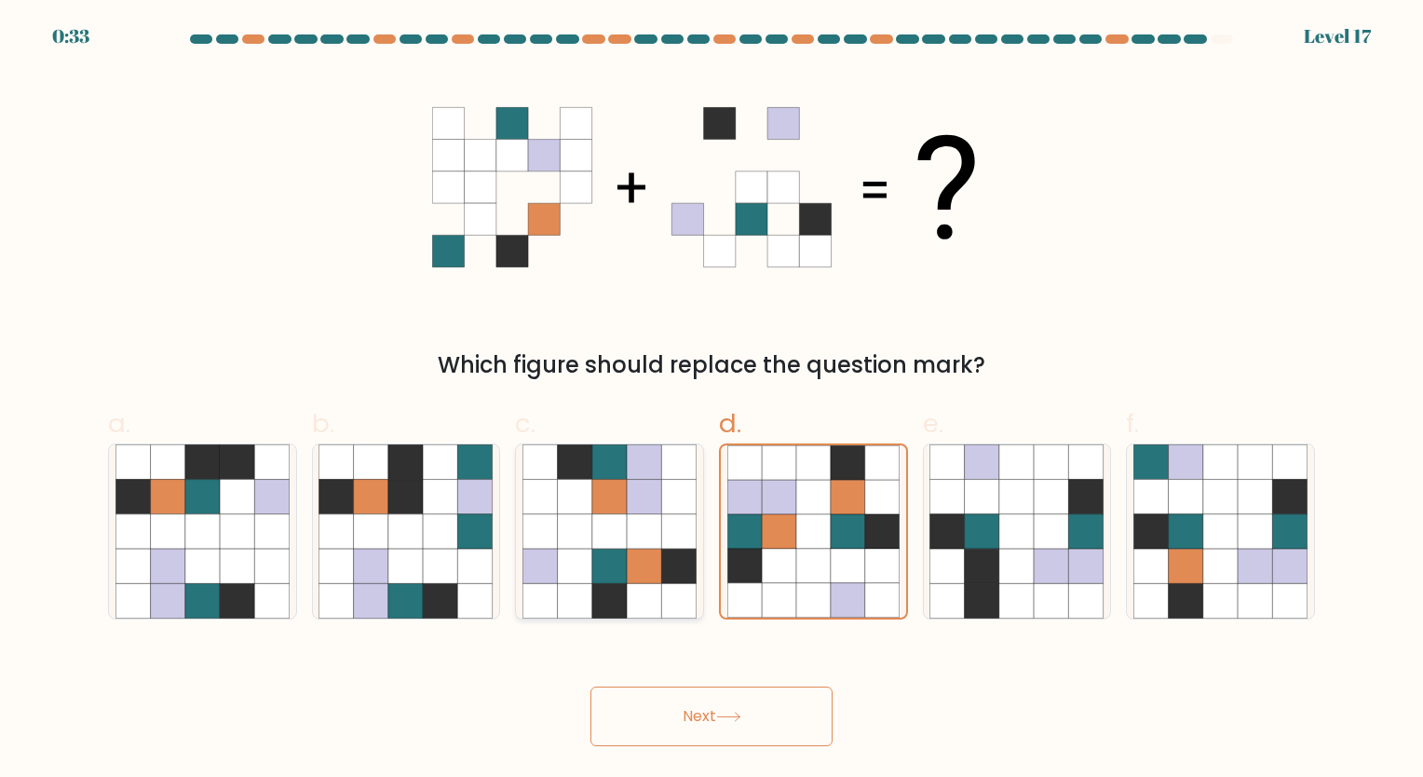
click at [677, 528] on icon at bounding box center [679, 531] width 34 height 34
click at [711, 400] on input "c." at bounding box center [711, 394] width 1 height 12
radio input "true"
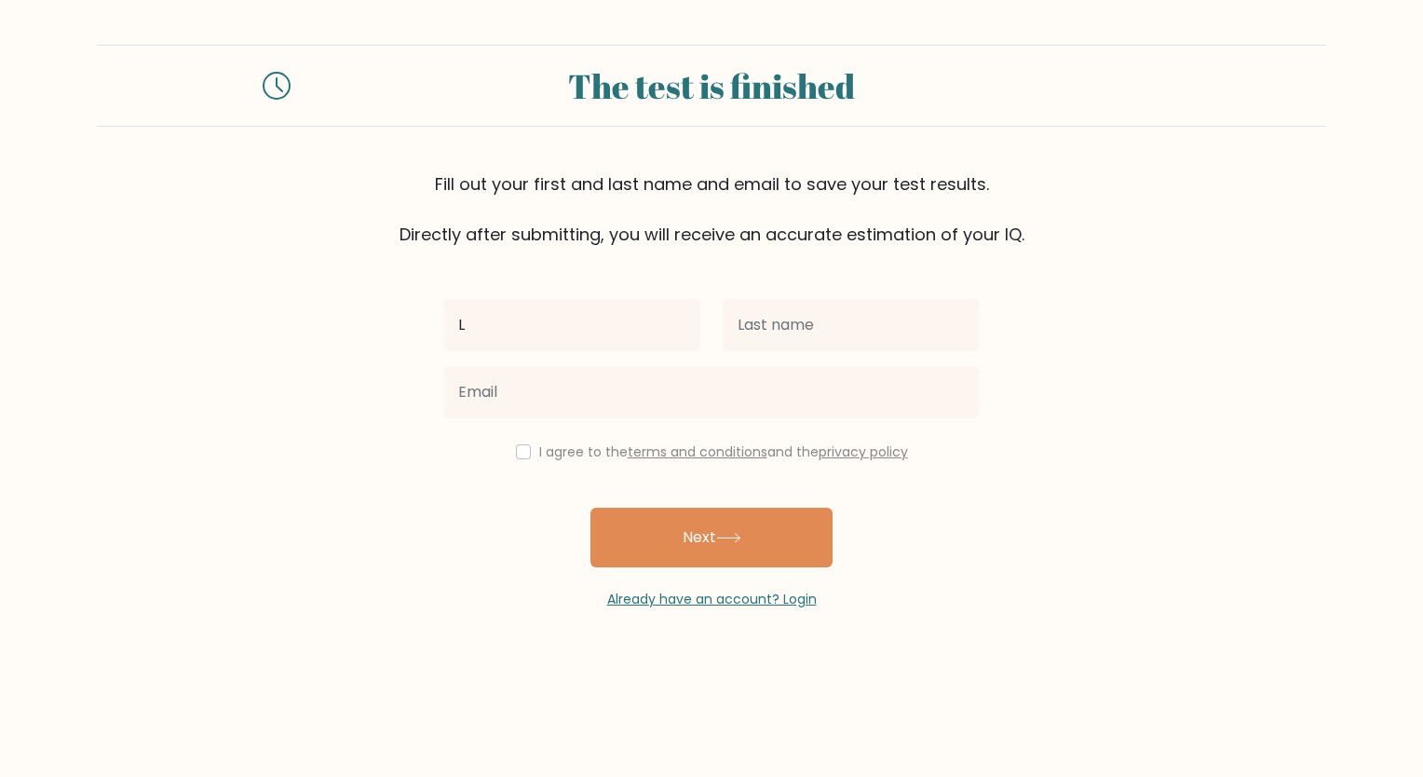
type input "L"
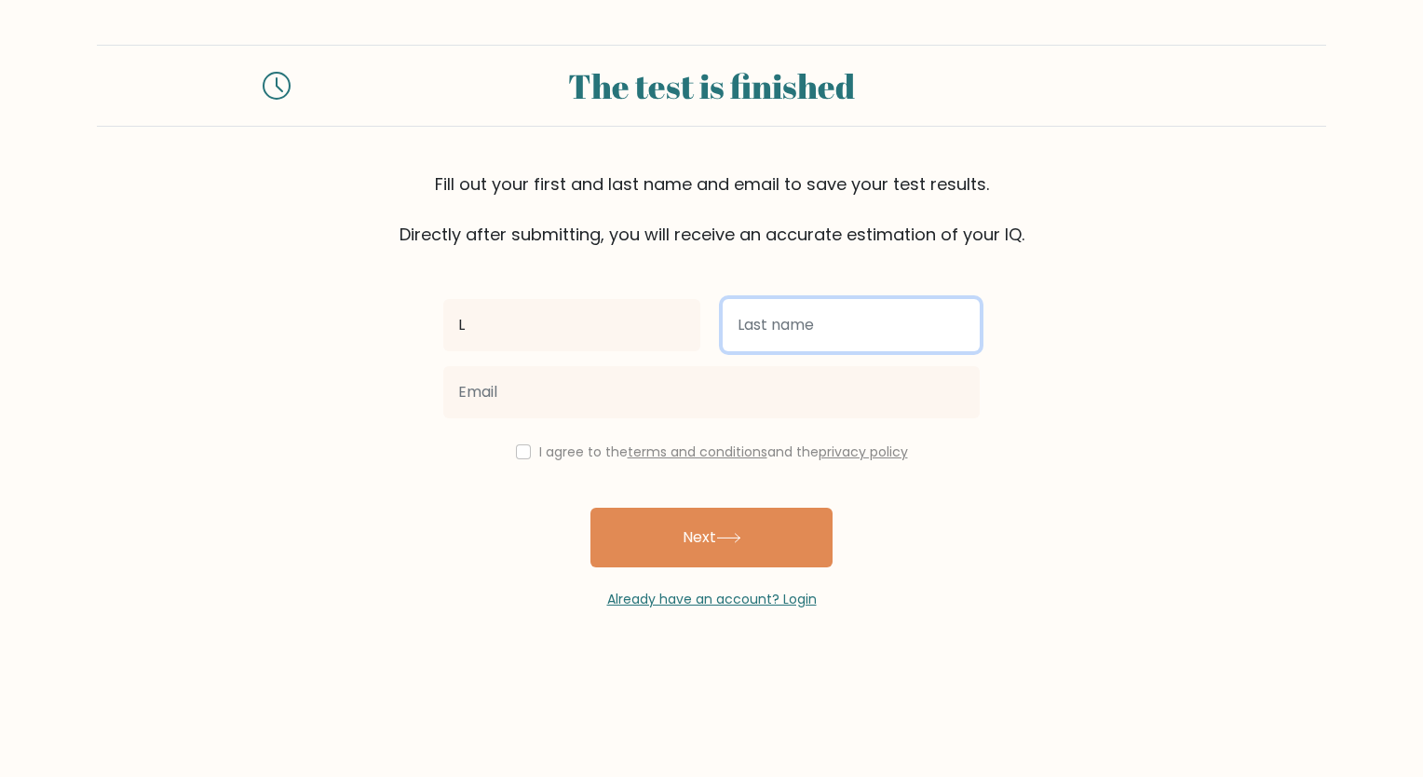
click at [833, 304] on input "text" at bounding box center [851, 325] width 257 height 52
type input "Scammer"
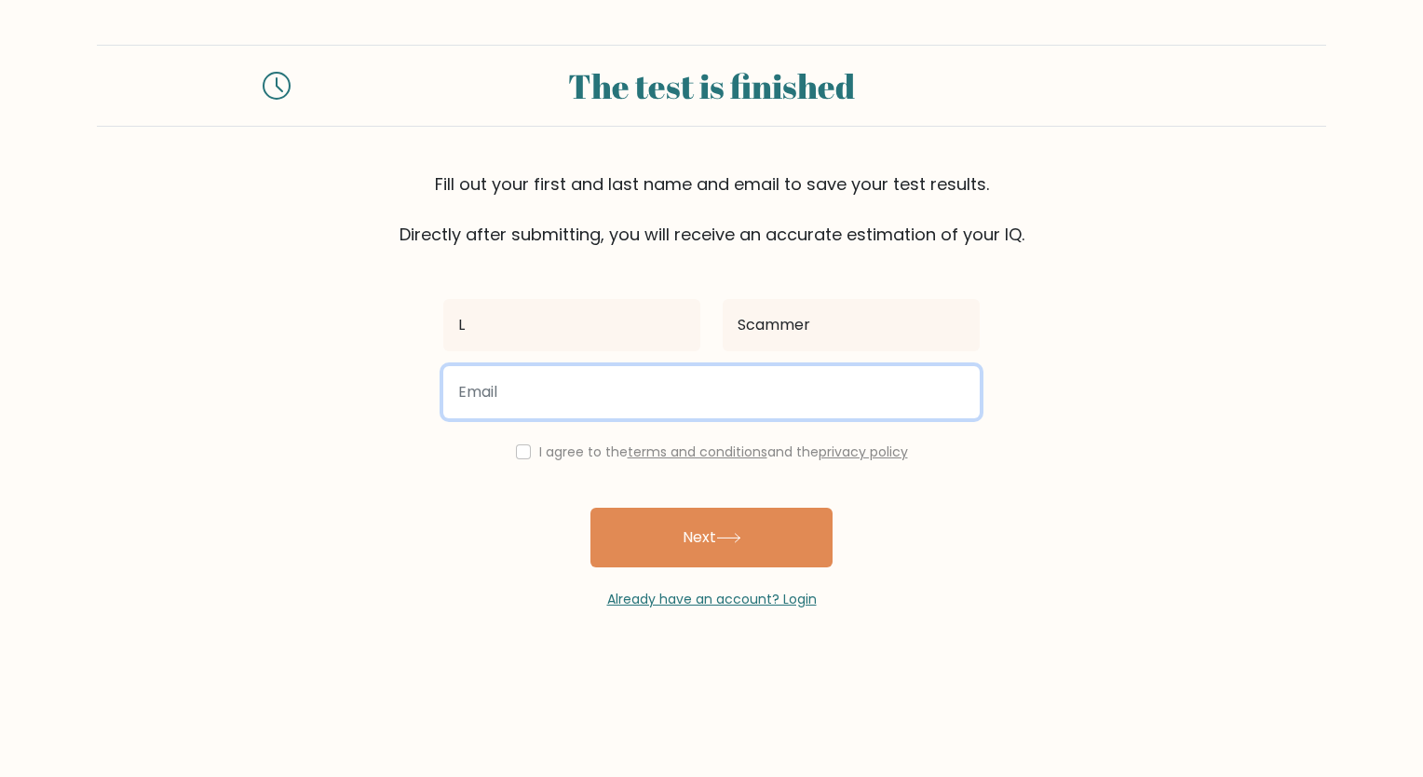
click at [790, 395] on input "email" at bounding box center [711, 392] width 536 height 52
type input "wtlink5151@gmail.com"
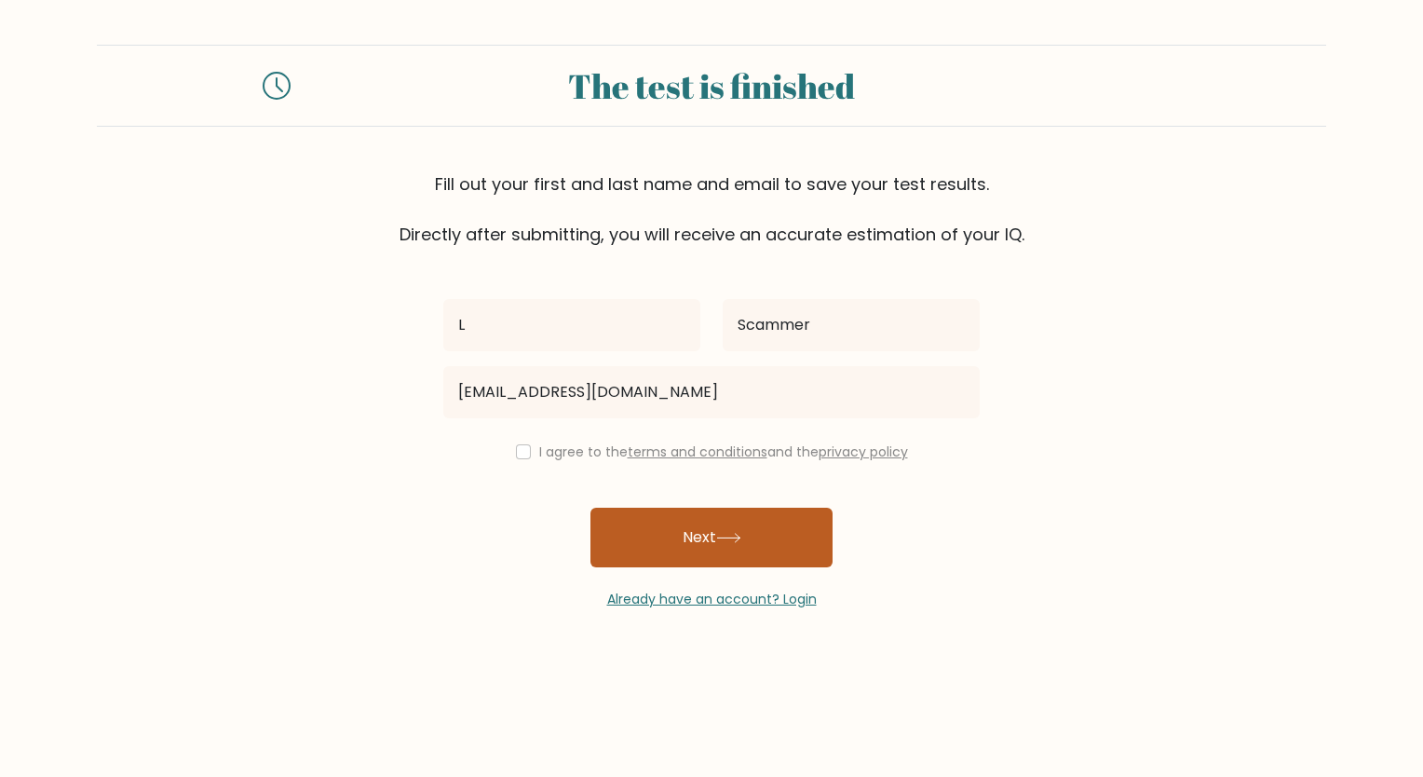
click at [681, 535] on button "Next" at bounding box center [711, 538] width 242 height 60
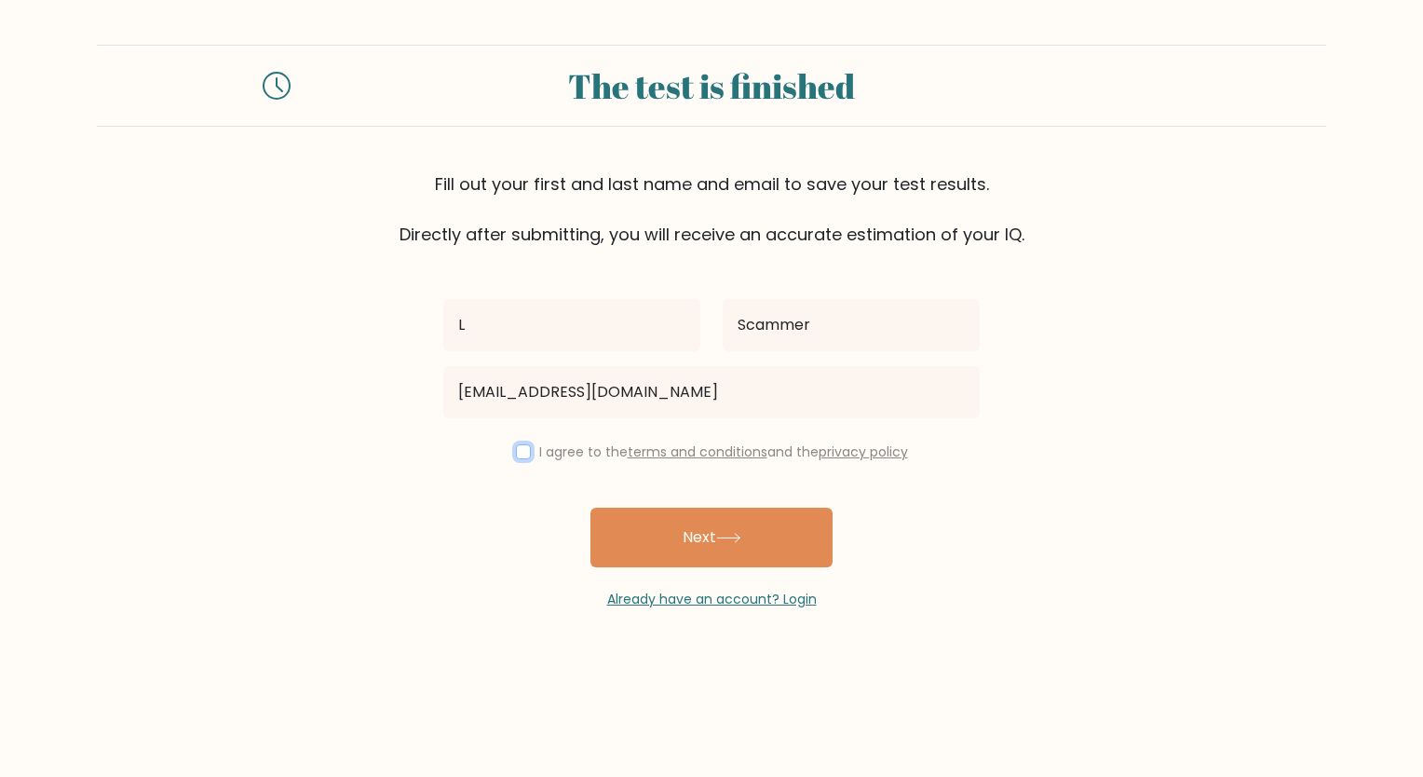
click at [525, 449] on input "checkbox" at bounding box center [523, 451] width 15 height 15
checkbox input "true"
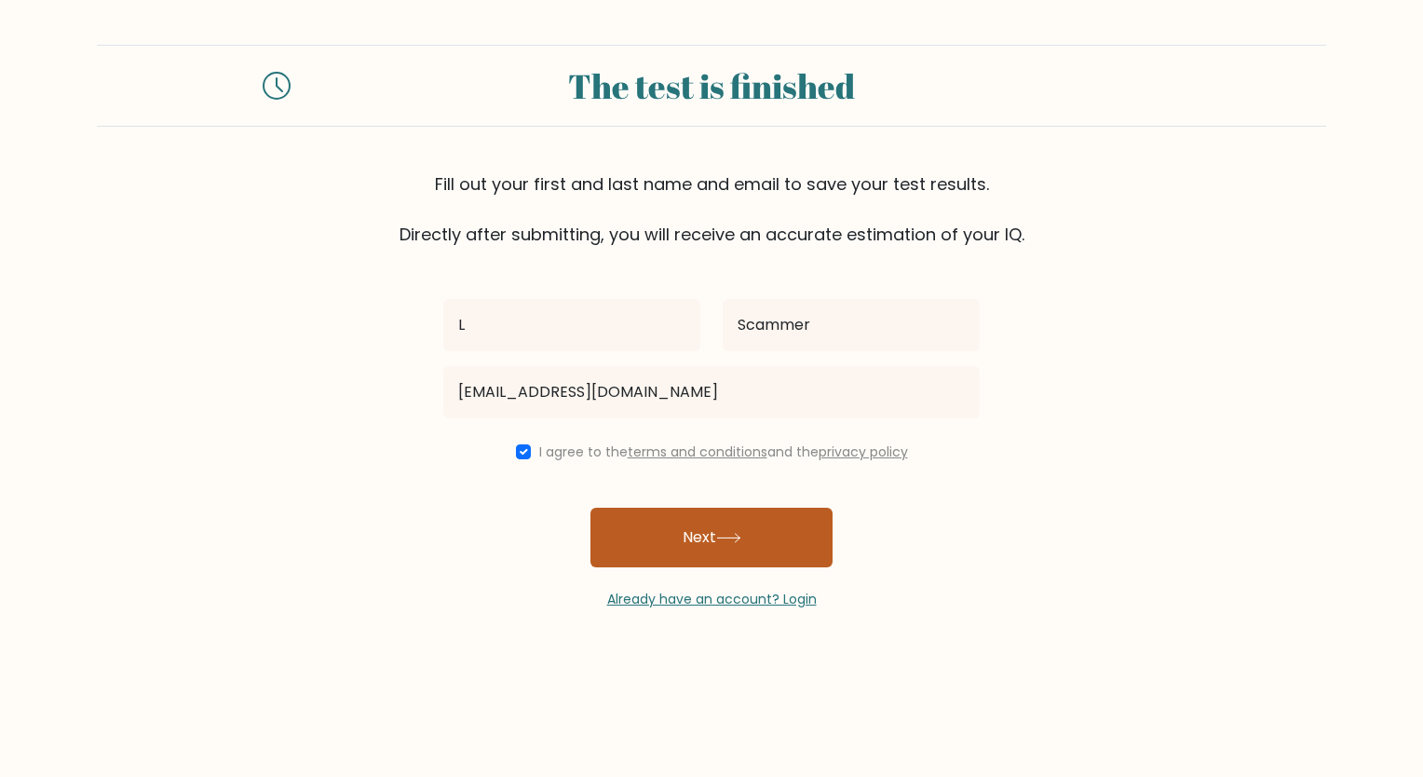
click at [657, 548] on button "Next" at bounding box center [711, 538] width 242 height 60
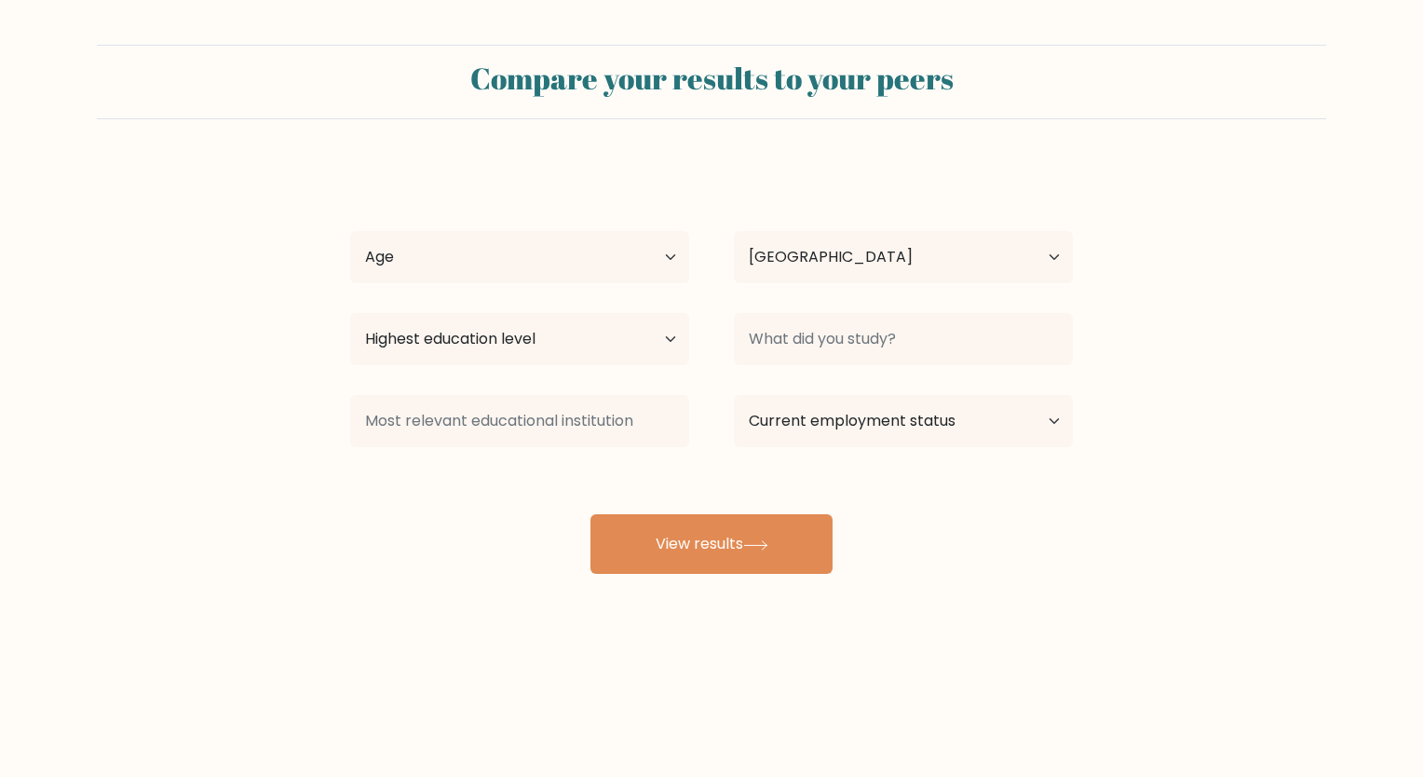
select select "US"
click at [657, 548] on button "View results" at bounding box center [711, 544] width 242 height 60
click at [612, 255] on select "Age Under [DEMOGRAPHIC_DATA] [DEMOGRAPHIC_DATA] [DEMOGRAPHIC_DATA] [DEMOGRAPHIC…" at bounding box center [519, 257] width 339 height 52
select select "min_18"
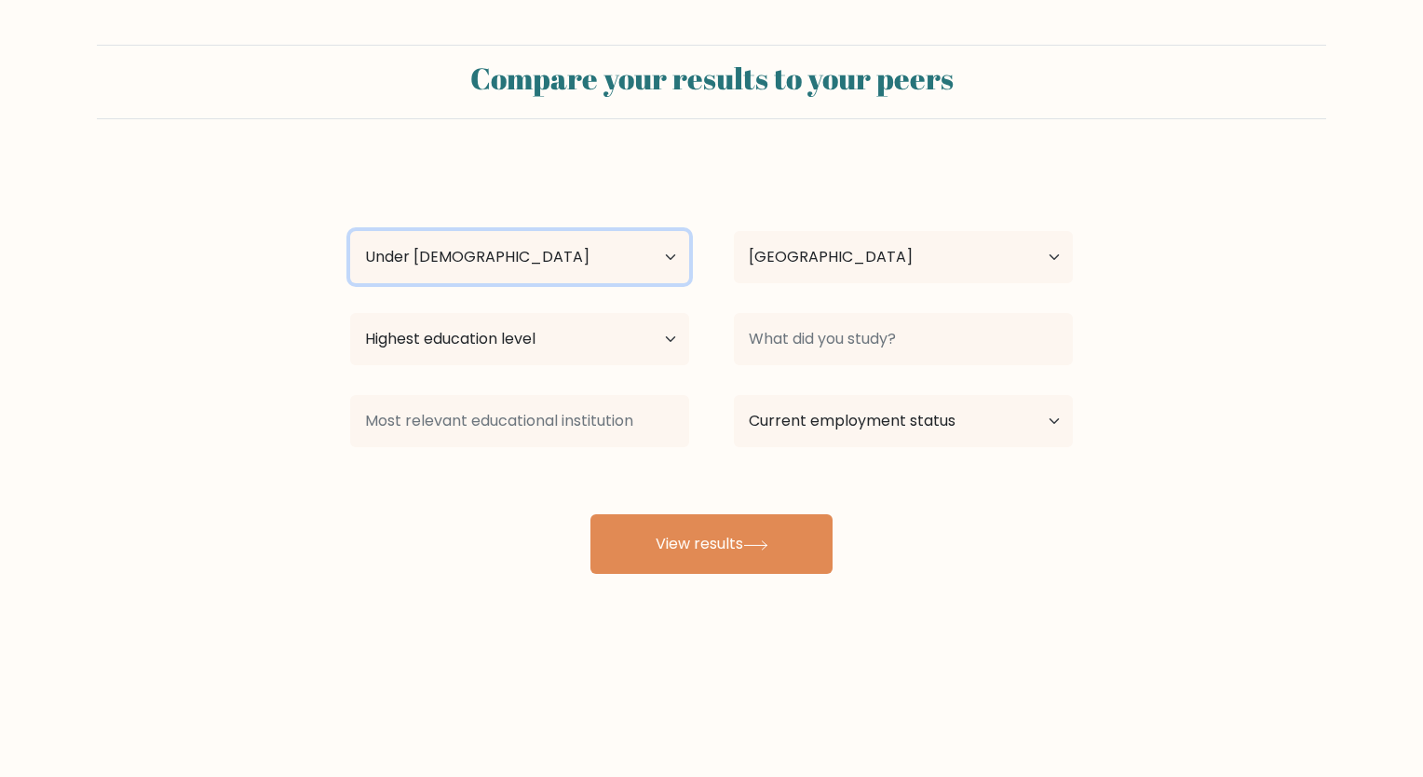
click at [350, 231] on select "Age Under 18 years old 18-24 years old 25-34 years old 35-44 years old 45-54 ye…" at bounding box center [519, 257] width 339 height 52
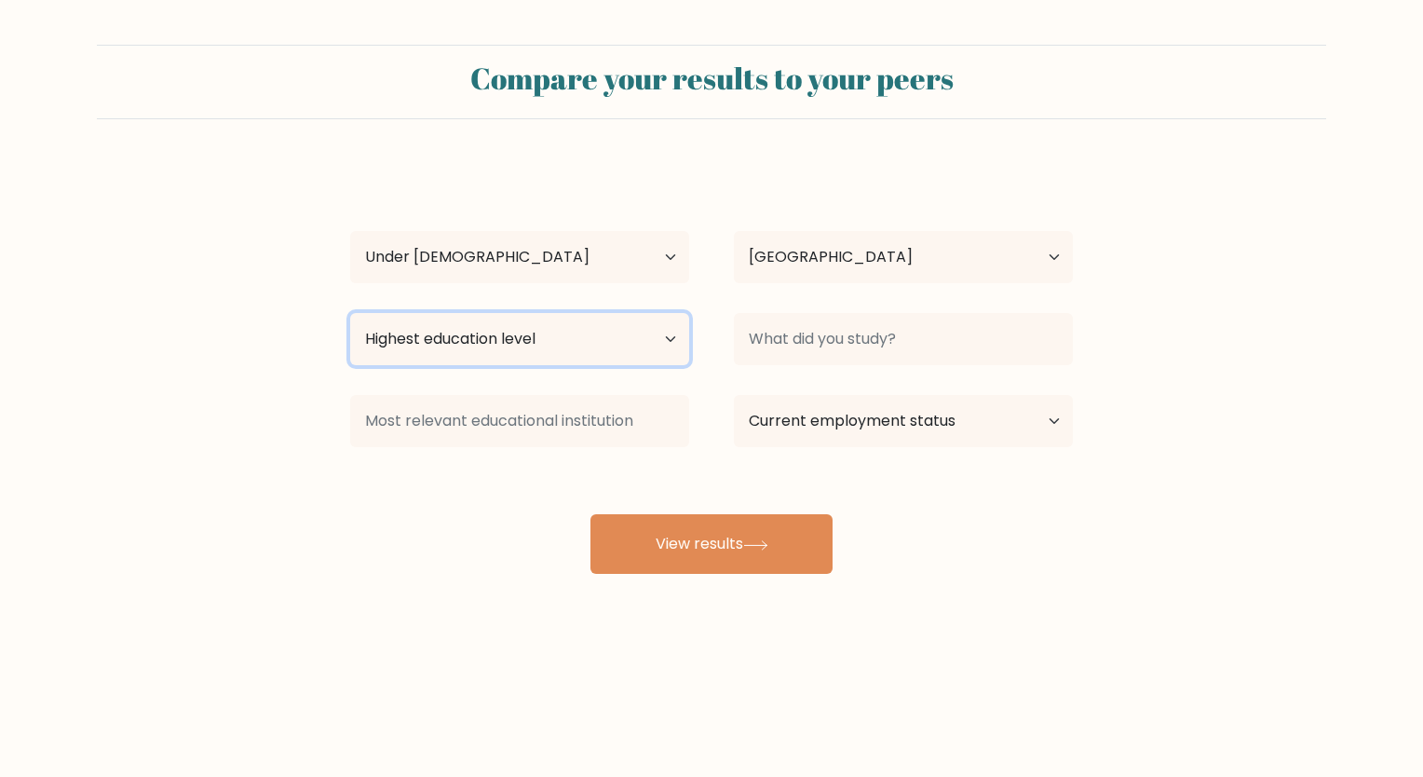
click at [602, 333] on select "Highest education level No schooling Primary Lower Secondary Upper Secondary Oc…" at bounding box center [519, 339] width 339 height 52
select select "upper_secondary"
click at [350, 313] on select "Highest education level No schooling Primary Lower Secondary Upper Secondary Oc…" at bounding box center [519, 339] width 339 height 52
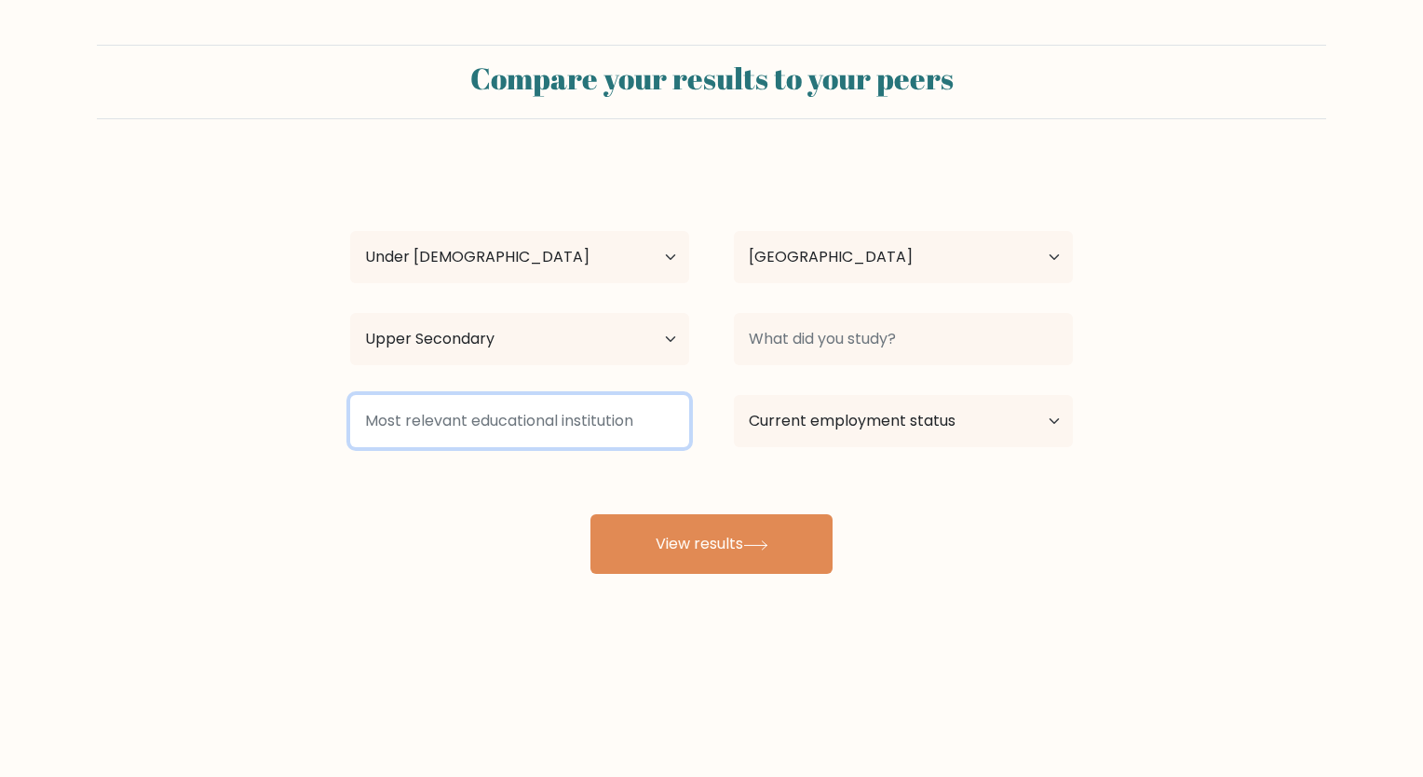
click at [591, 415] on input at bounding box center [519, 421] width 339 height 52
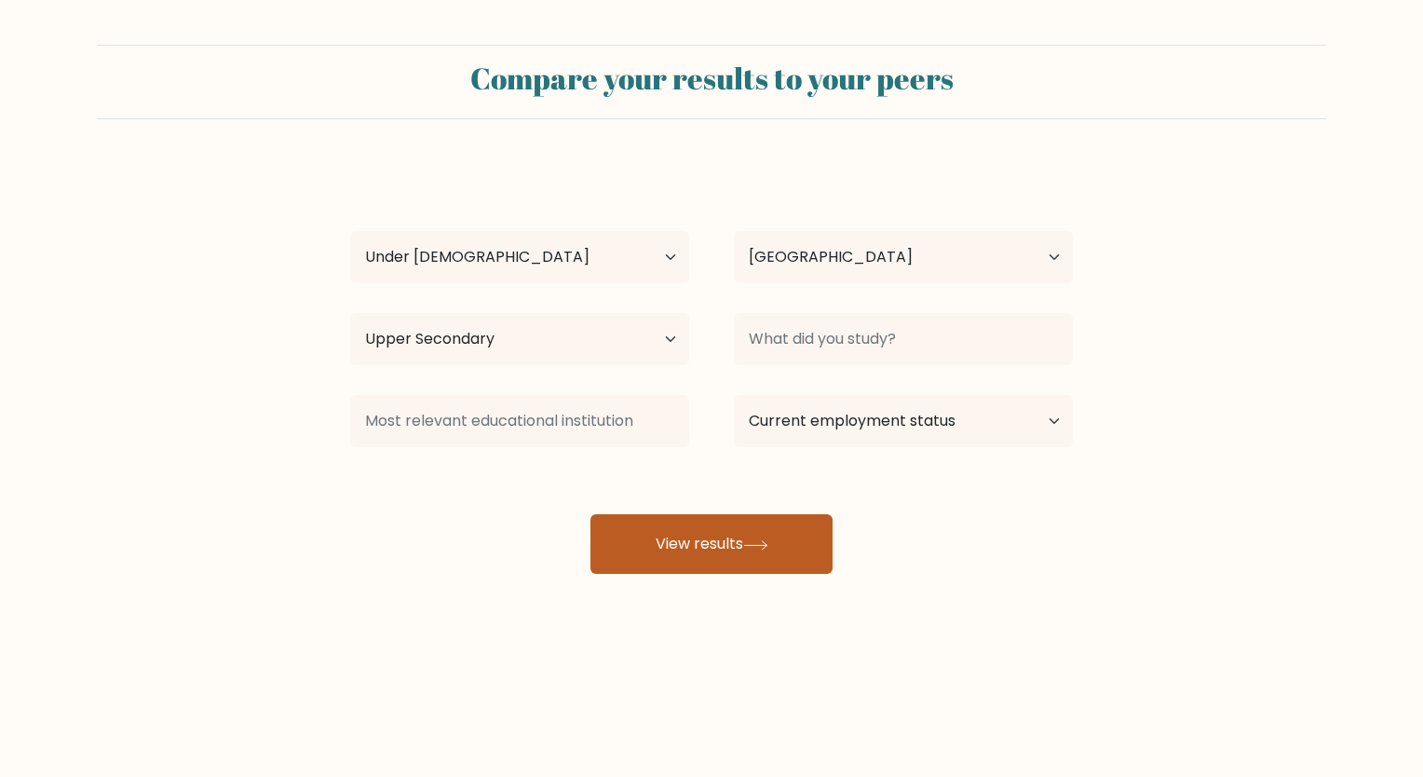
click at [696, 553] on button "View results" at bounding box center [711, 544] width 242 height 60
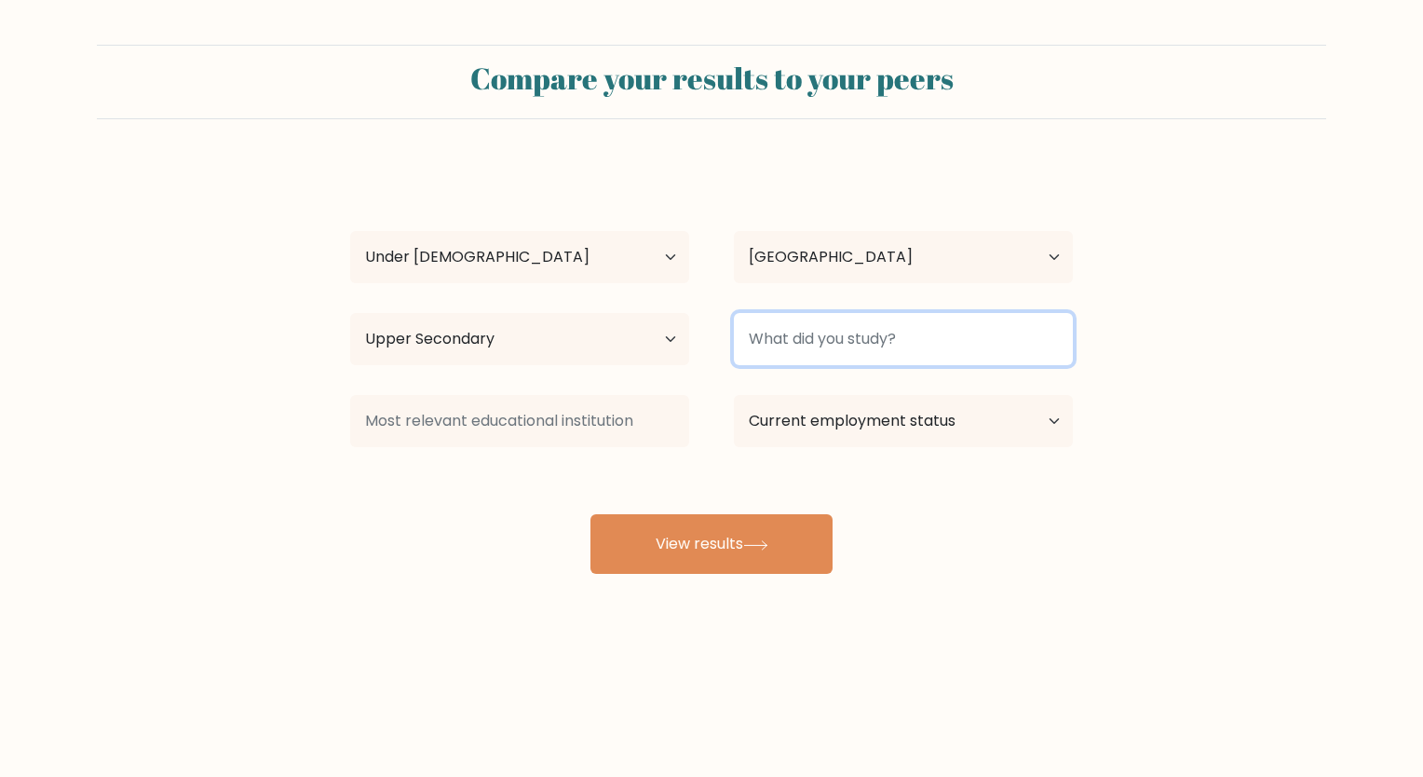
click at [843, 354] on input at bounding box center [903, 339] width 339 height 52
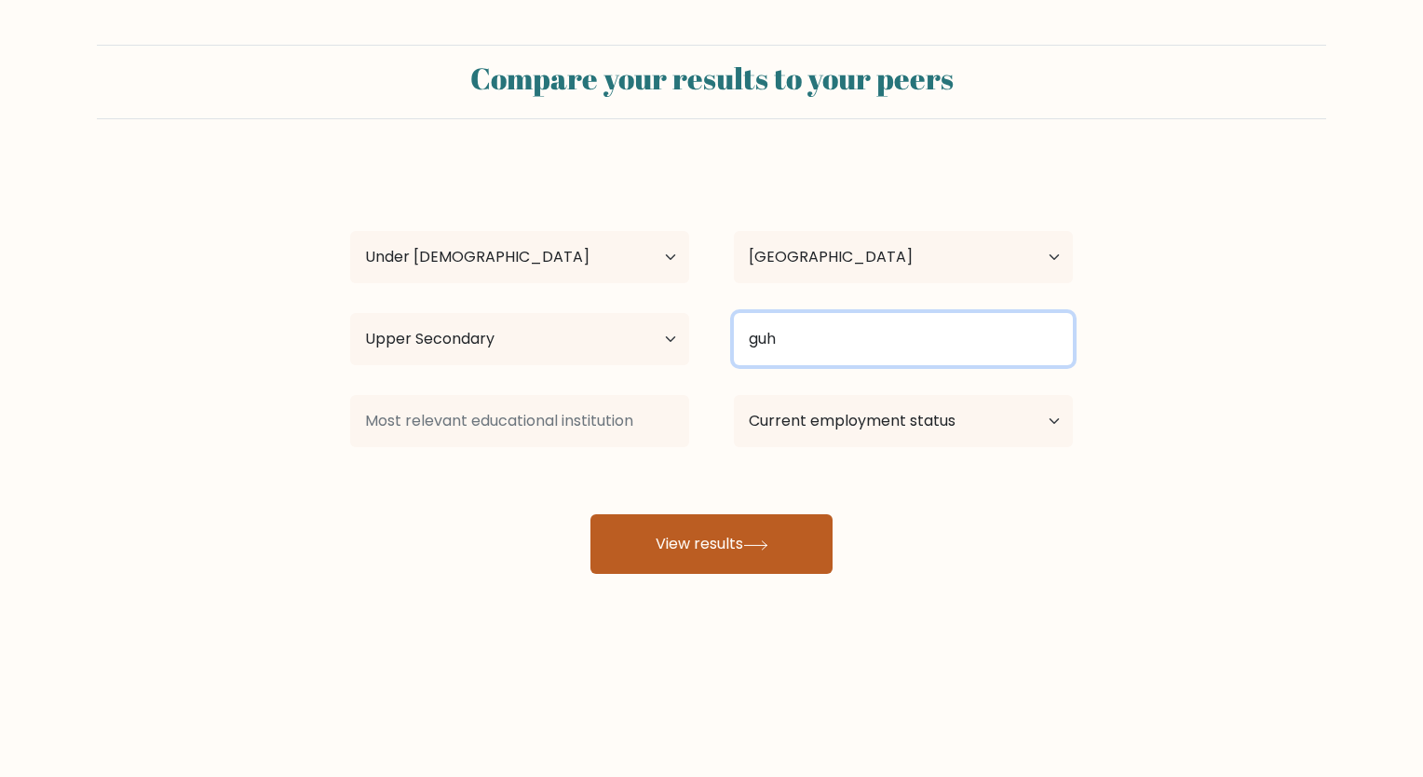
type input "guh"
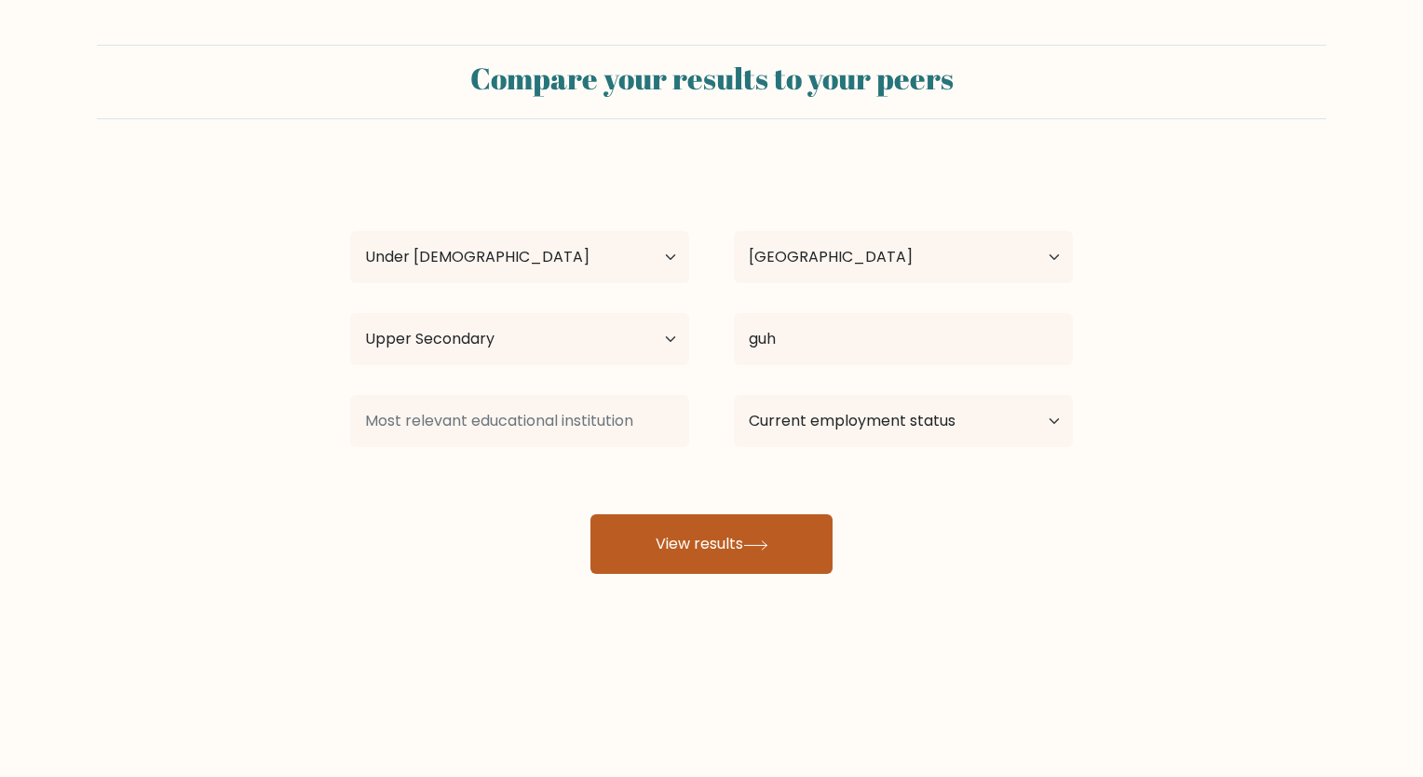
click at [764, 555] on button "View results" at bounding box center [711, 544] width 242 height 60
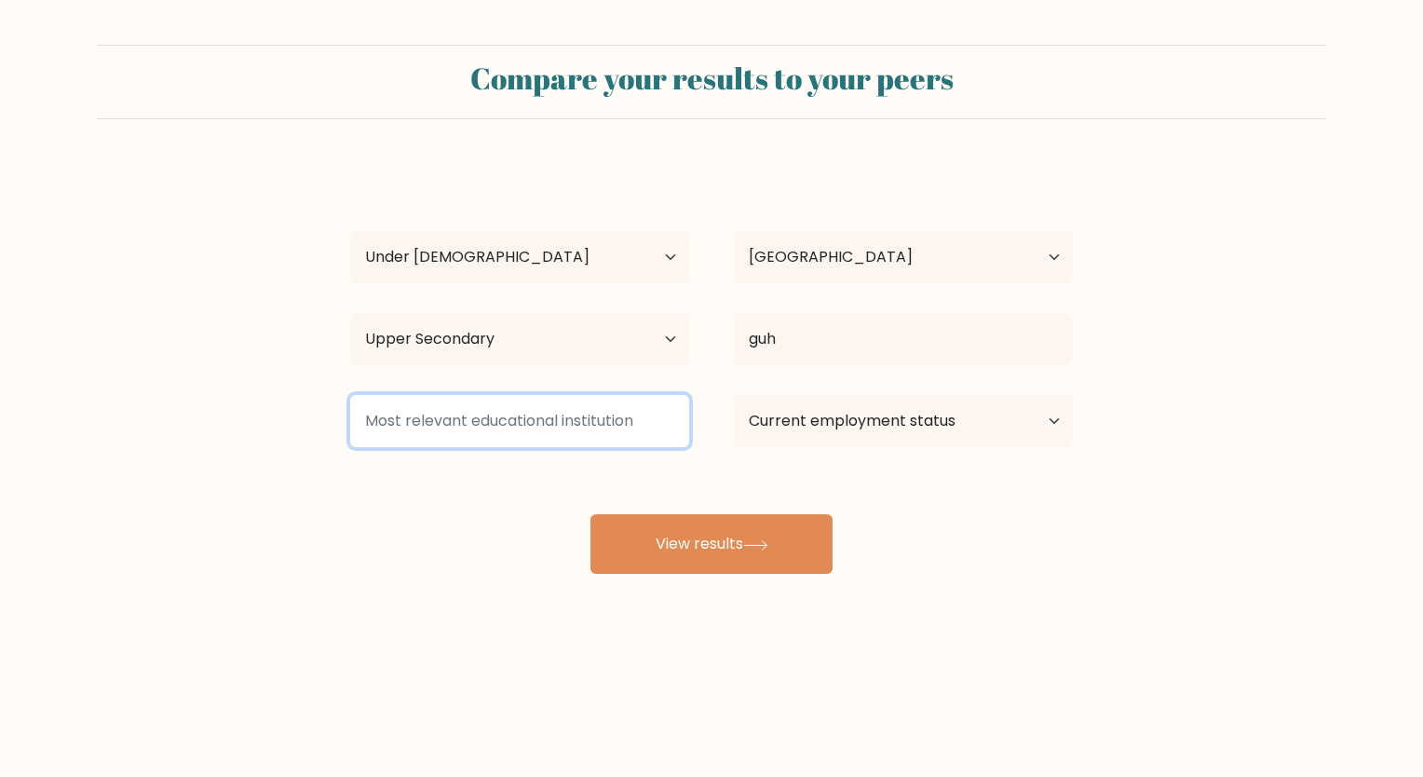
click at [663, 413] on input at bounding box center [519, 421] width 339 height 52
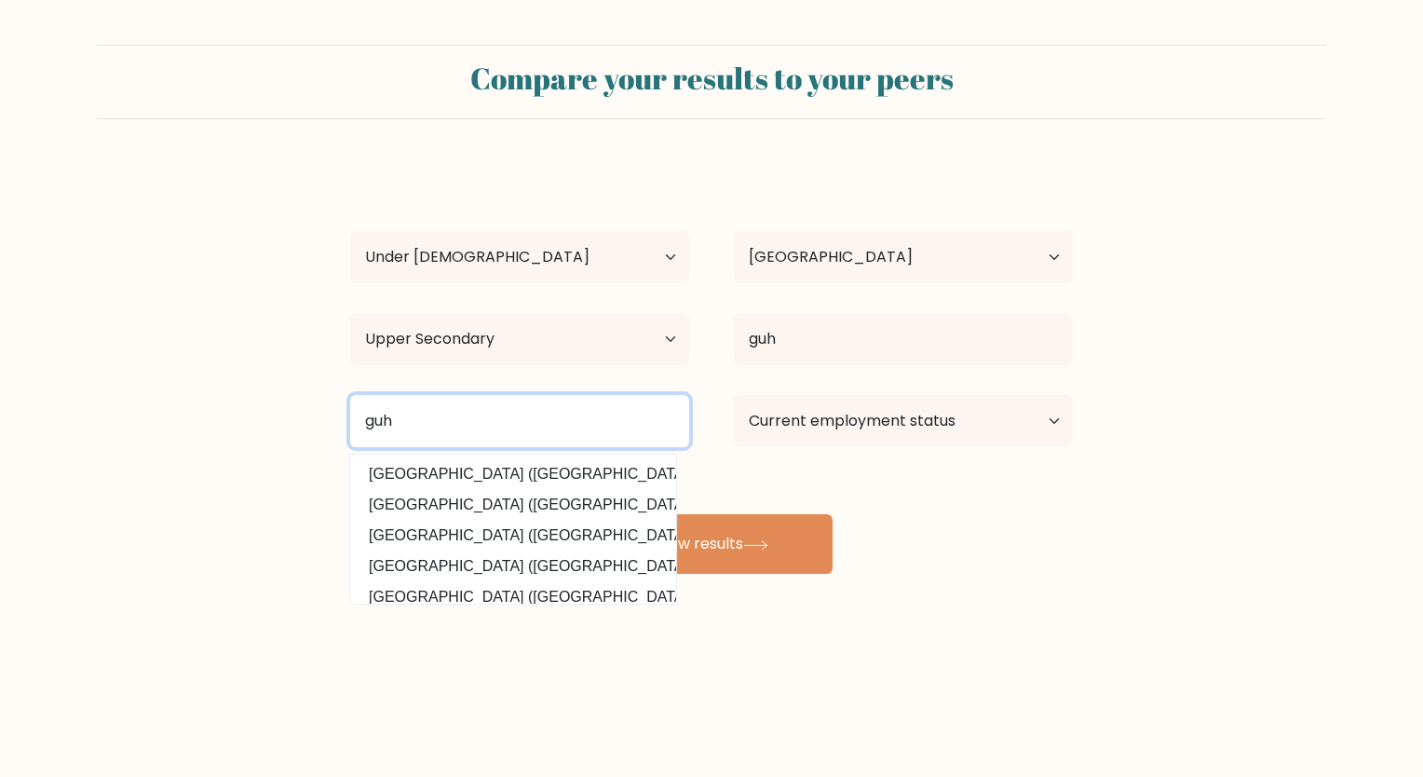
type input "guh"
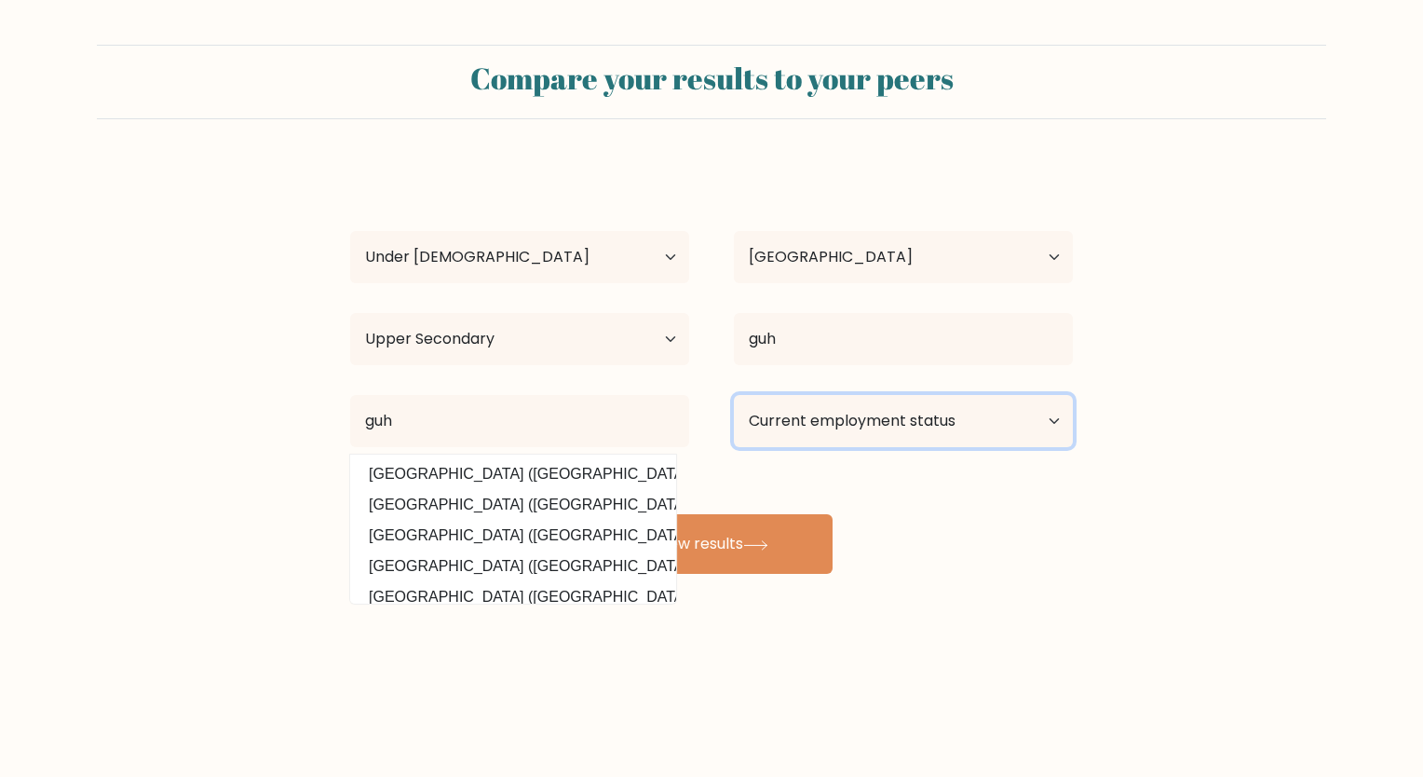
click at [778, 432] on select "Current employment status Employed Student Retired Other / prefer not to answer" at bounding box center [903, 421] width 339 height 52
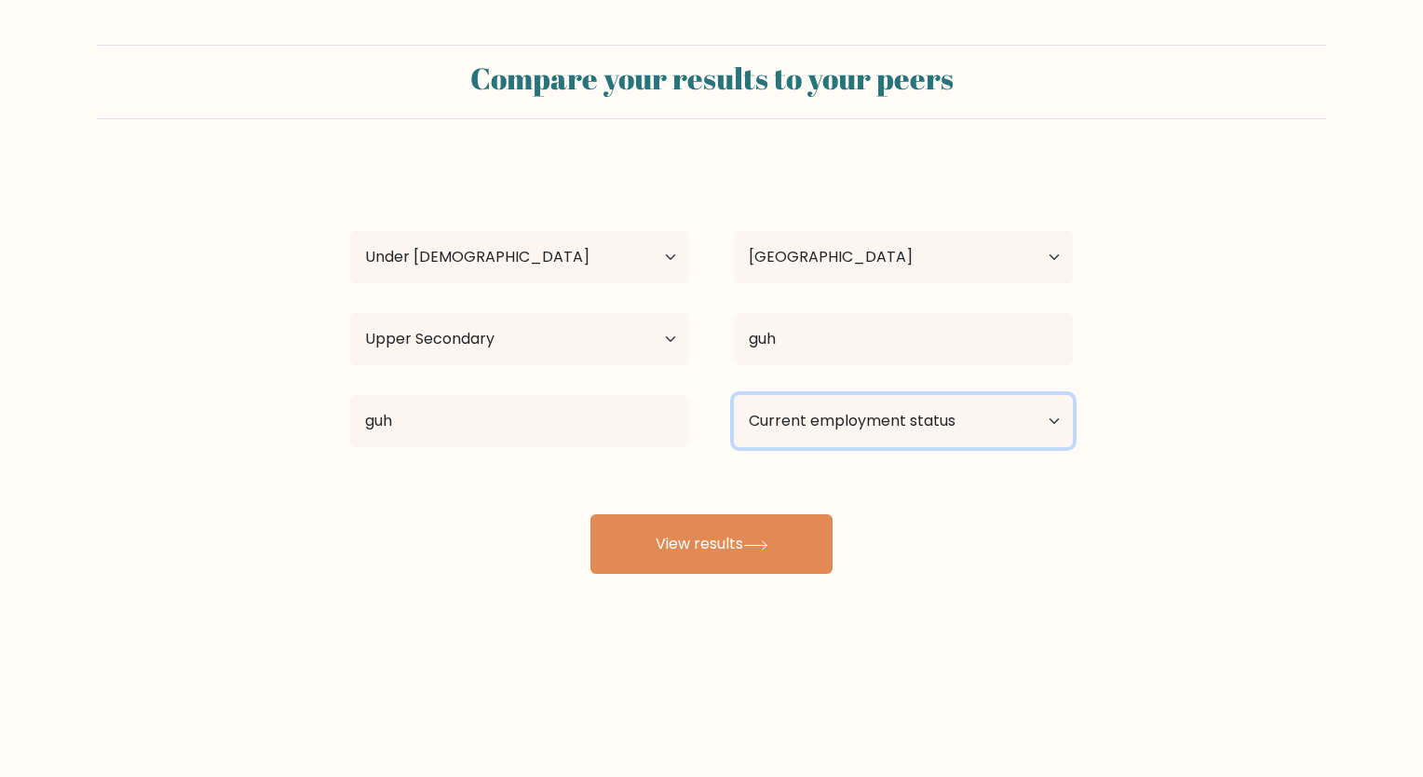
click at [761, 426] on select "Current employment status Employed Student Retired Other / prefer not to answer" at bounding box center [903, 421] width 339 height 52
click at [762, 428] on select "Current employment status Employed Student Retired Other / prefer not to answer" at bounding box center [903, 421] width 339 height 52
select select "student"
click at [734, 395] on select "Current employment status Employed Student Retired Other / prefer not to answer" at bounding box center [903, 421] width 339 height 52
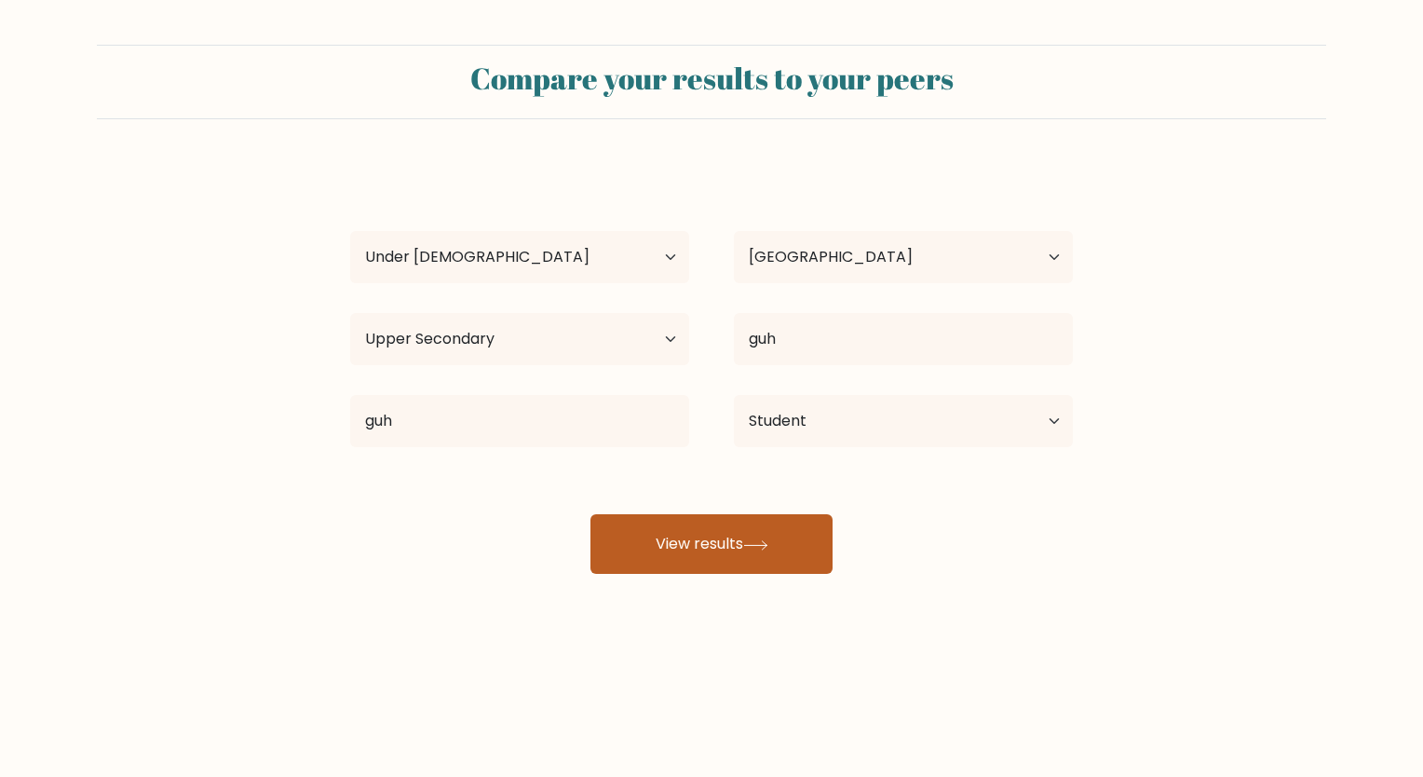
click at [718, 564] on button "View results" at bounding box center [711, 544] width 242 height 60
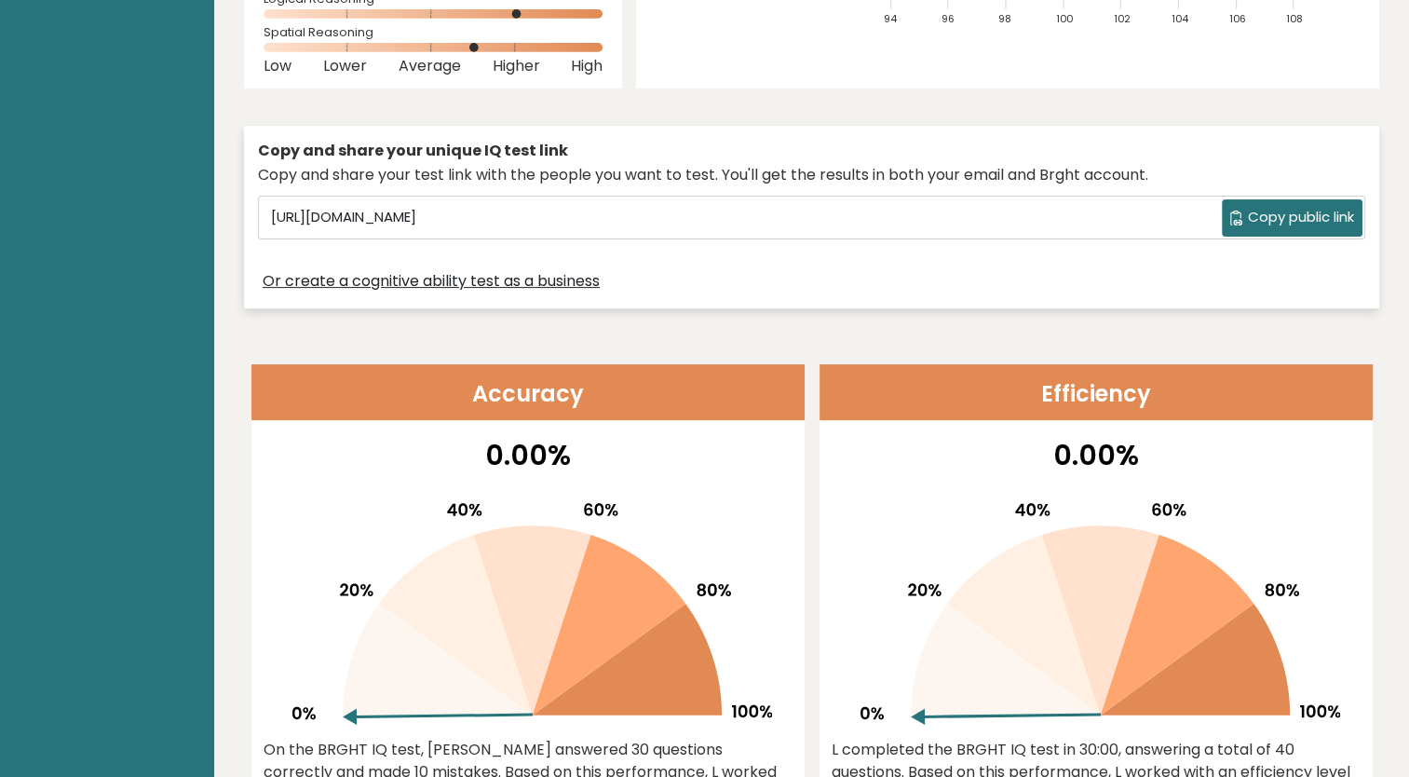
scroll to position [435, 0]
